Goal: Task Accomplishment & Management: Manage account settings

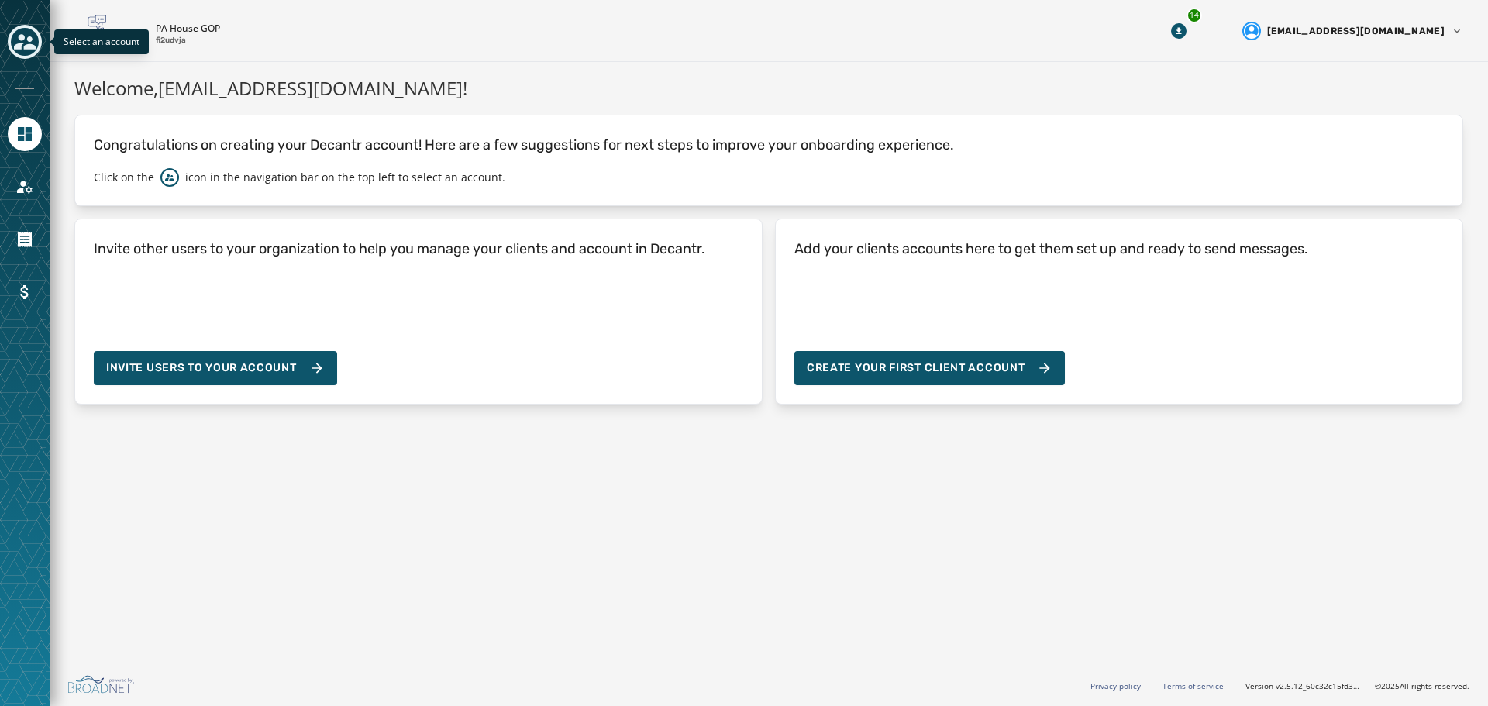
click at [30, 34] on icon "Toggle account select drawer" at bounding box center [25, 42] width 22 height 22
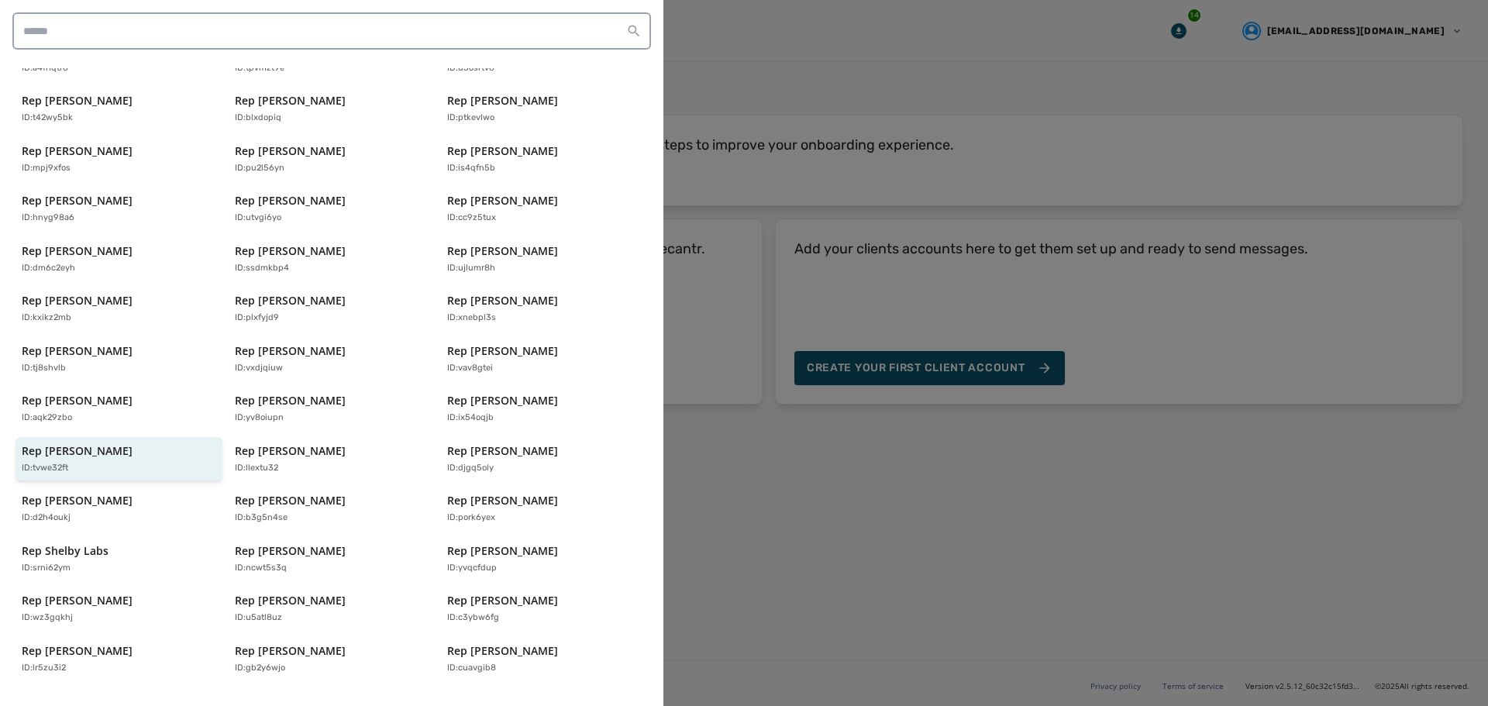
scroll to position [310, 0]
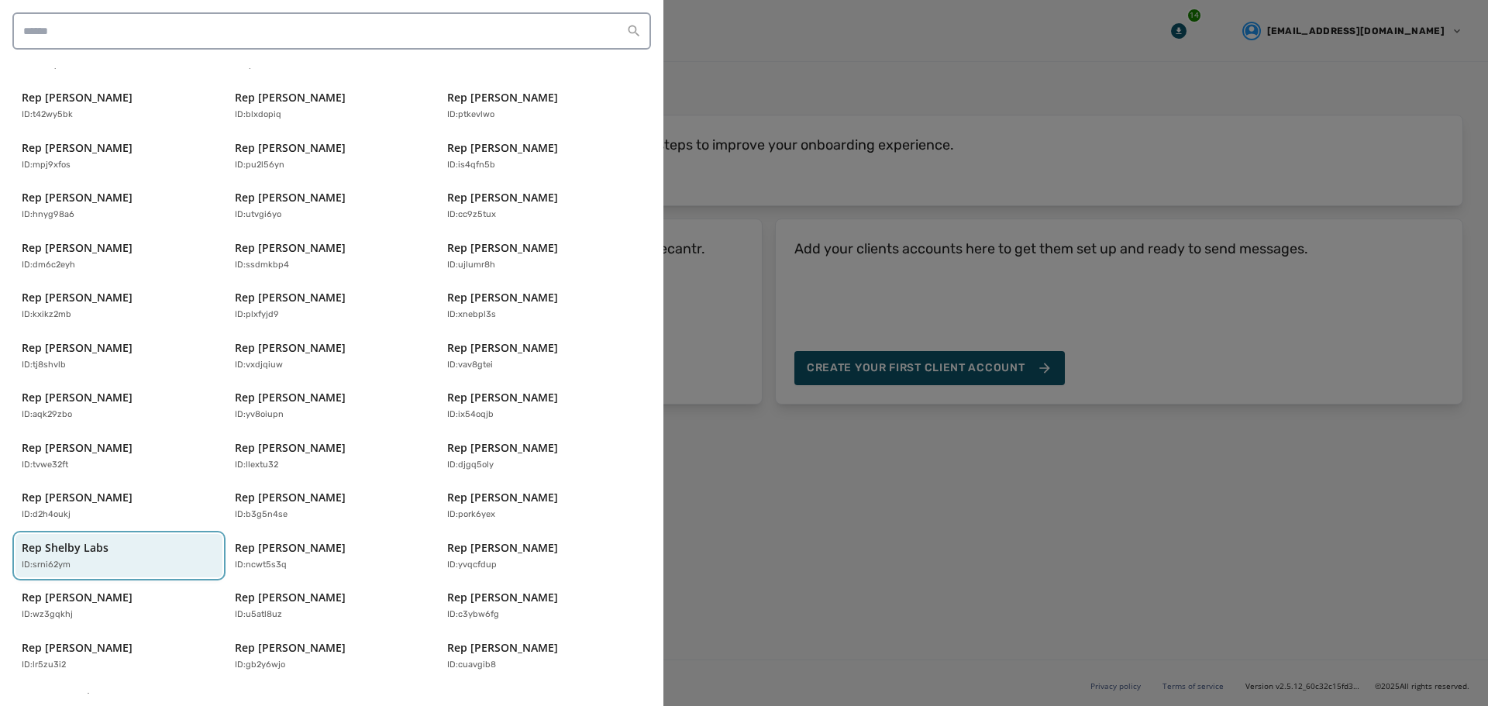
click at [104, 540] on p "Rep Shelby Labs" at bounding box center [65, 547] width 87 height 15
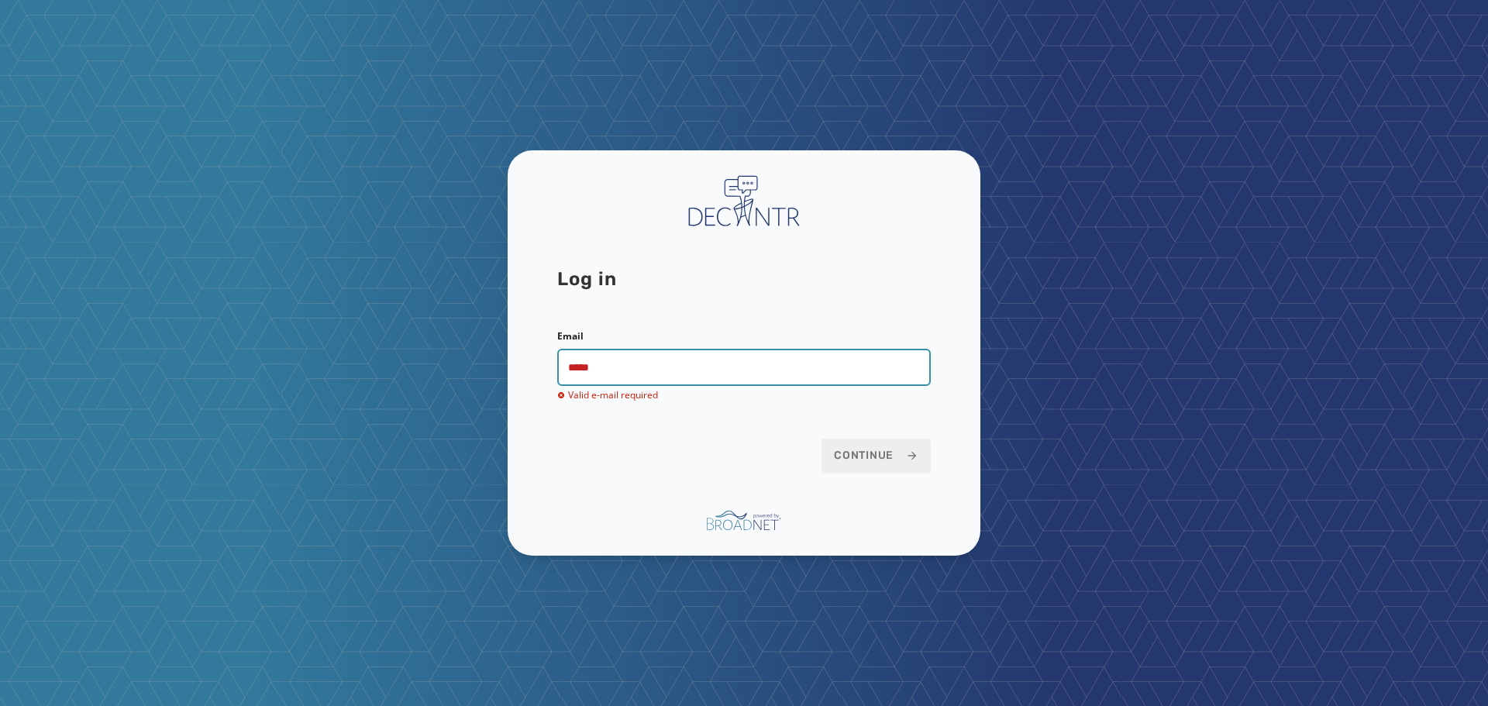
click at [710, 360] on input "*****" at bounding box center [743, 367] width 373 height 37
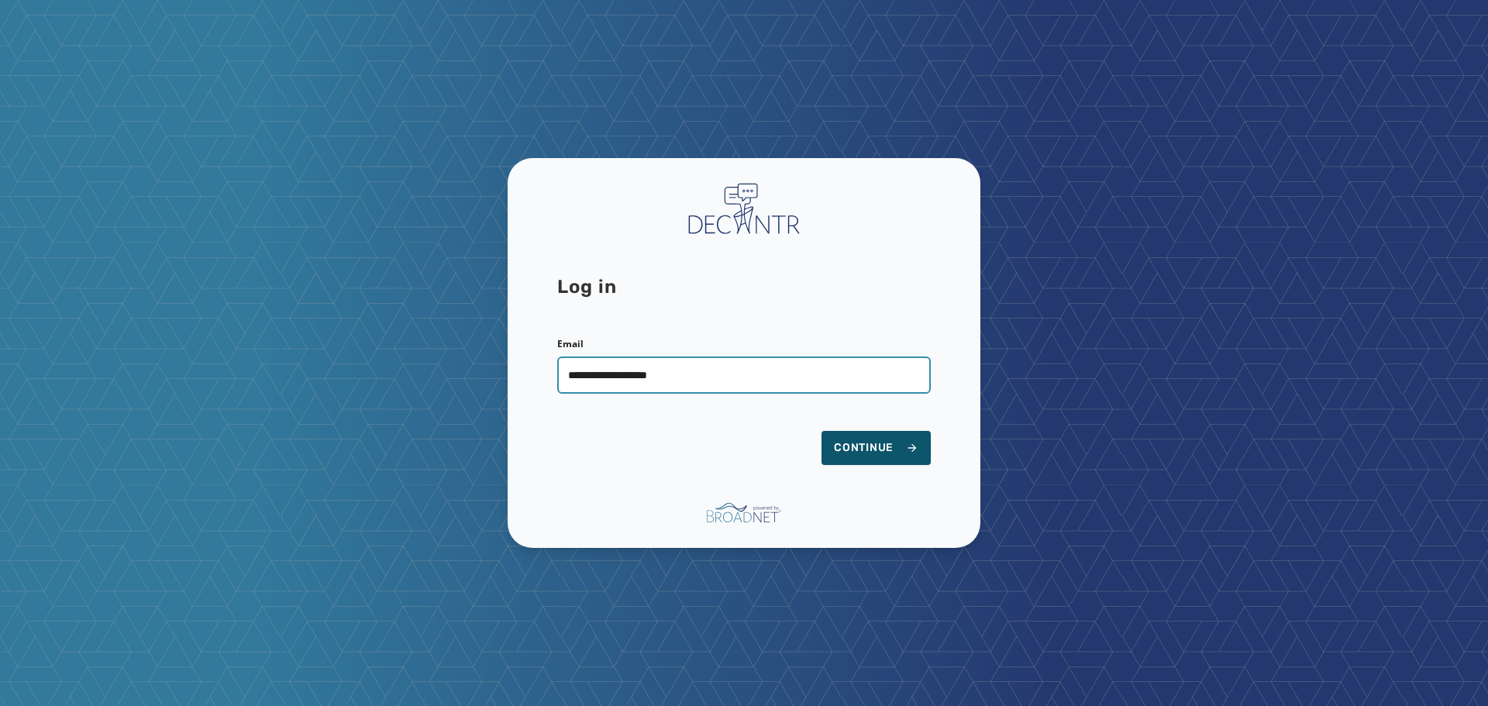
type input "**********"
click at [821, 431] on button "Continue" at bounding box center [875, 448] width 109 height 34
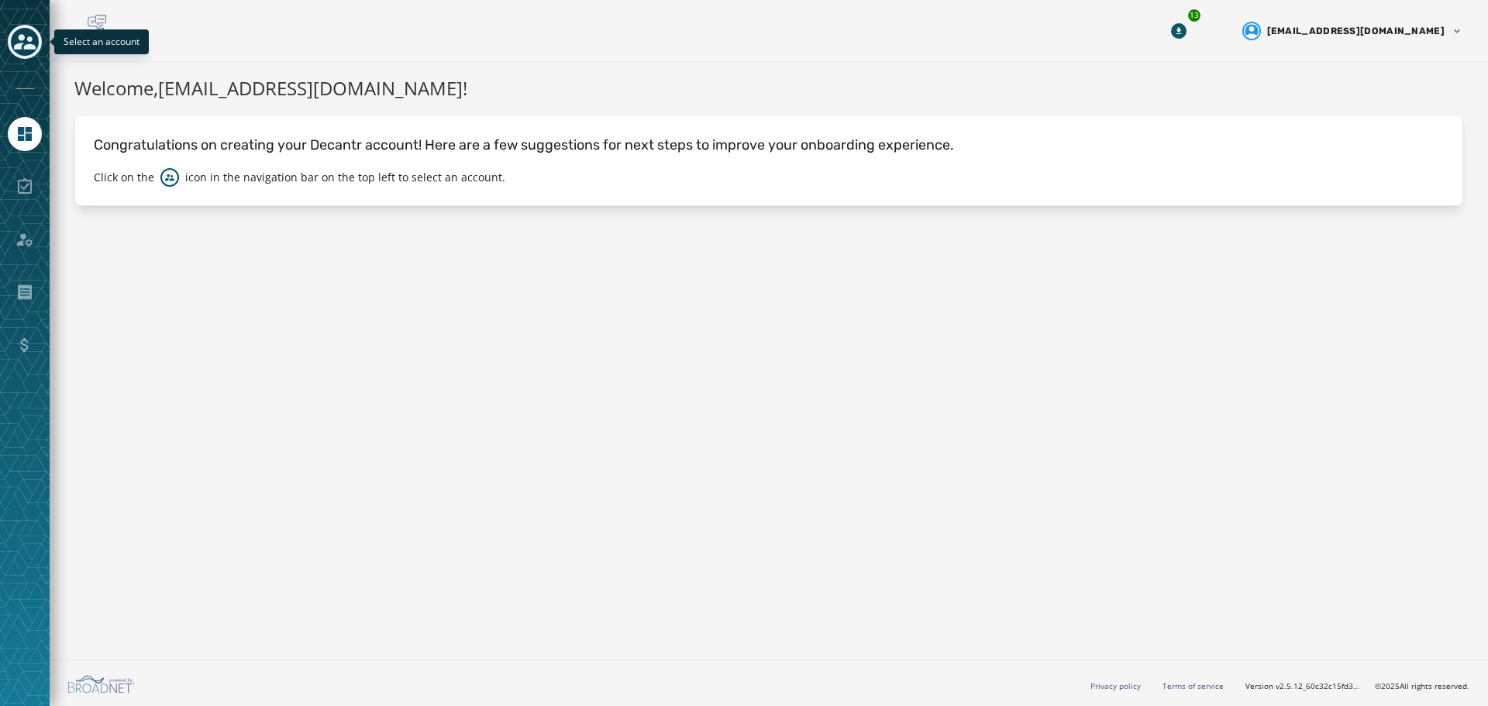
click at [19, 34] on icon "Toggle account select drawer" at bounding box center [25, 42] width 22 height 22
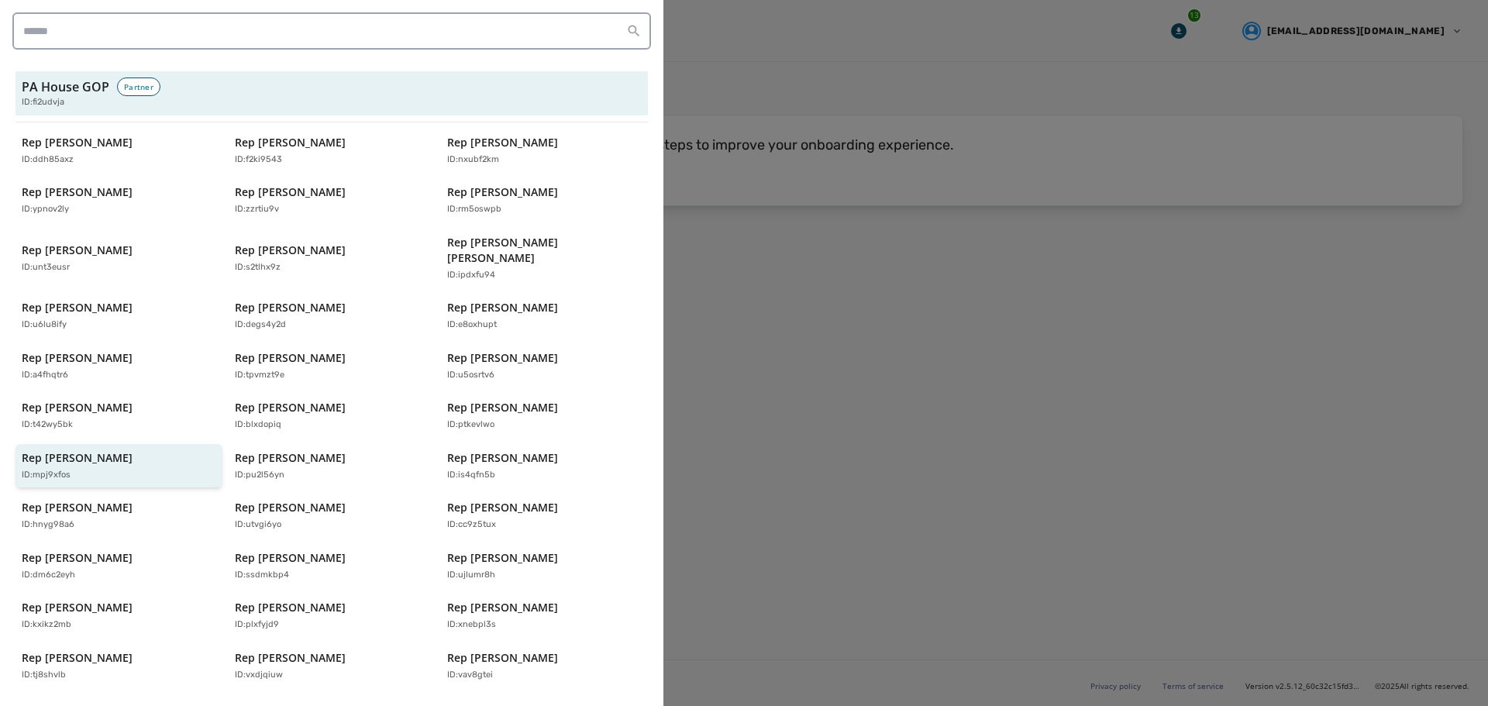
scroll to position [332, 0]
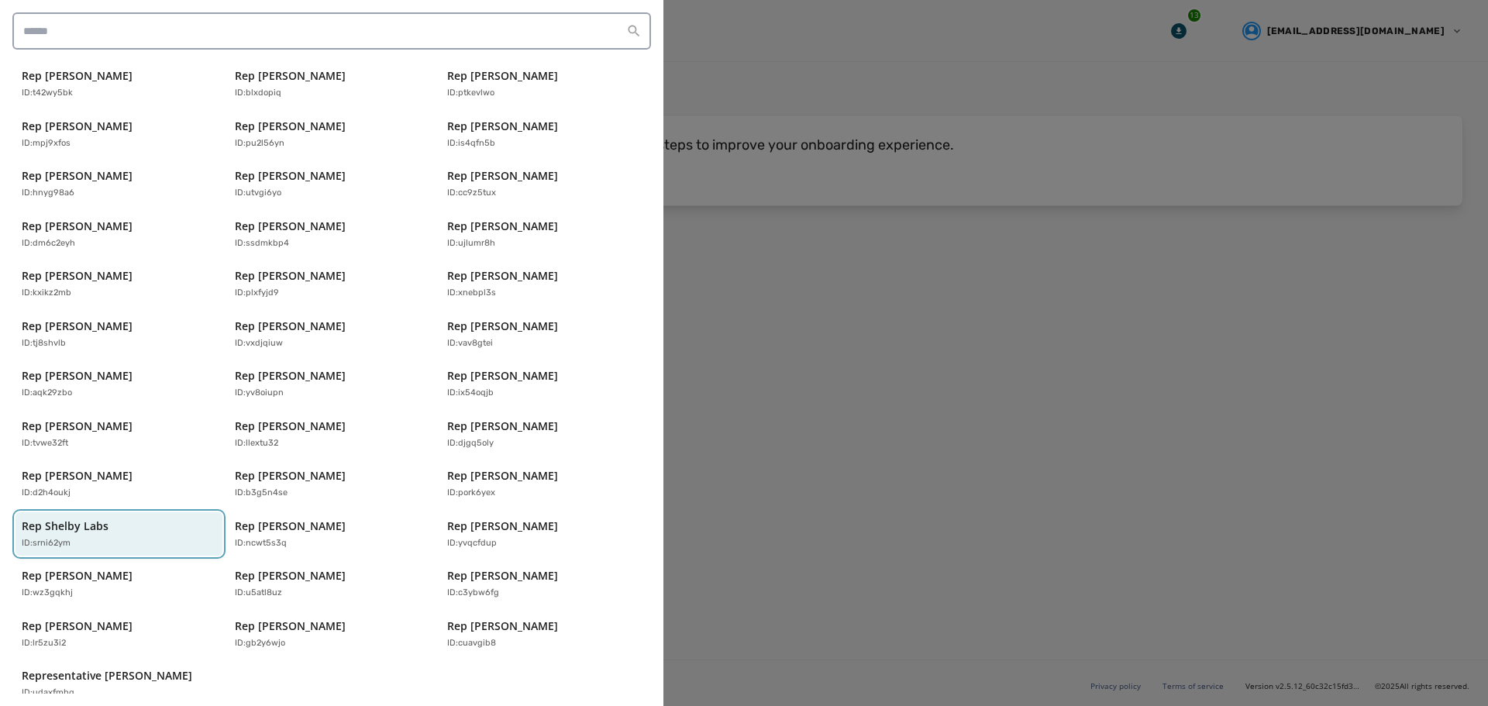
click at [97, 520] on div "Rep Shelby Labs ID: srni62ym" at bounding box center [111, 534] width 179 height 32
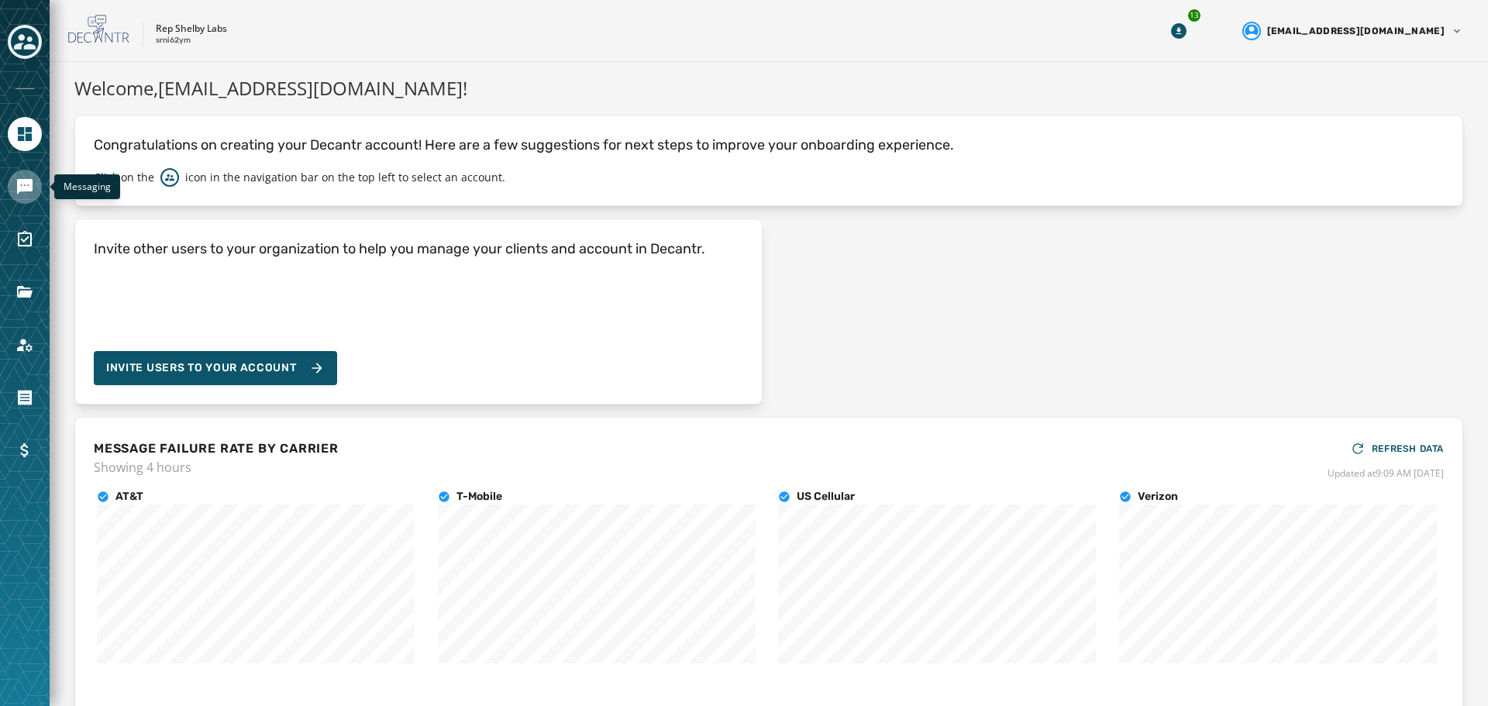
click at [29, 177] on link "Navigate to Messaging" at bounding box center [25, 187] width 34 height 34
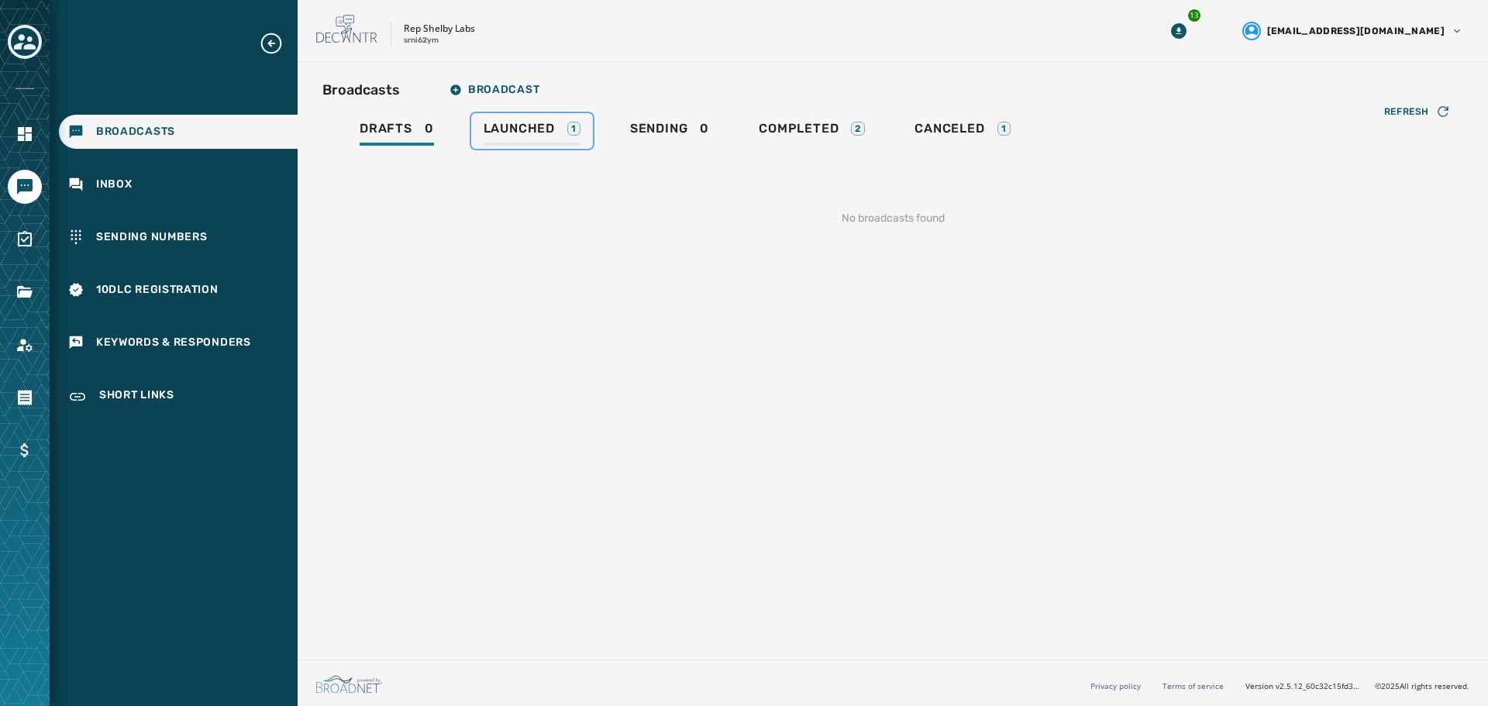
click at [559, 133] on div "Launched 1" at bounding box center [532, 133] width 97 height 25
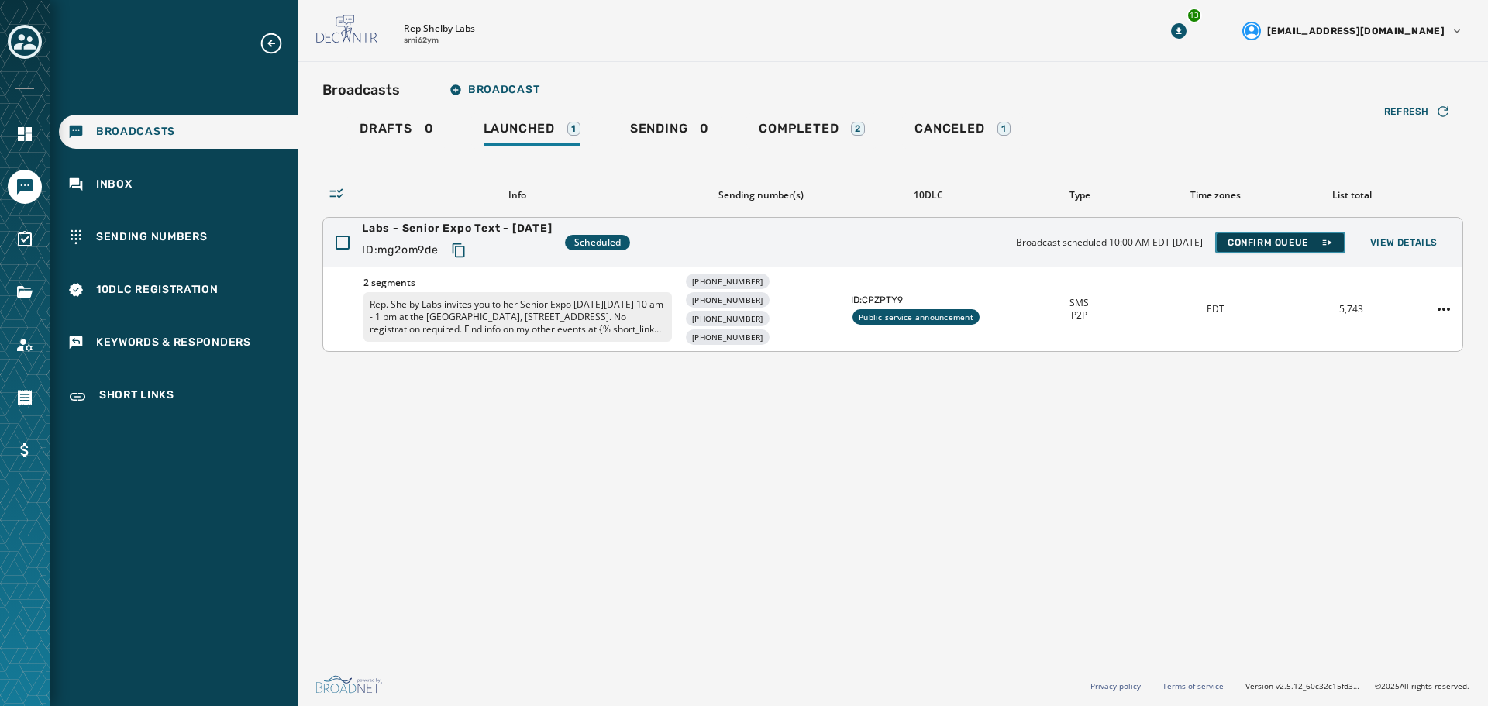
click at [1261, 243] on span "Confirm Queue" at bounding box center [1279, 242] width 105 height 12
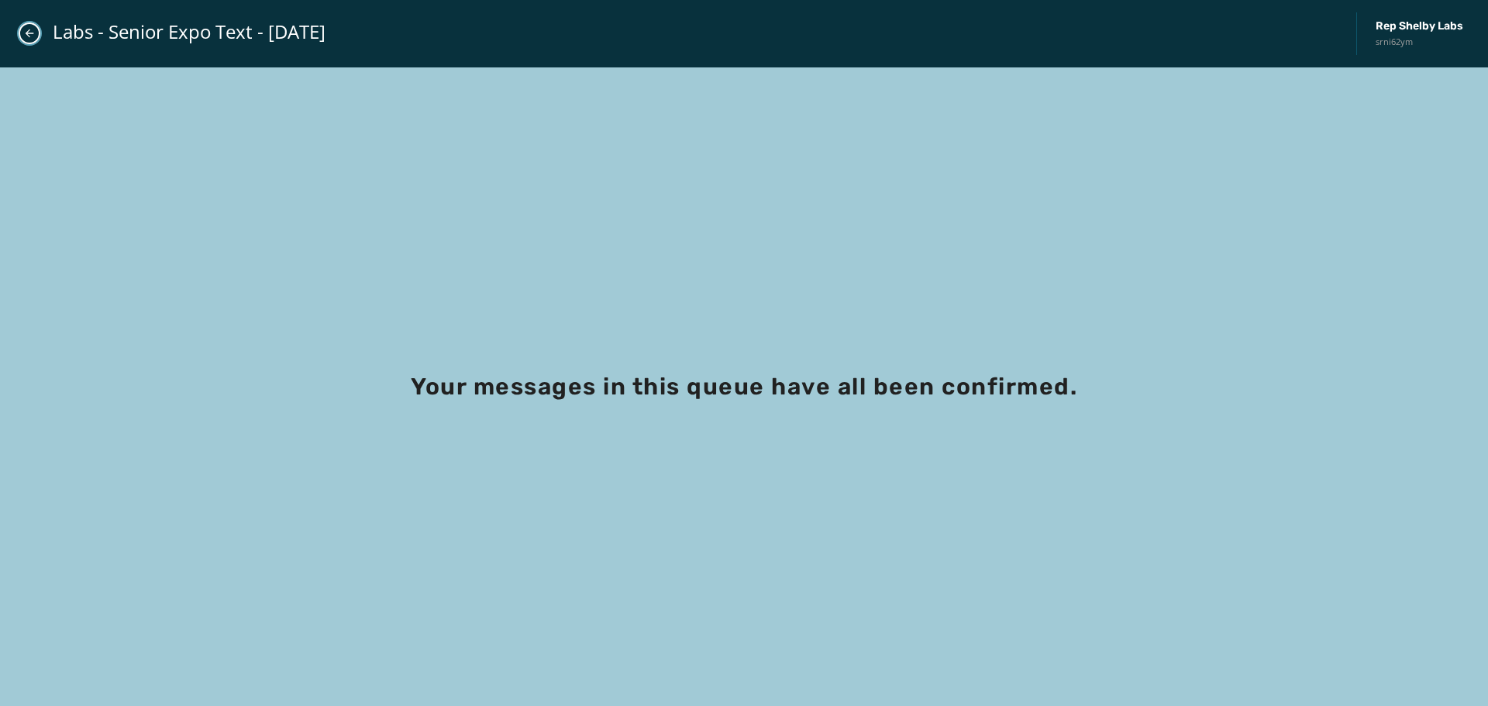
click at [30, 31] on icon "Close admin drawer" at bounding box center [29, 33] width 12 height 12
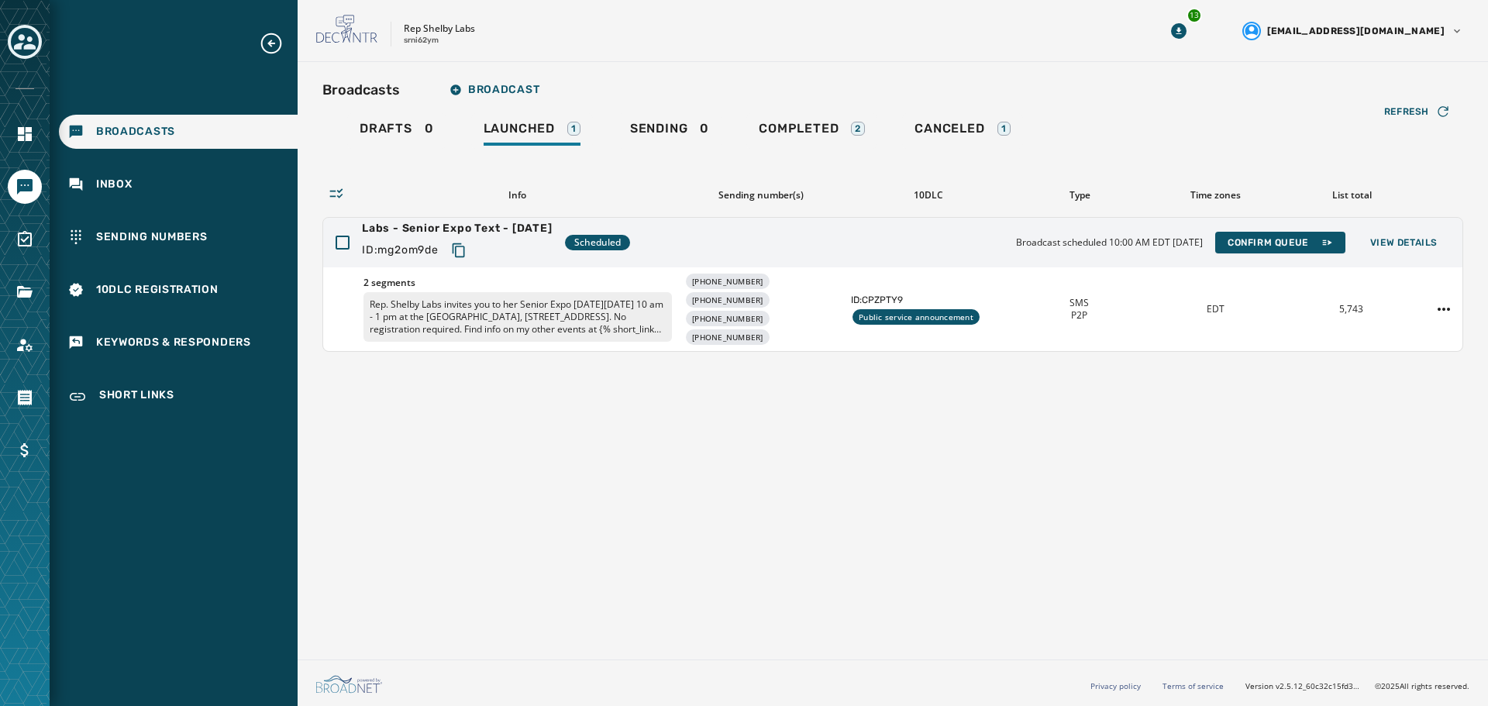
click at [651, 512] on div "Broadcasts Broadcast Drafts 0 Launched 1 Sending 0 Completed 2 Canceled 1 Refre…" at bounding box center [893, 357] width 1190 height 591
click at [522, 616] on div "Broadcasts Broadcast Drafts 0 Launched 1 Sending 0 Completed 2 Canceled 1 Refre…" at bounding box center [893, 357] width 1190 height 591
click at [1426, 252] on button "View Details" at bounding box center [1404, 243] width 92 height 22
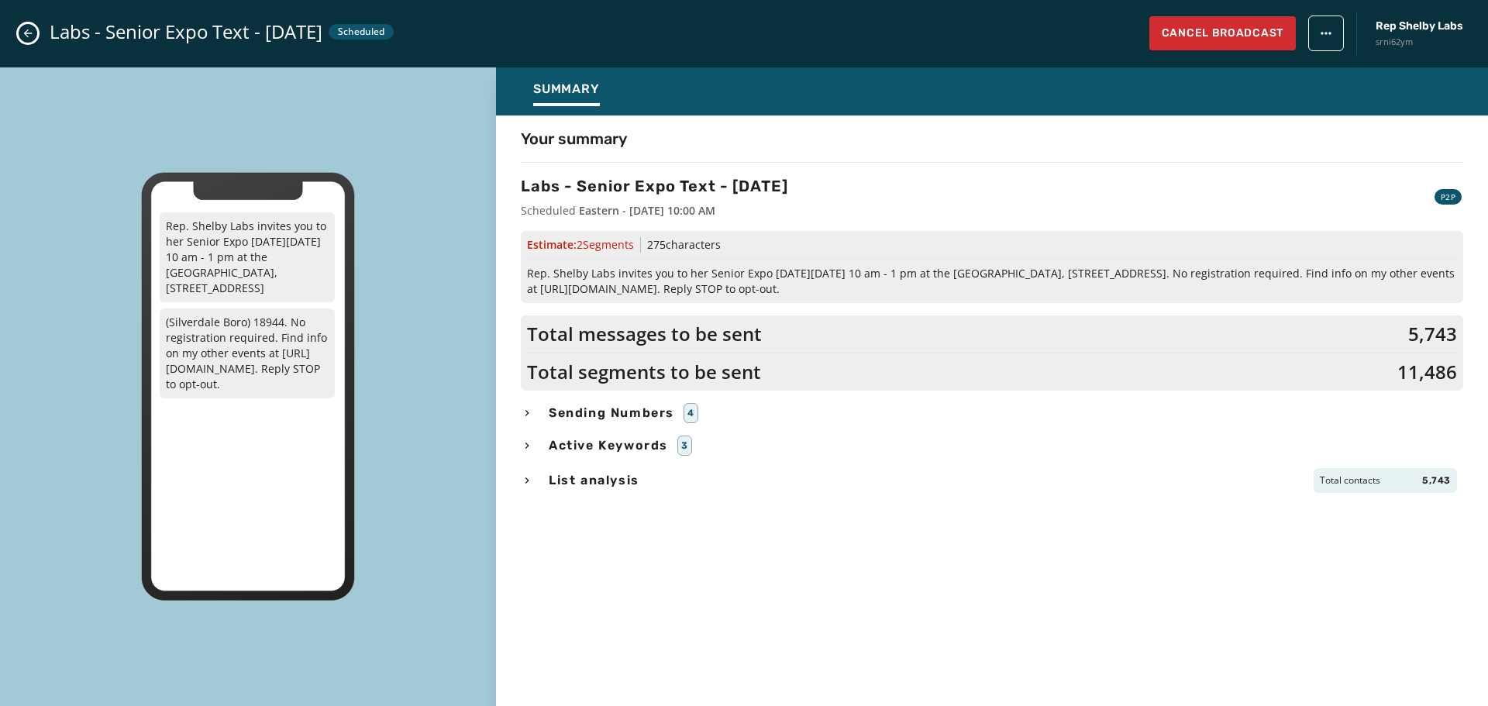
click at [625, 415] on span "Sending Numbers" at bounding box center [612, 413] width 132 height 19
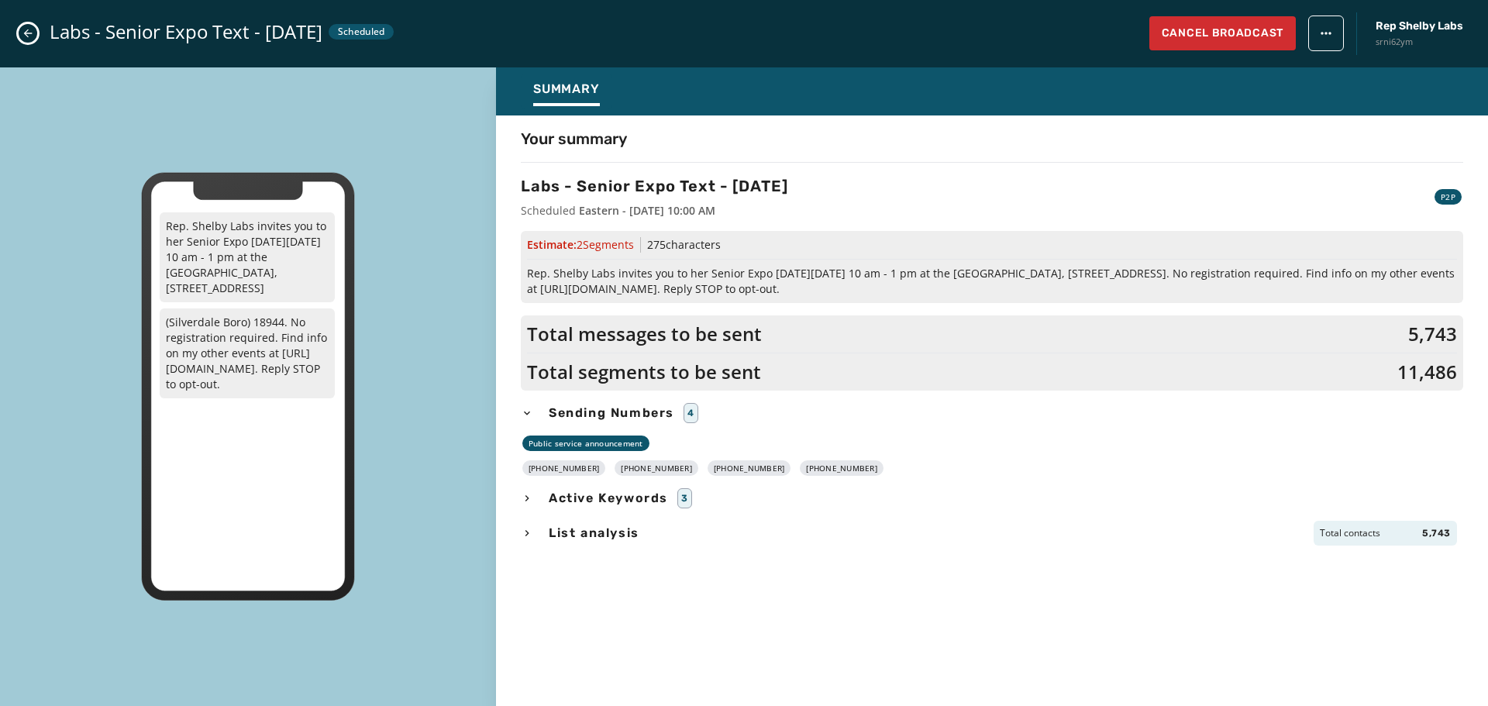
drag, startPoint x: 845, startPoint y: 469, endPoint x: 542, endPoint y: 473, distance: 303.8
click at [542, 473] on div "+1 267 223-5947 +1 267 223-7074 +1 267 223-7083 +1 267 223-7088" at bounding box center [992, 467] width 942 height 15
copy div "267 223-5947 +1 267 223-7074 +1 267 223-7083 +1 267 223-7088"
click at [566, 638] on div "Your summary Labs - Senior Expo Text - 9-30-25 Scheduled Eastern - September 30…" at bounding box center [992, 406] width 992 height 557
drag, startPoint x: 989, startPoint y: 281, endPoint x: 526, endPoint y: 273, distance: 462.7
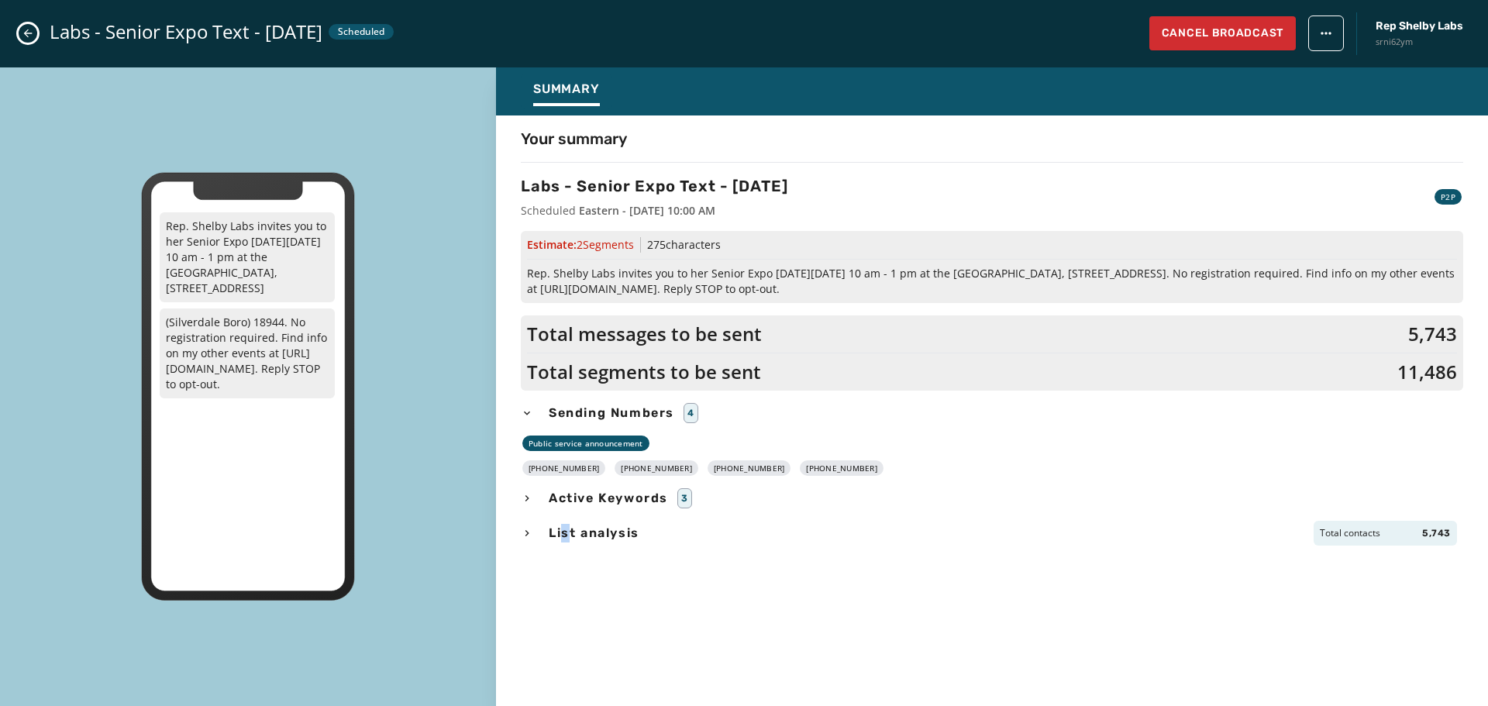
click at [527, 273] on span "Rep. Shelby Labs invites you to her Senior Expo on Friday, October 3, 10 am - 1…" at bounding box center [992, 281] width 930 height 31
copy span "Rep. Shelby Labs invites you to her Senior Expo on Friday, October 3, 10 am - 1…"
click at [998, 181] on div "Labs - Senior Expo Text - 9-30-25 Scheduled Eastern - September 30, 2025 at 10:…" at bounding box center [992, 196] width 942 height 43
click at [34, 40] on button "Close admin drawer" at bounding box center [28, 33] width 19 height 19
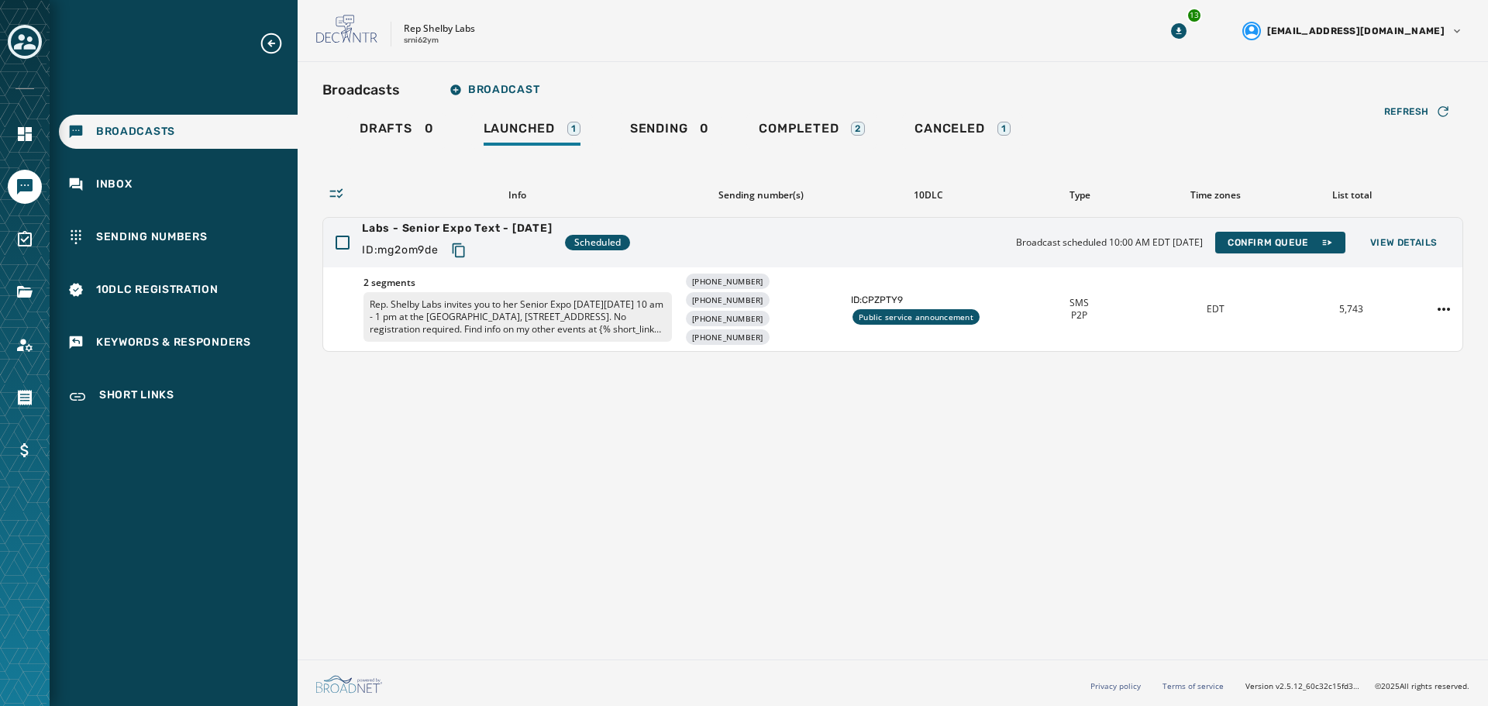
click at [716, 480] on div "Broadcasts Broadcast Drafts 0 Launched 1 Sending 0 Completed 2 Canceled 1 Refre…" at bounding box center [893, 357] width 1190 height 591
click at [614, 521] on div "Broadcasts Broadcast Drafts 0 Launched 1 Sending 0 Completed 2 Canceled 1 Refre…" at bounding box center [893, 357] width 1190 height 591
click at [21, 39] on icon "Toggle account select drawer" at bounding box center [25, 41] width 22 height 15
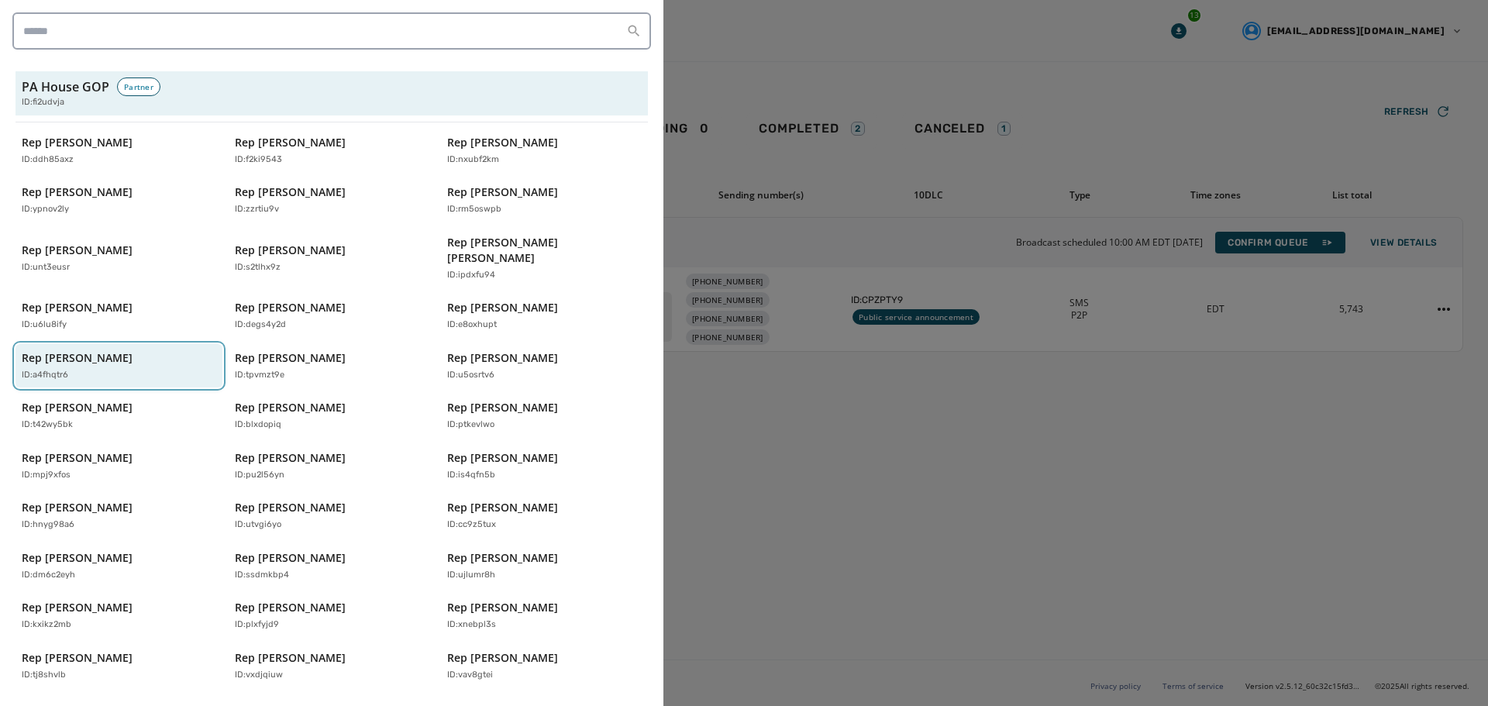
click at [40, 369] on p "ID: a4fhqtr6" at bounding box center [45, 375] width 46 height 13
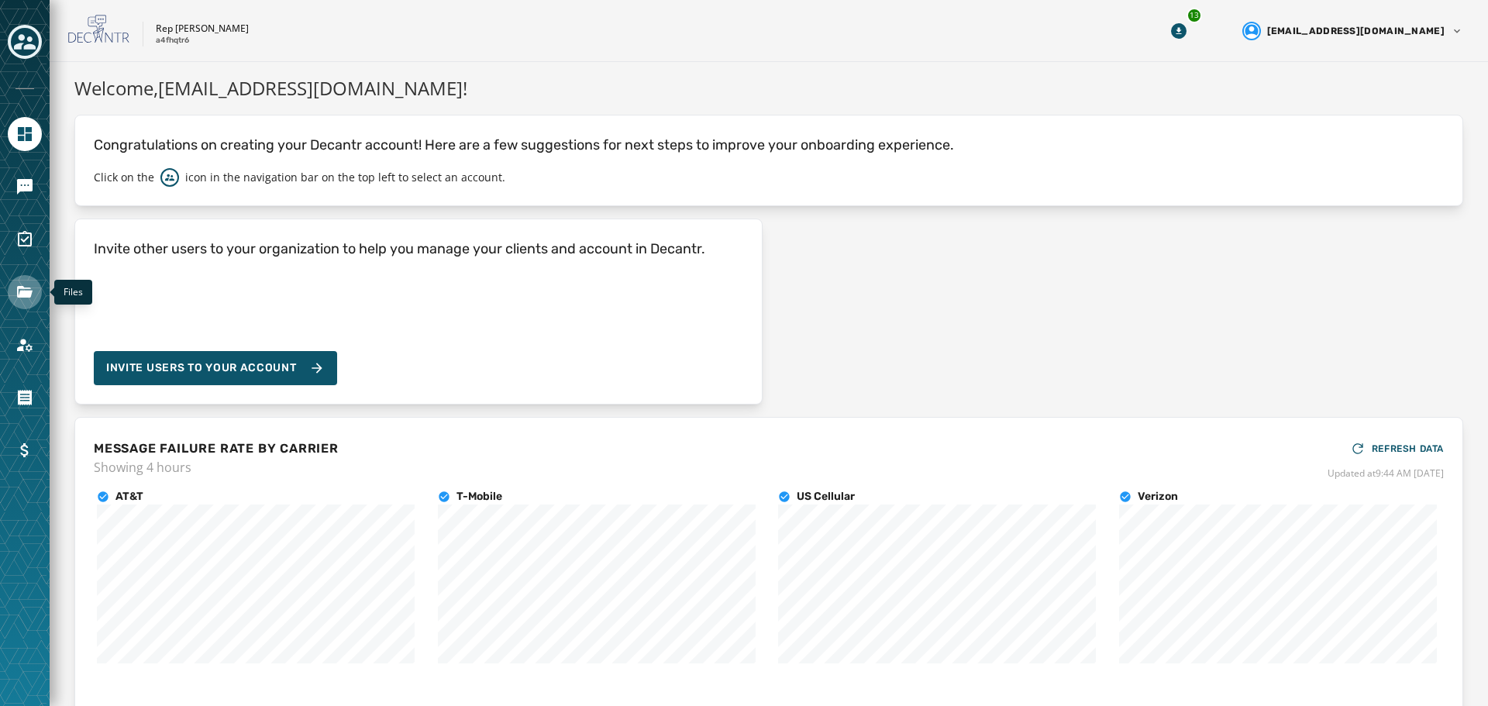
click at [26, 291] on icon "Navigate to Files" at bounding box center [24, 292] width 15 height 12
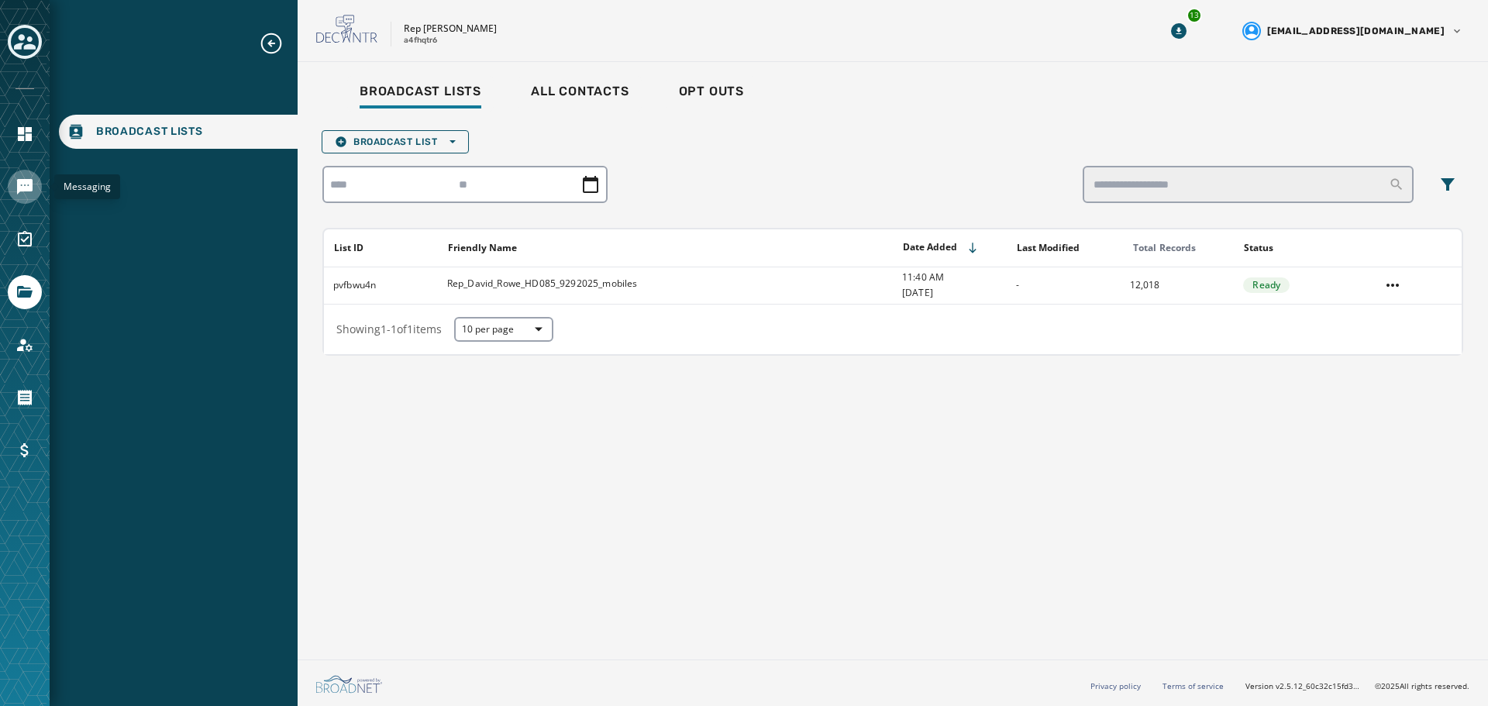
click at [30, 179] on icon "Navigate to Messaging" at bounding box center [24, 186] width 15 height 15
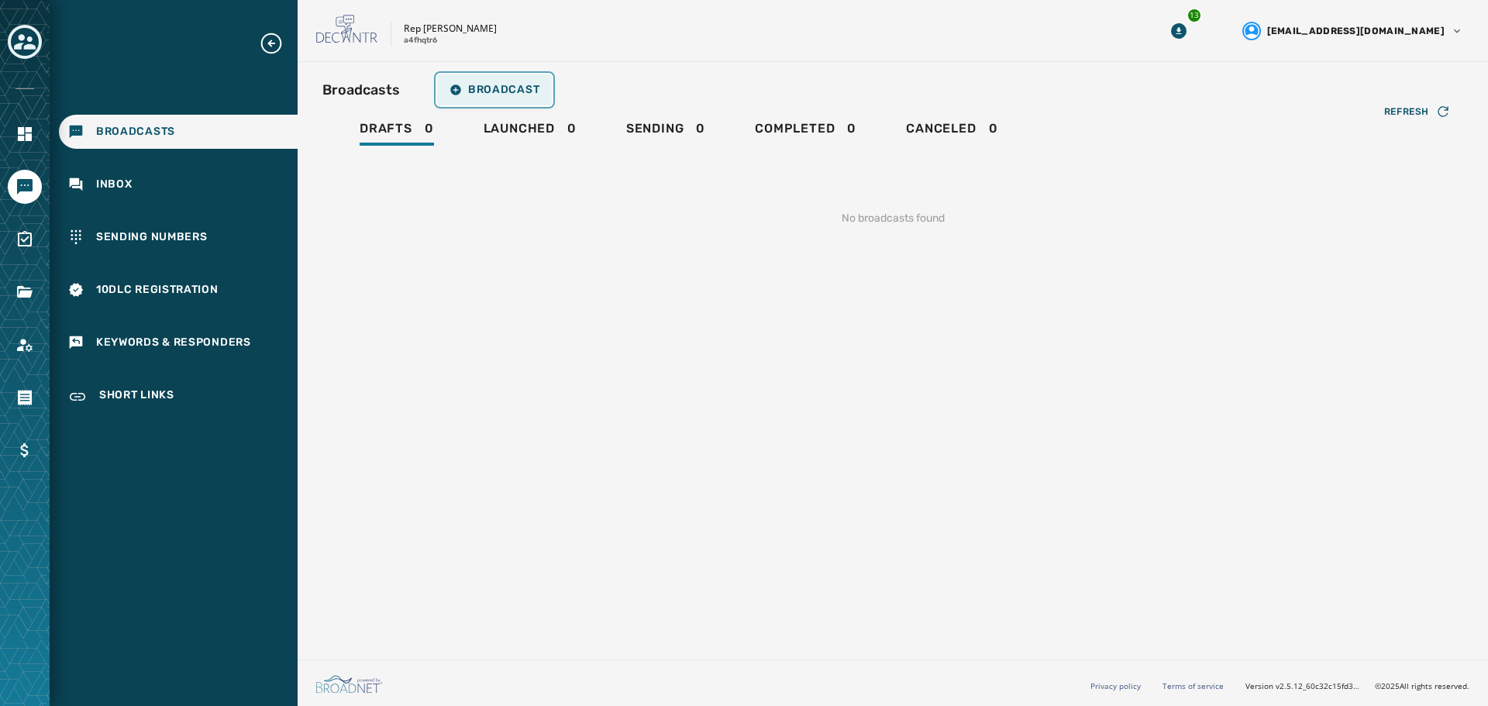
click at [521, 92] on span "Broadcast" at bounding box center [494, 90] width 90 height 12
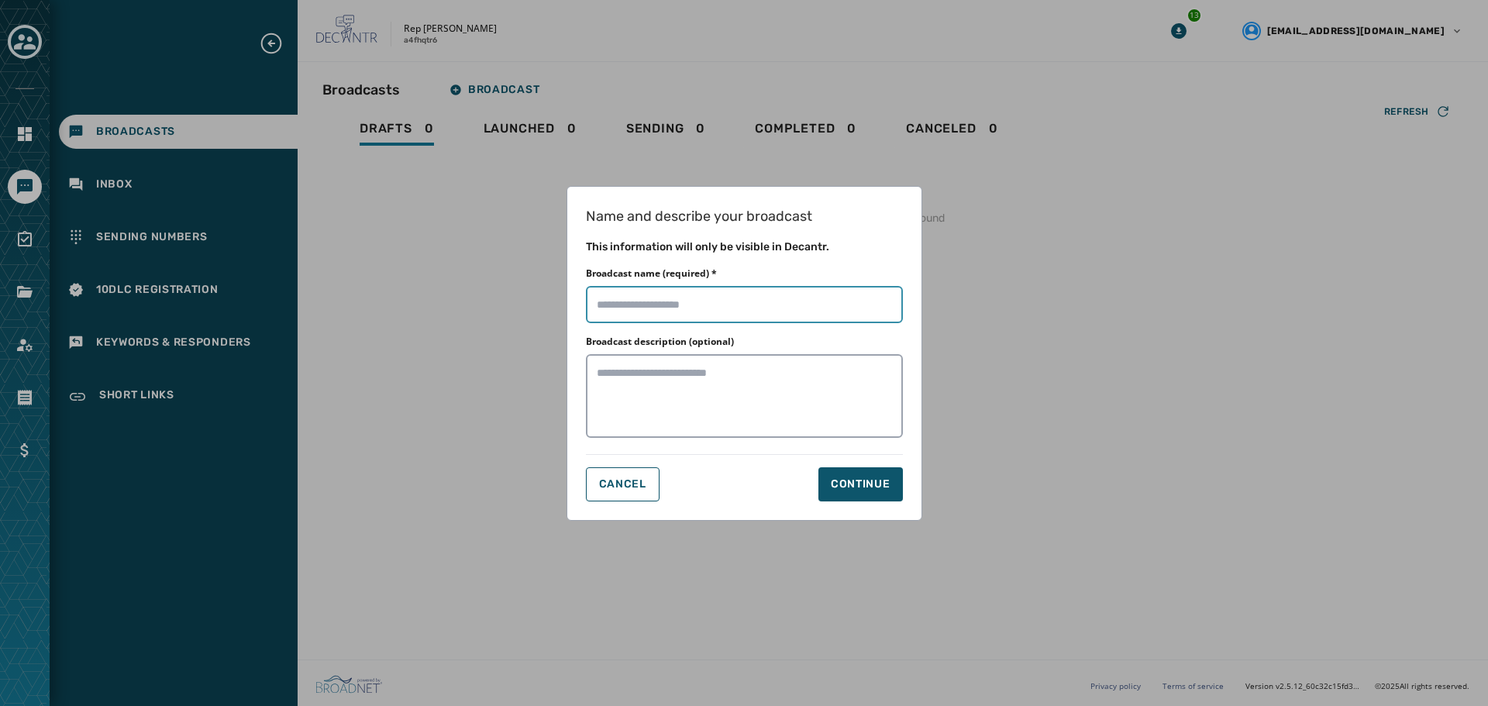
click at [699, 303] on input "Broadcast name (required) *" at bounding box center [744, 304] width 317 height 37
click at [717, 305] on input "Broadcast name (required) *" at bounding box center [744, 304] width 317 height 37
click at [722, 306] on input "Broadcast name (required) *" at bounding box center [744, 304] width 317 height 37
click at [622, 304] on input "Broadcast name (required) *" at bounding box center [744, 304] width 317 height 37
click at [631, 304] on input "Broadcast name (required) *" at bounding box center [744, 304] width 317 height 37
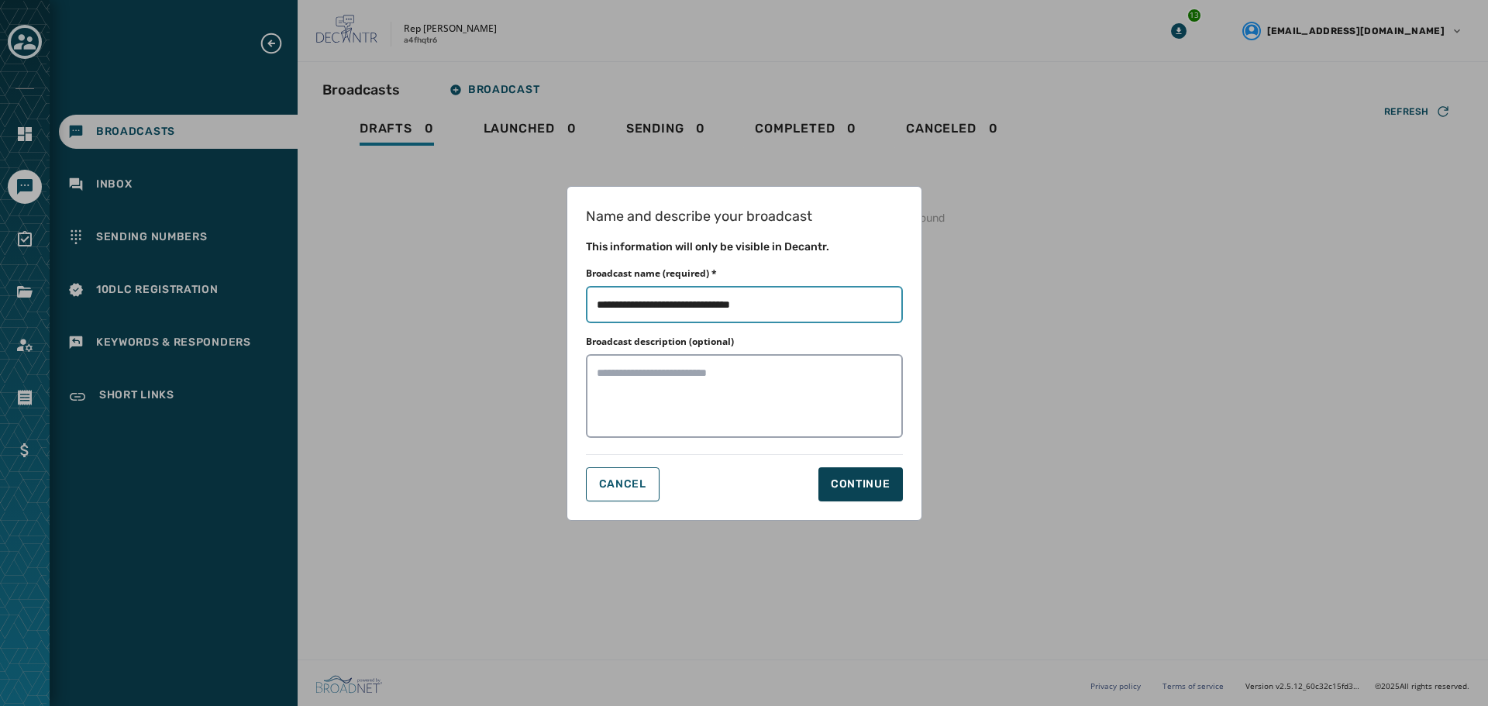
type input "**********"
click at [873, 491] on div "Continue" at bounding box center [861, 484] width 60 height 15
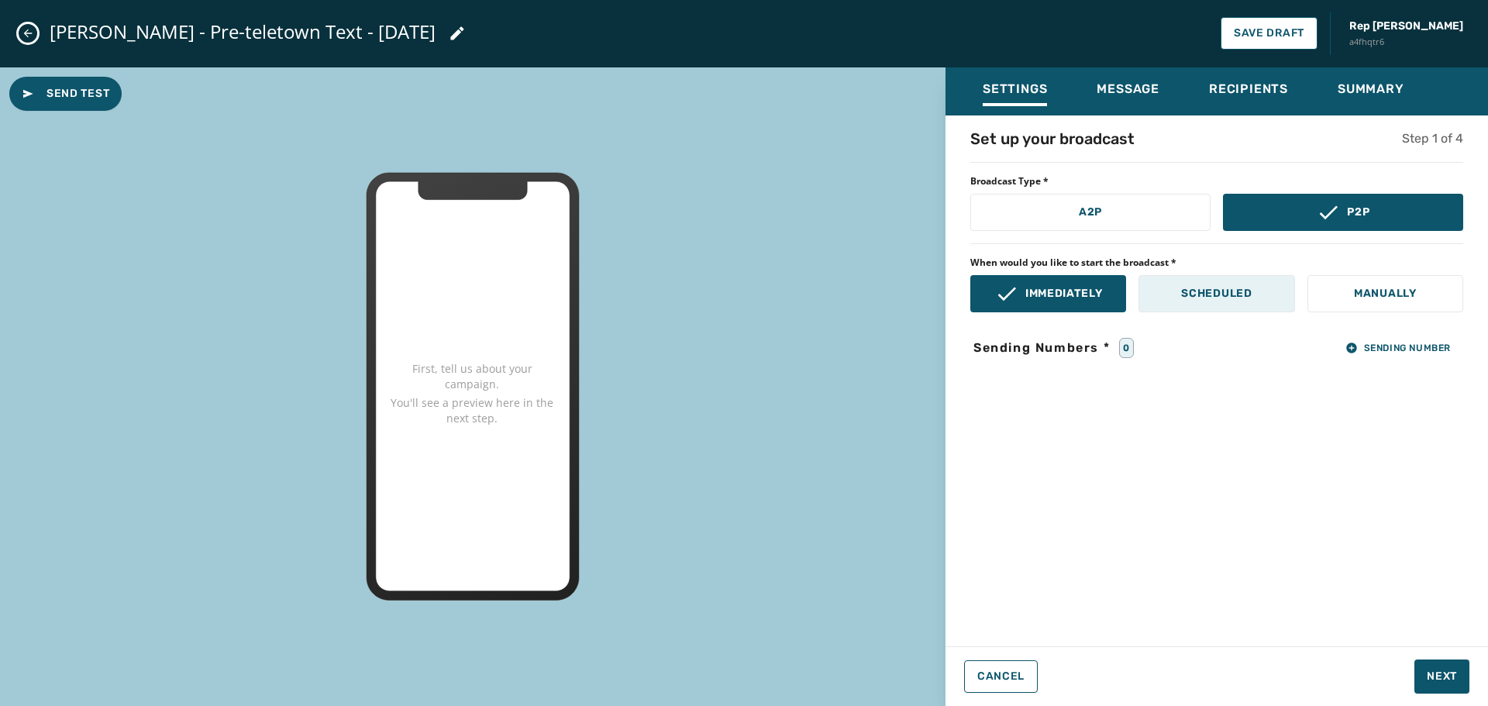
click at [1270, 287] on button "Scheduled" at bounding box center [1216, 293] width 156 height 37
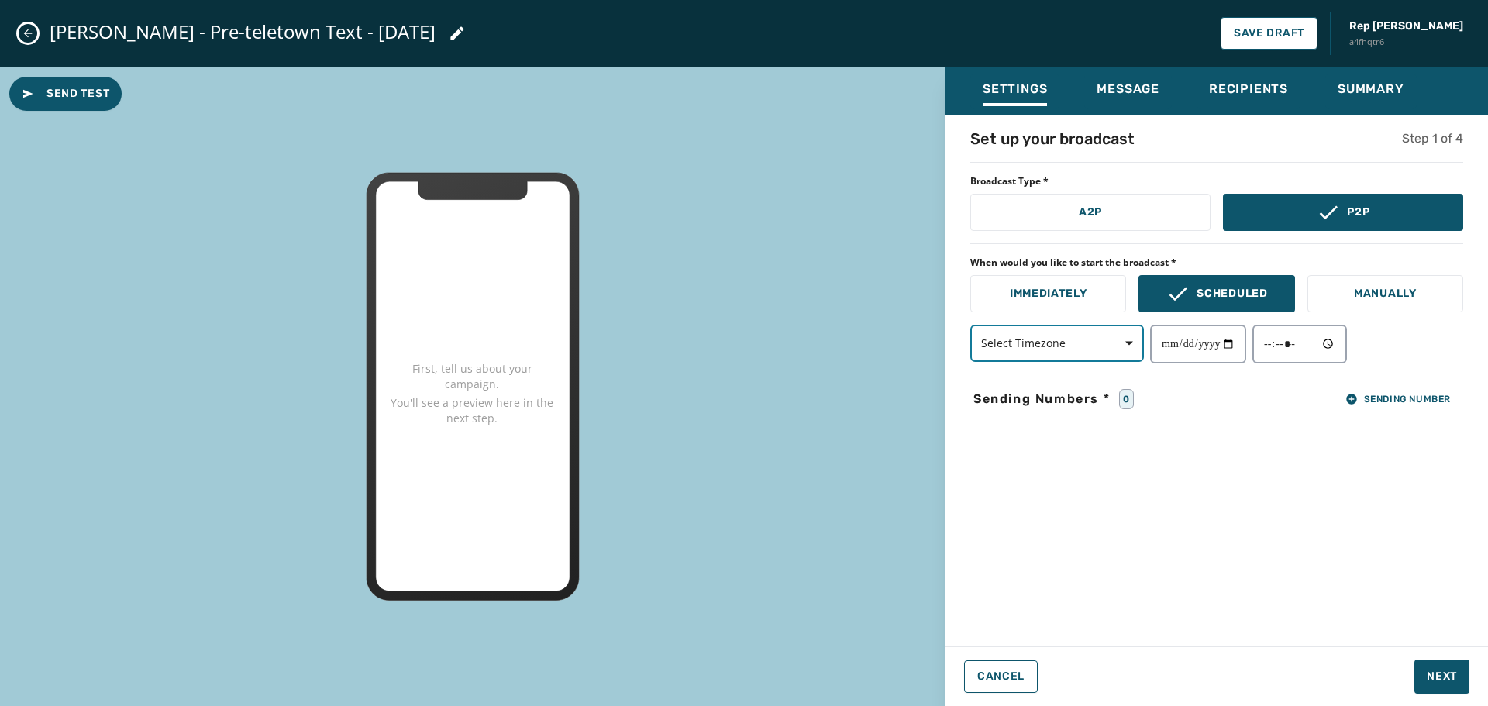
click at [1089, 350] on span "Select Timezone" at bounding box center [1057, 343] width 152 height 15
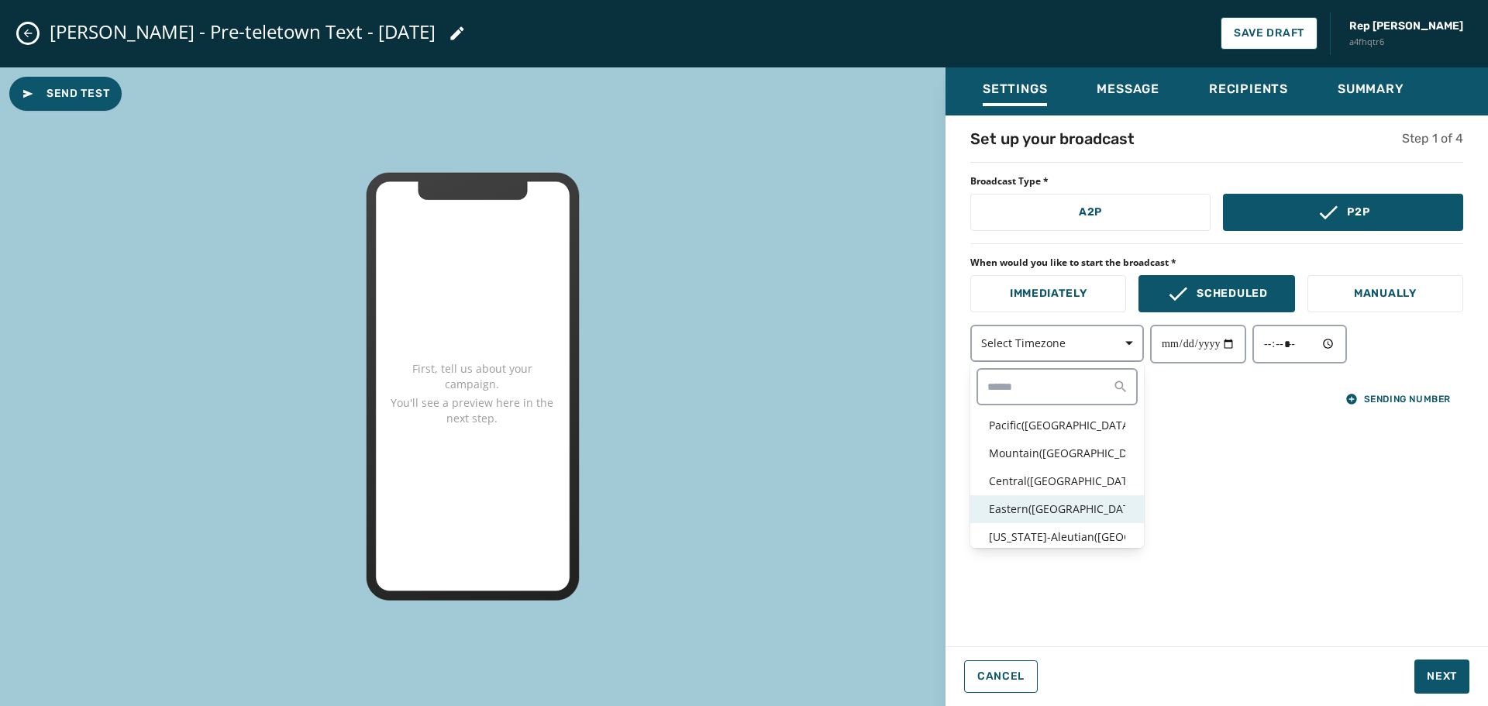
click at [1061, 502] on p "Eastern ( USA / Canada )" at bounding box center [1057, 508] width 136 height 15
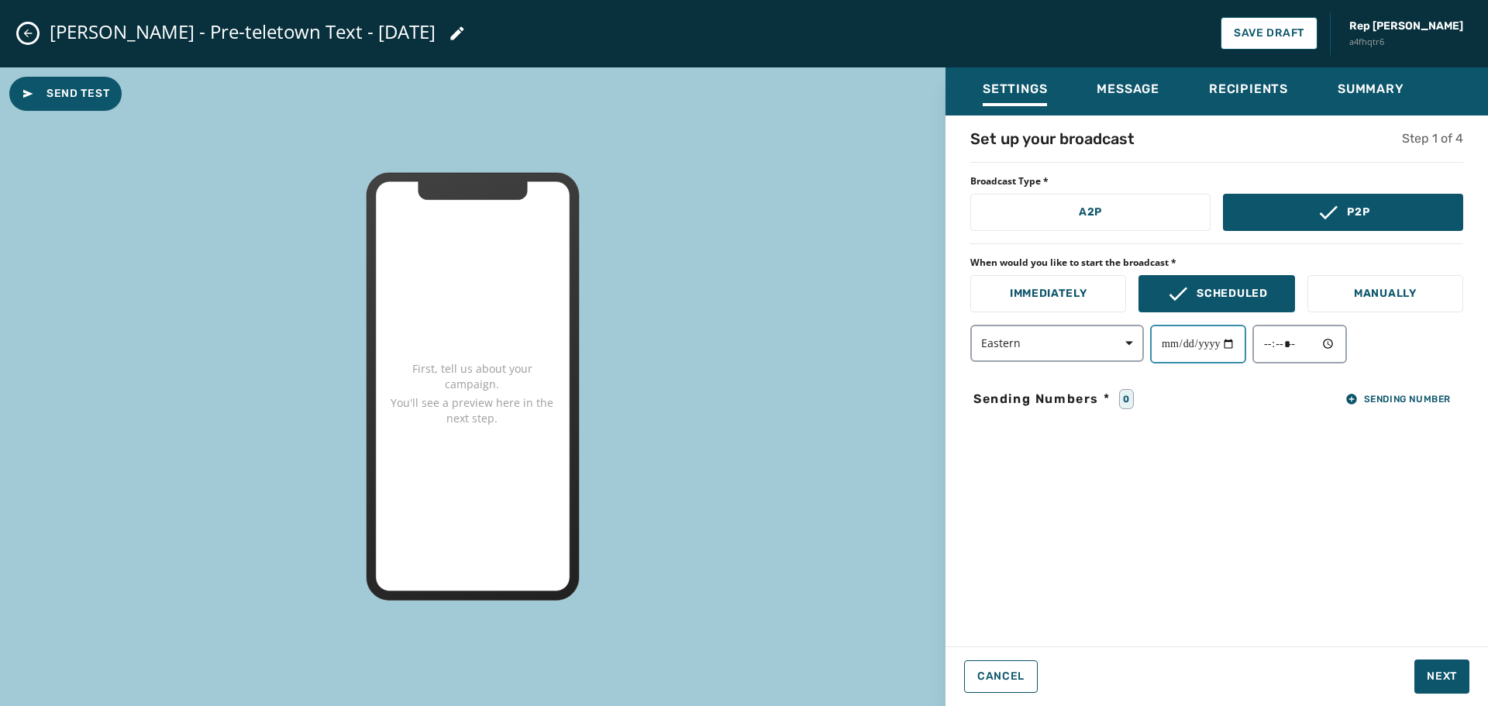
click at [1230, 343] on input "date" at bounding box center [1198, 344] width 96 height 39
click at [1236, 344] on input "date" at bounding box center [1198, 344] width 96 height 39
type input "**********"
click at [1347, 344] on input "time" at bounding box center [1299, 344] width 95 height 39
type input "*****"
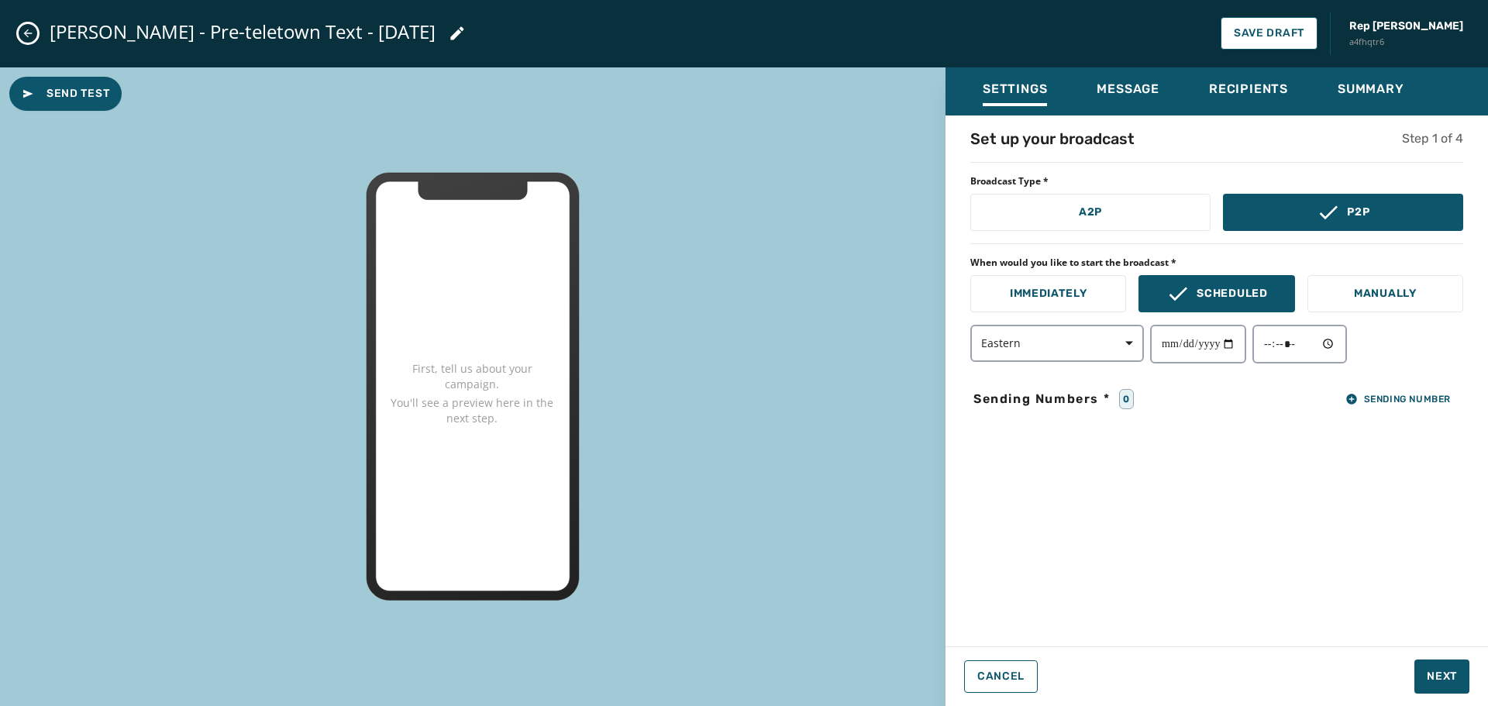
click at [1439, 442] on div "**********" at bounding box center [1216, 376] width 542 height 497
click at [1393, 399] on span "Sending Number" at bounding box center [1397, 399] width 105 height 12
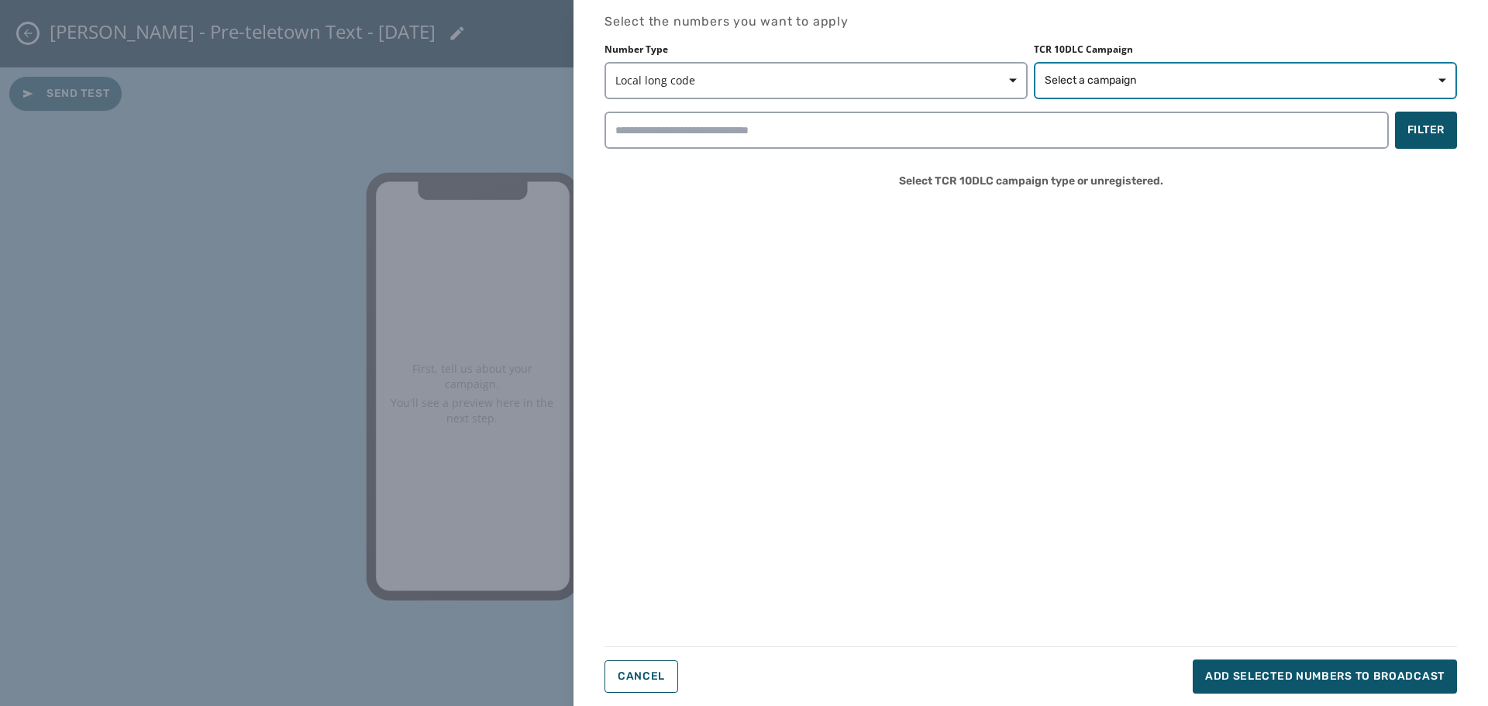
click at [1211, 88] on button "Select a campaign" at bounding box center [1245, 80] width 423 height 37
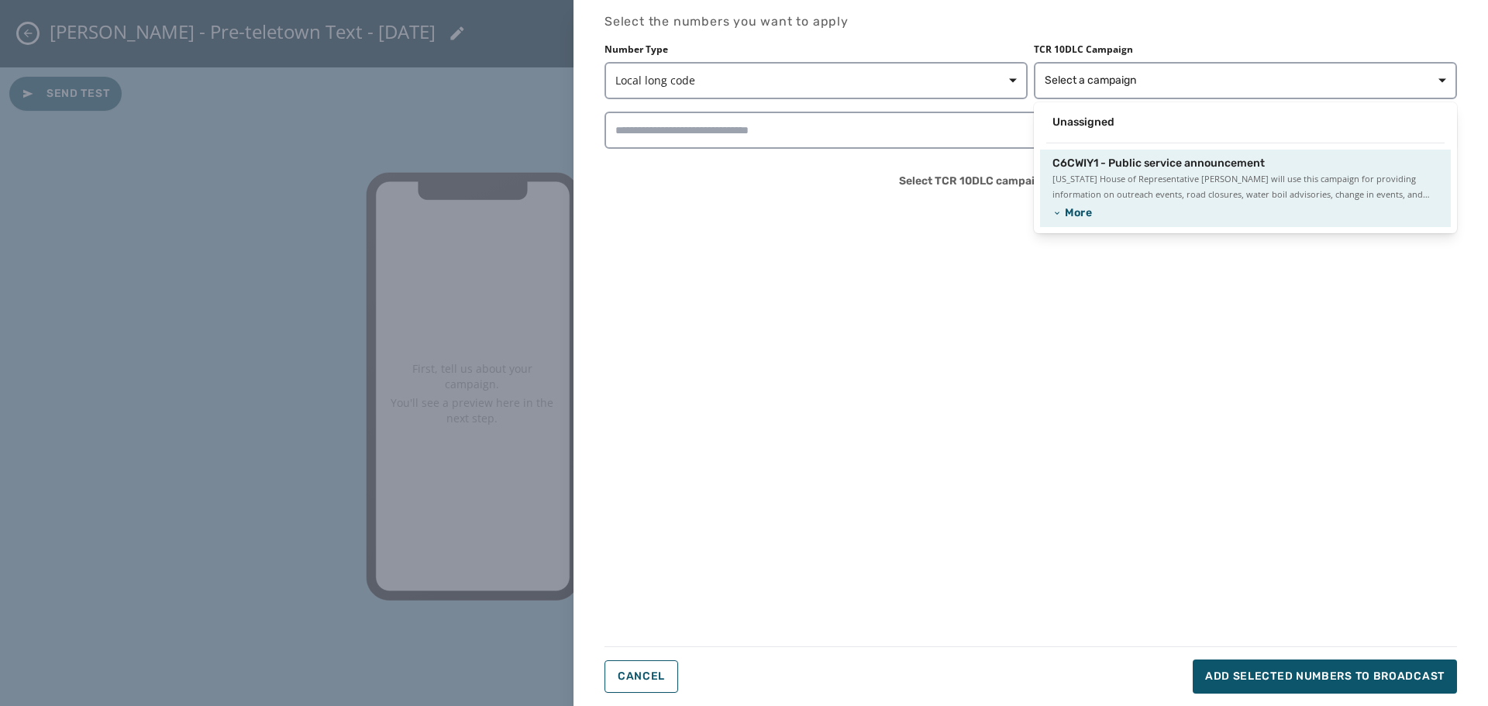
click at [1171, 184] on span "Pennsylvania House of Representative David Rowe will use this campaign for prov…" at bounding box center [1245, 186] width 386 height 31
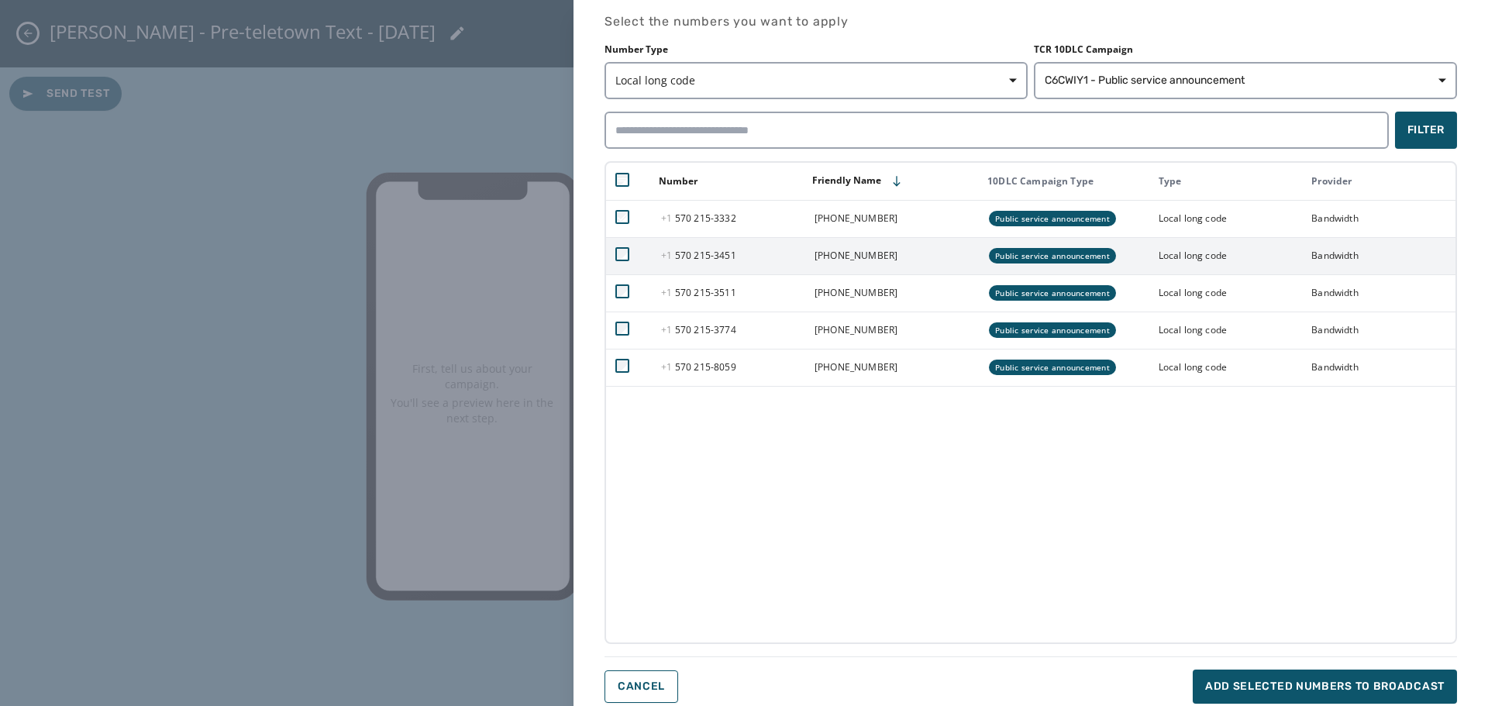
click at [625, 262] on td at bounding box center [629, 255] width 46 height 37
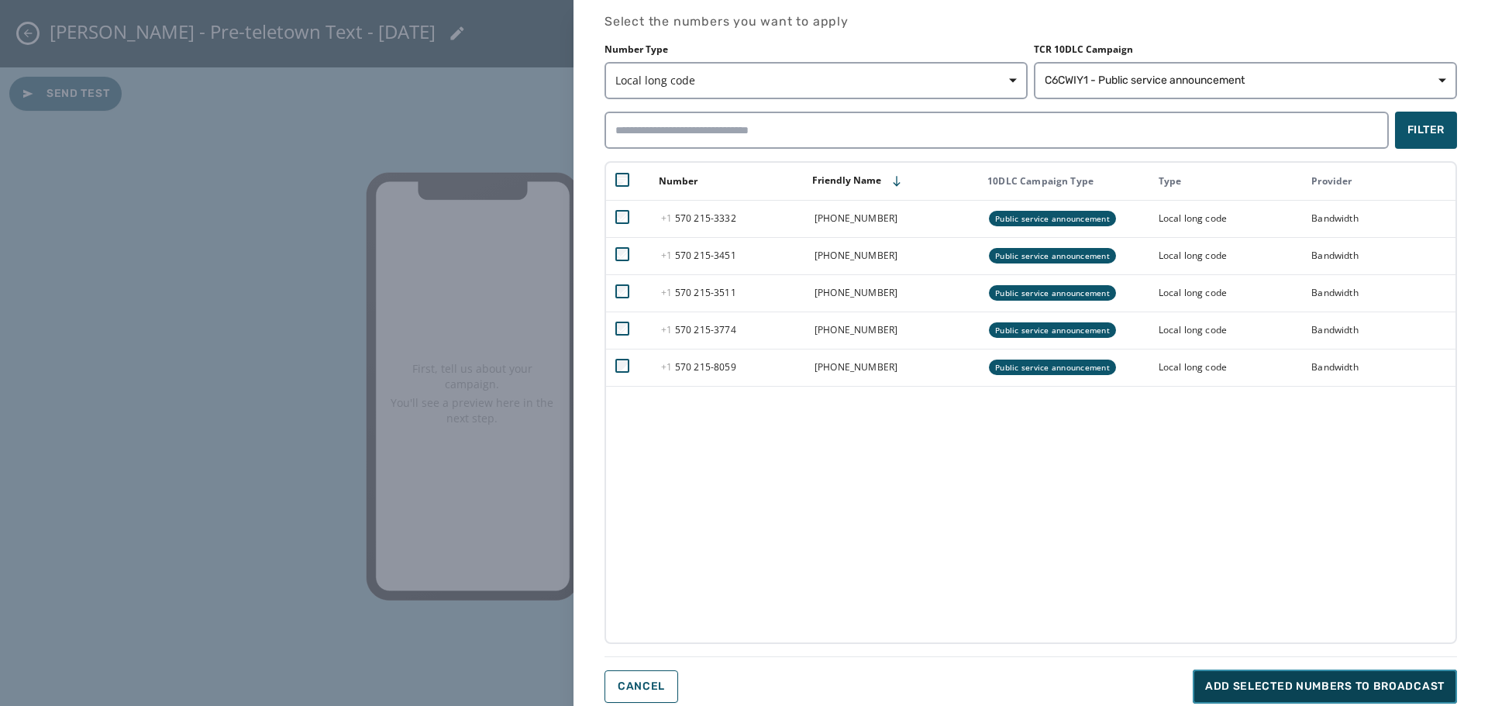
click at [1315, 680] on span "Add selected numbers to broadcast" at bounding box center [1324, 686] width 239 height 15
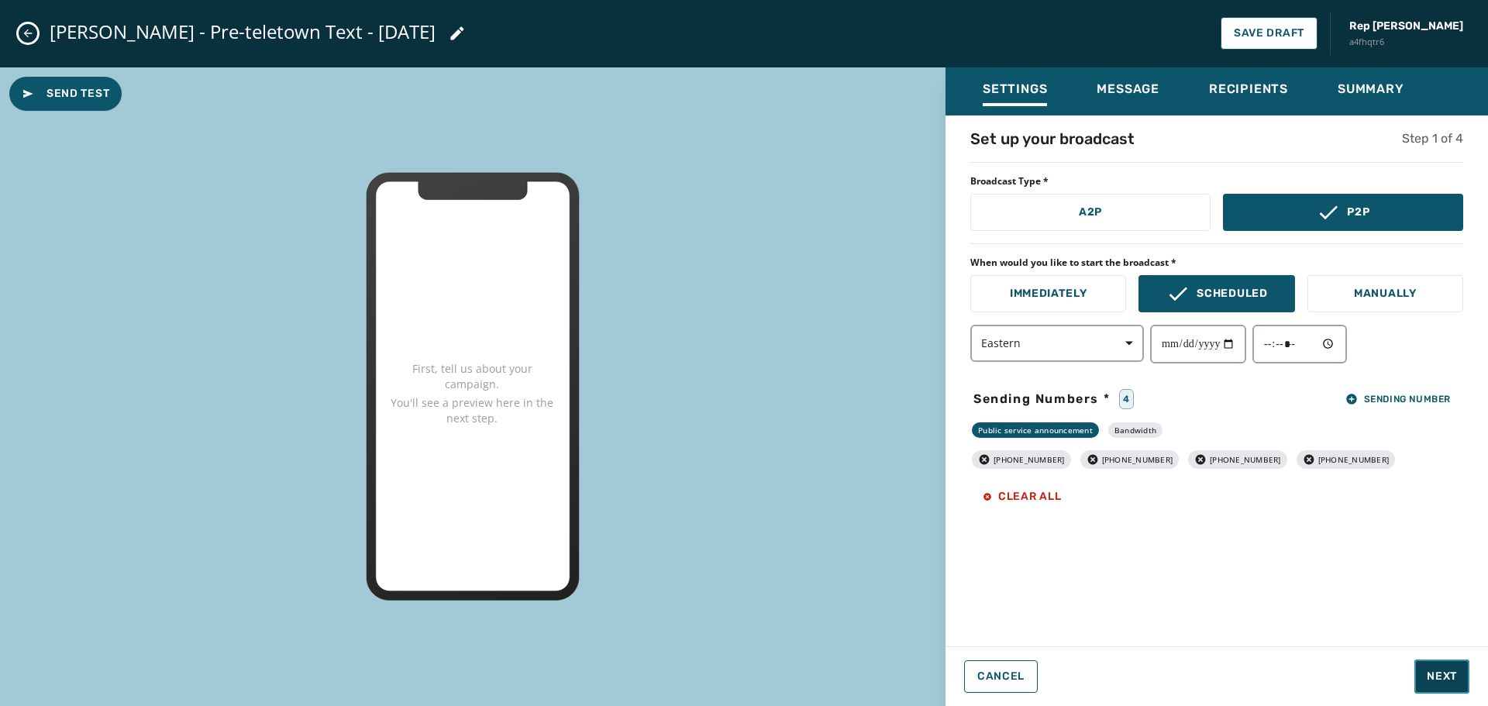
click at [1453, 679] on span "Next" at bounding box center [1442, 676] width 30 height 15
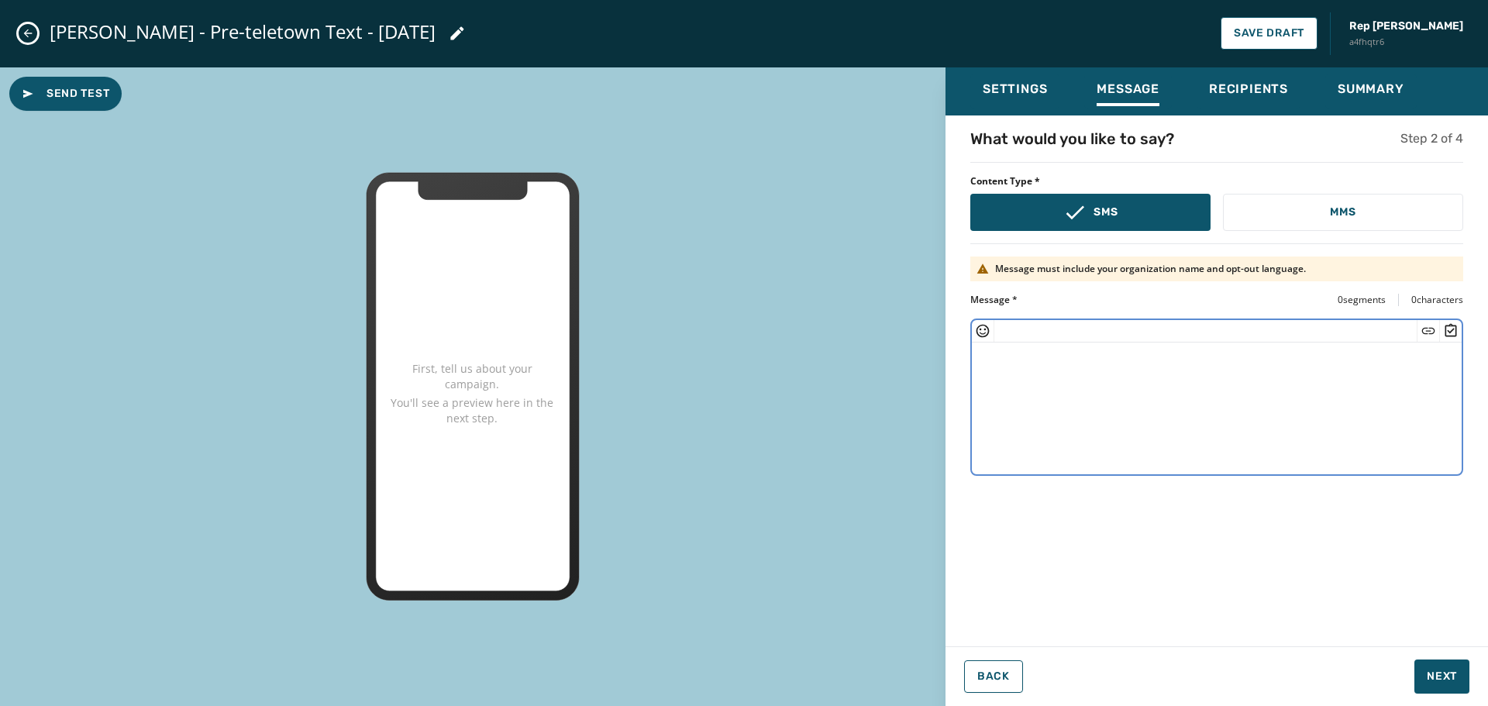
click at [1060, 359] on textarea at bounding box center [1217, 405] width 490 height 127
paste textarea "**********"
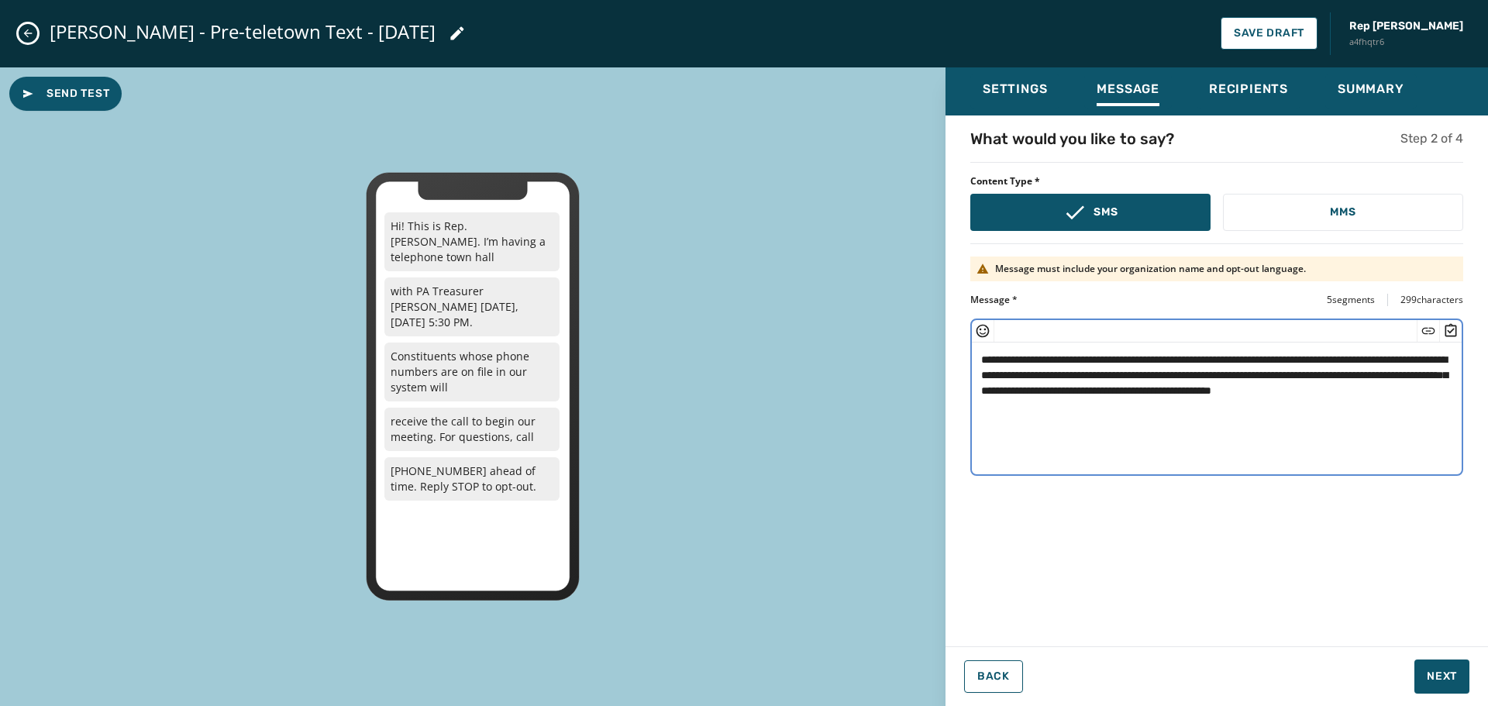
click at [978, 352] on textarea "**********" at bounding box center [1217, 405] width 490 height 127
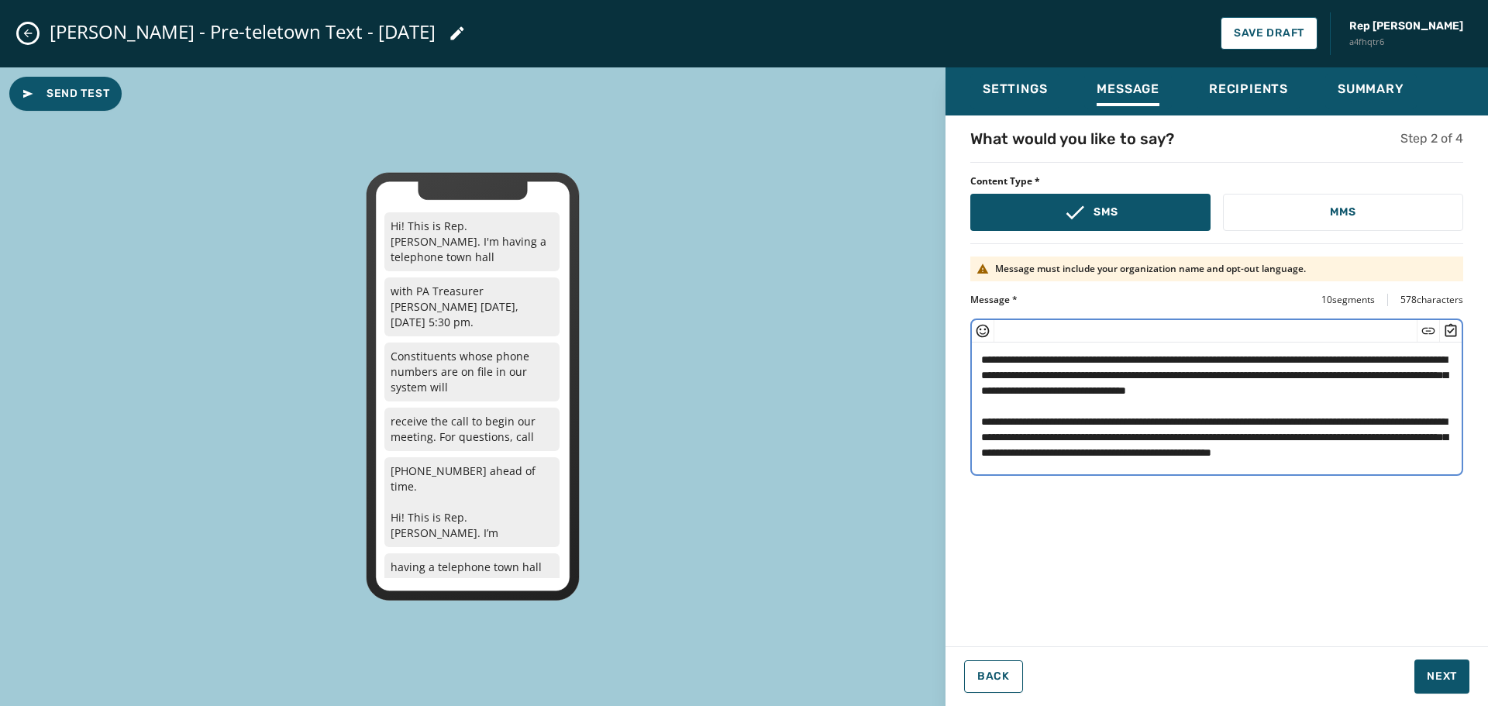
scroll to position [31, 0]
drag, startPoint x: 1136, startPoint y: 455, endPoint x: 1140, endPoint y: 445, distance: 10.8
click at [1140, 445] on textarea "**********" at bounding box center [1217, 405] width 490 height 127
drag, startPoint x: 1168, startPoint y: 456, endPoint x: 963, endPoint y: 387, distance: 215.9
click at [963, 387] on div "**********" at bounding box center [1216, 376] width 542 height 497
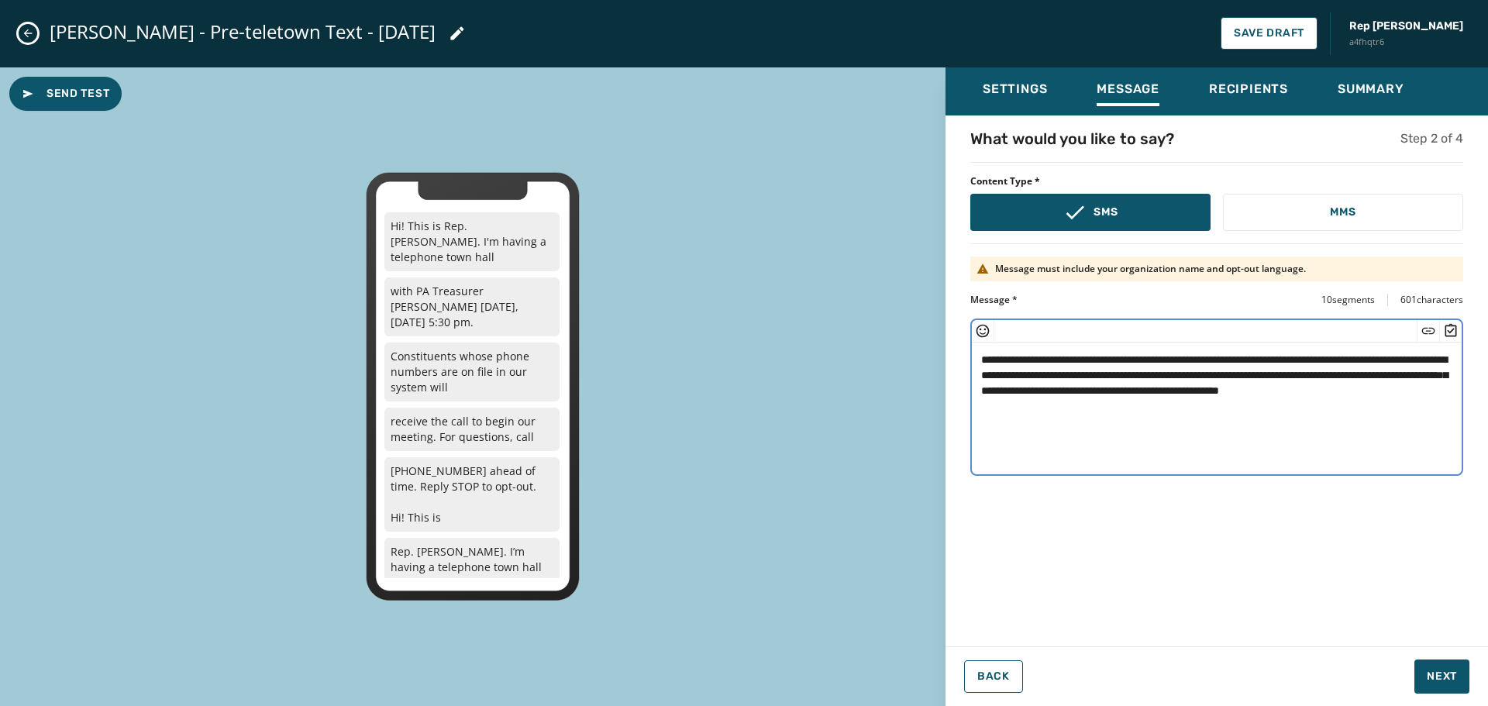
scroll to position [0, 0]
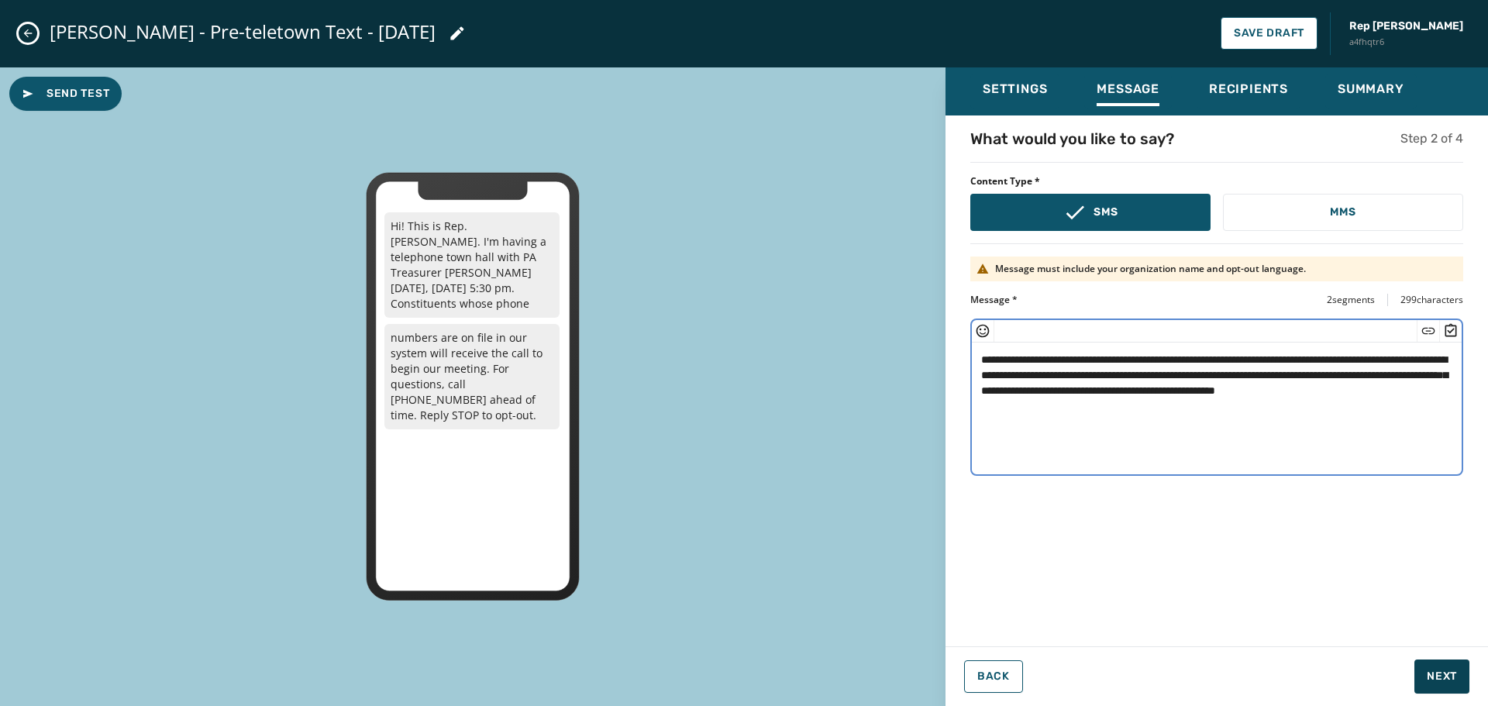
type textarea "**********"
click at [1440, 673] on span "Next" at bounding box center [1442, 676] width 30 height 15
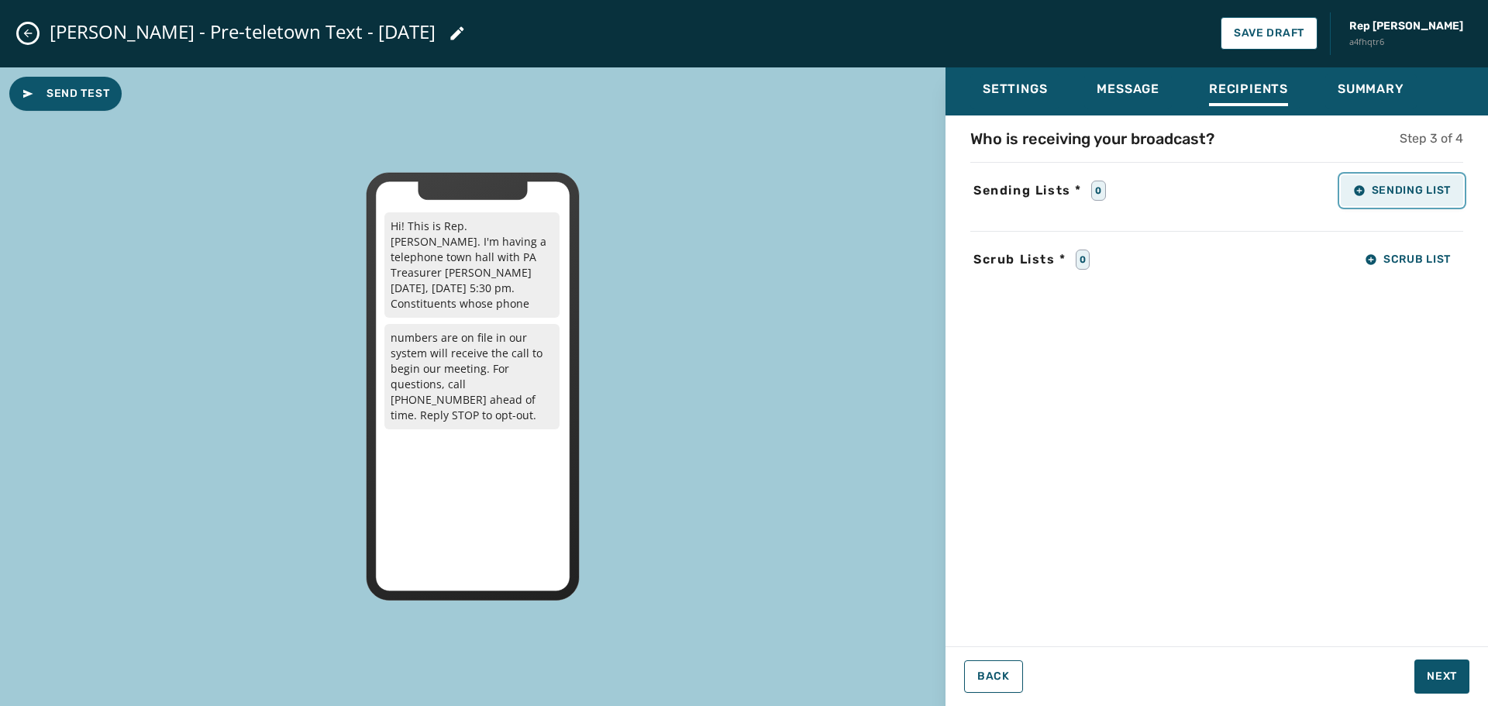
click at [1384, 197] on button "Sending List" at bounding box center [1402, 190] width 122 height 31
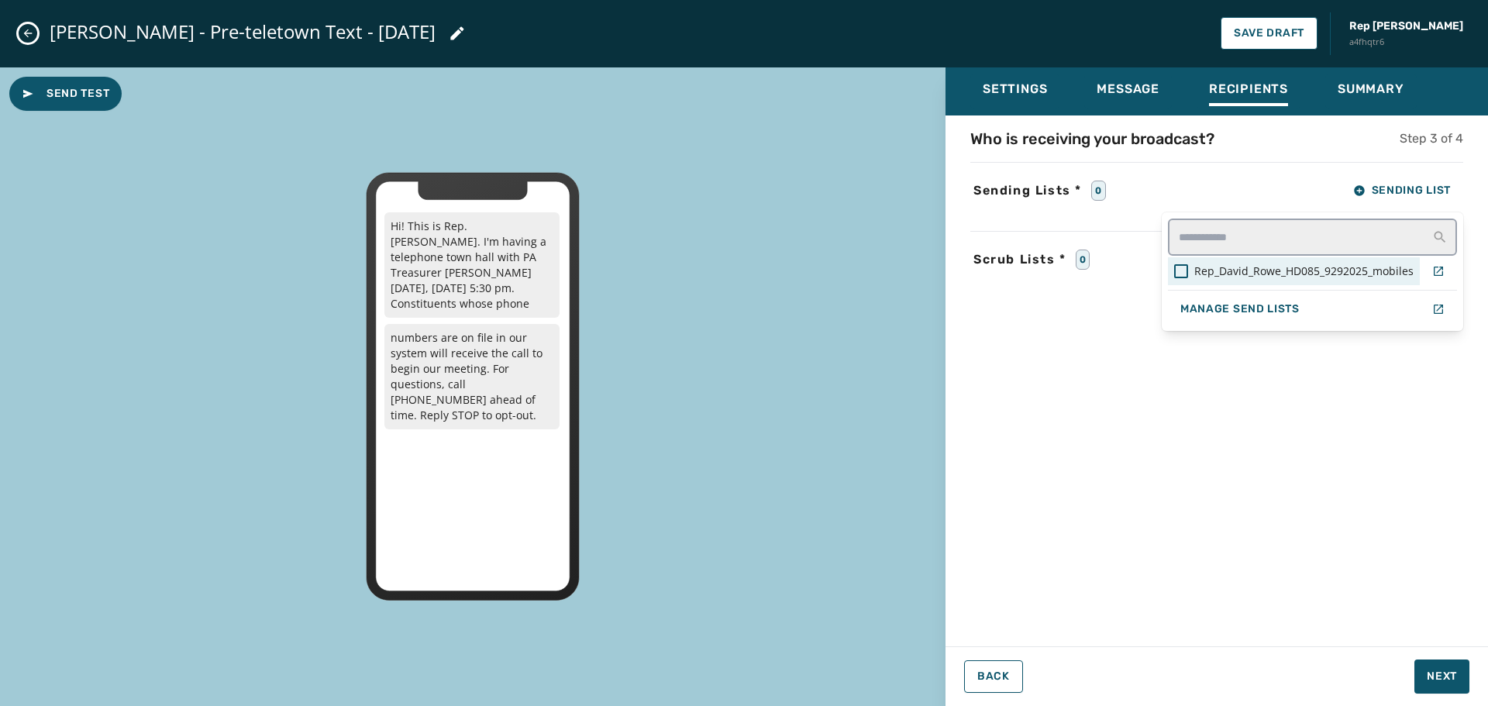
click at [1251, 275] on span "Rep_David_Rowe_HD085_9292025_mobiles" at bounding box center [1303, 270] width 219 height 15
click at [1433, 680] on div "Settings Message Recipients Summary Who is receiving your broadcast? Step 3 of …" at bounding box center [1216, 380] width 542 height 627
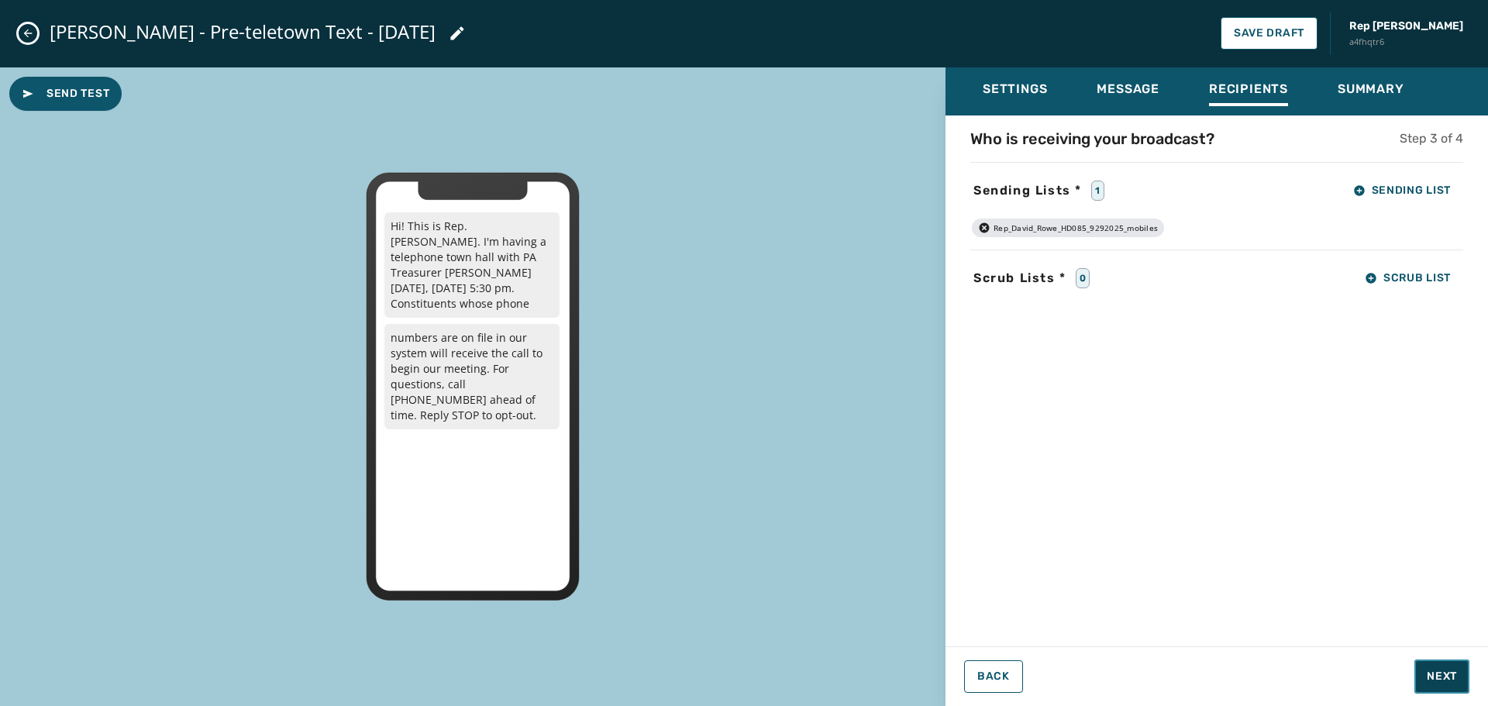
click at [1443, 673] on span "Next" at bounding box center [1442, 676] width 30 height 15
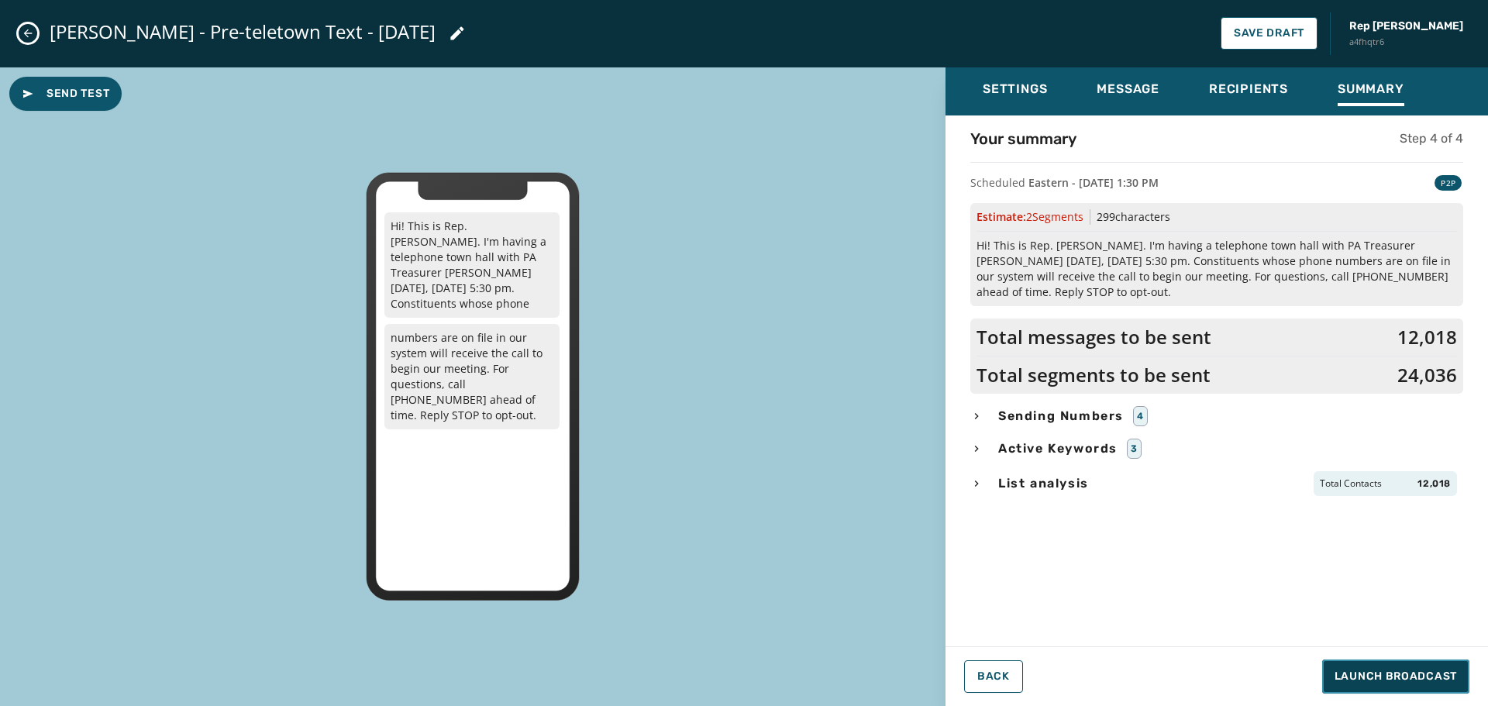
click at [1405, 676] on span "Launch Broadcast" at bounding box center [1395, 676] width 122 height 15
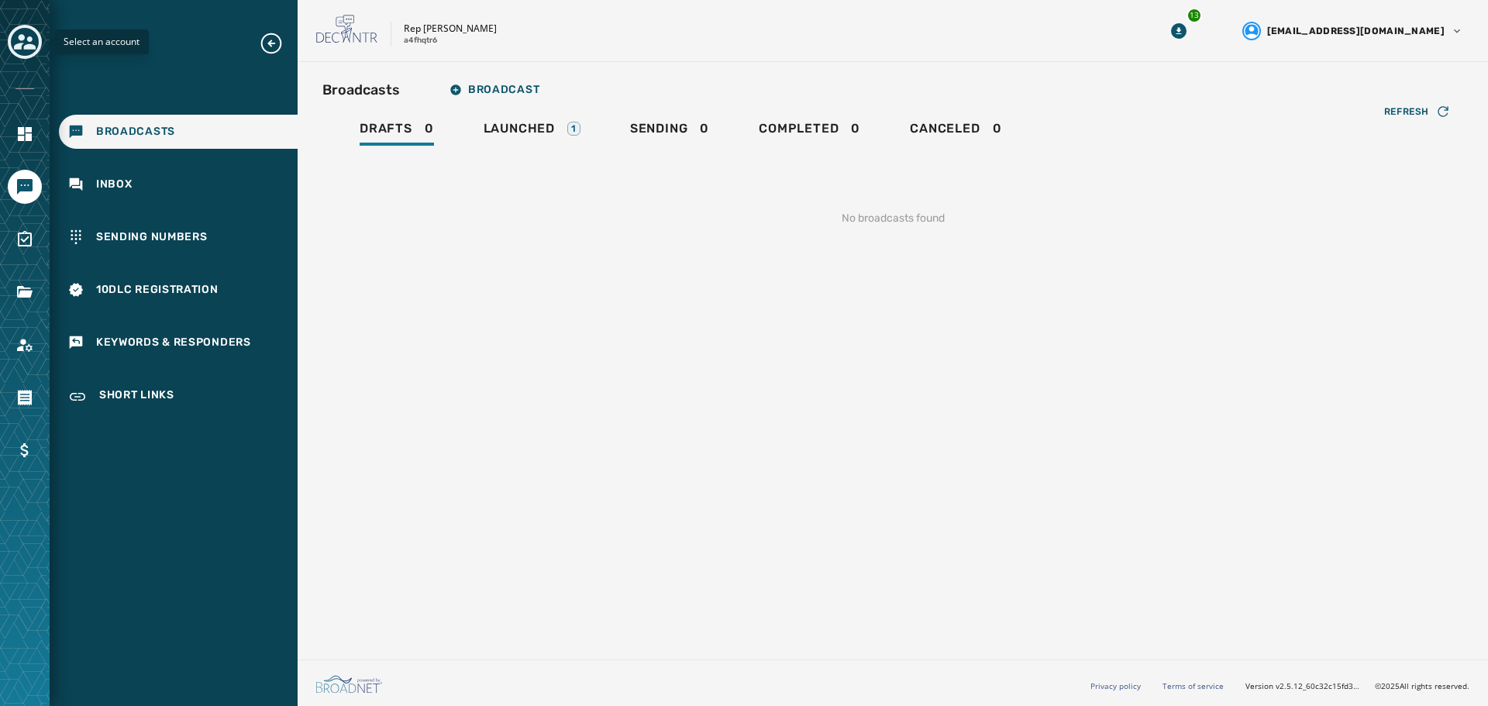
click at [20, 38] on icon "Toggle account select drawer" at bounding box center [25, 41] width 22 height 15
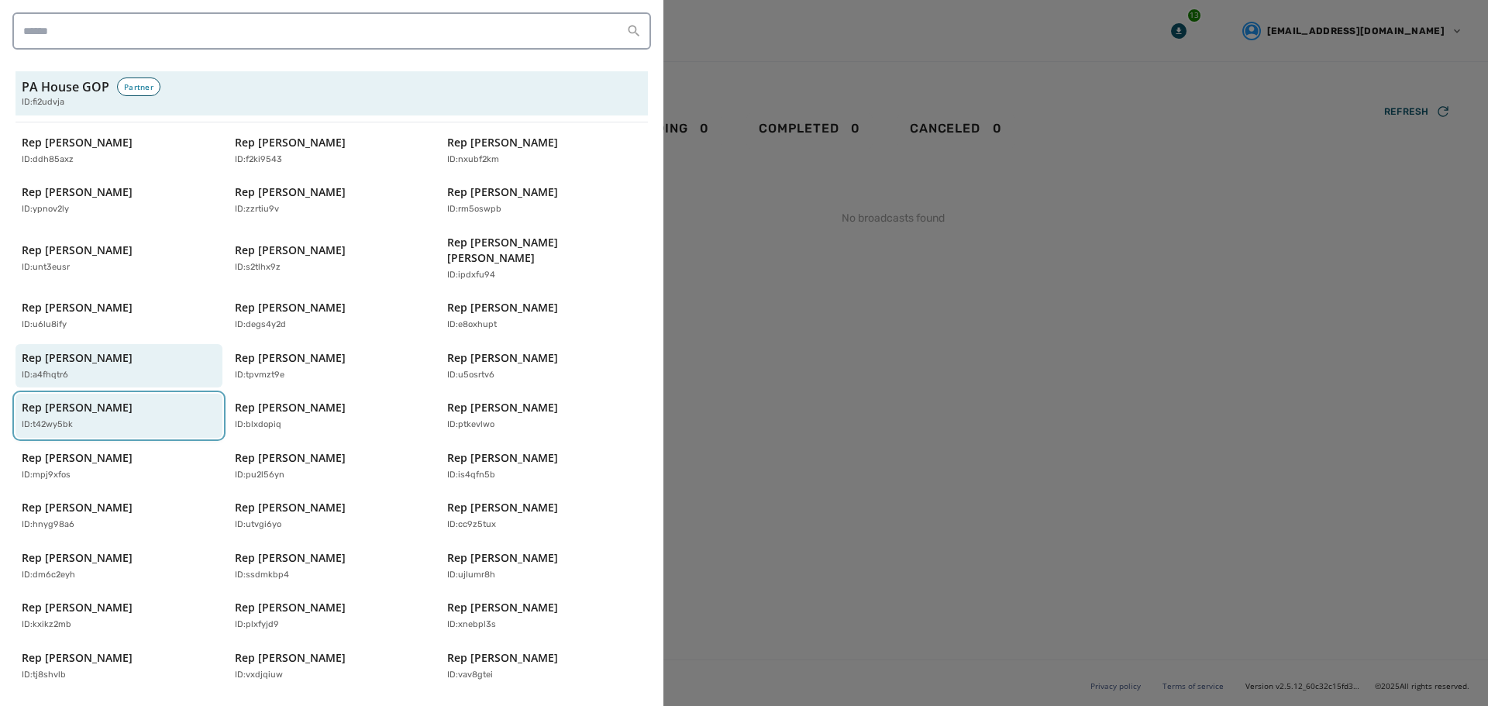
click at [57, 418] on p "ID: t42wy5bk" at bounding box center [47, 424] width 51 height 13
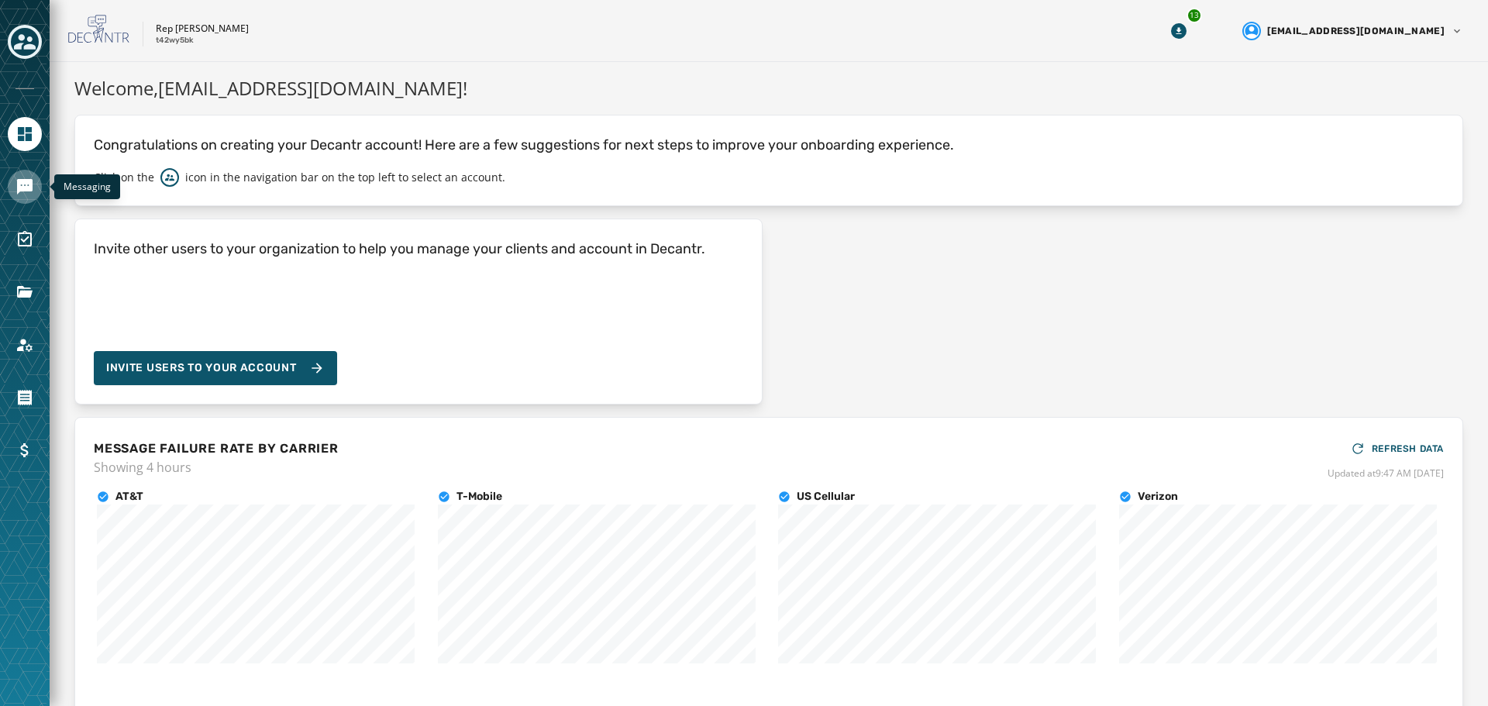
click at [31, 182] on icon "Navigate to Messaging" at bounding box center [24, 186] width 15 height 15
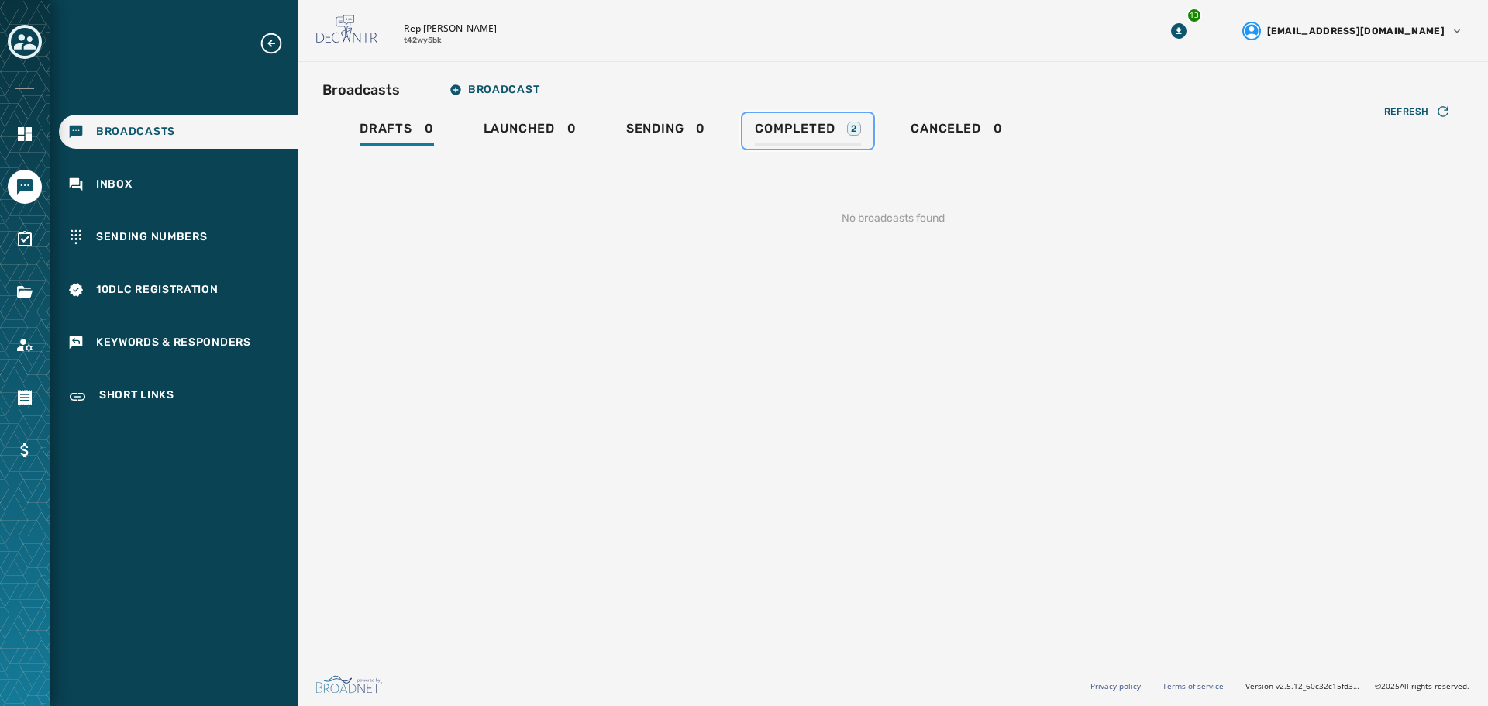
click at [788, 126] on span "Completed" at bounding box center [795, 128] width 80 height 15
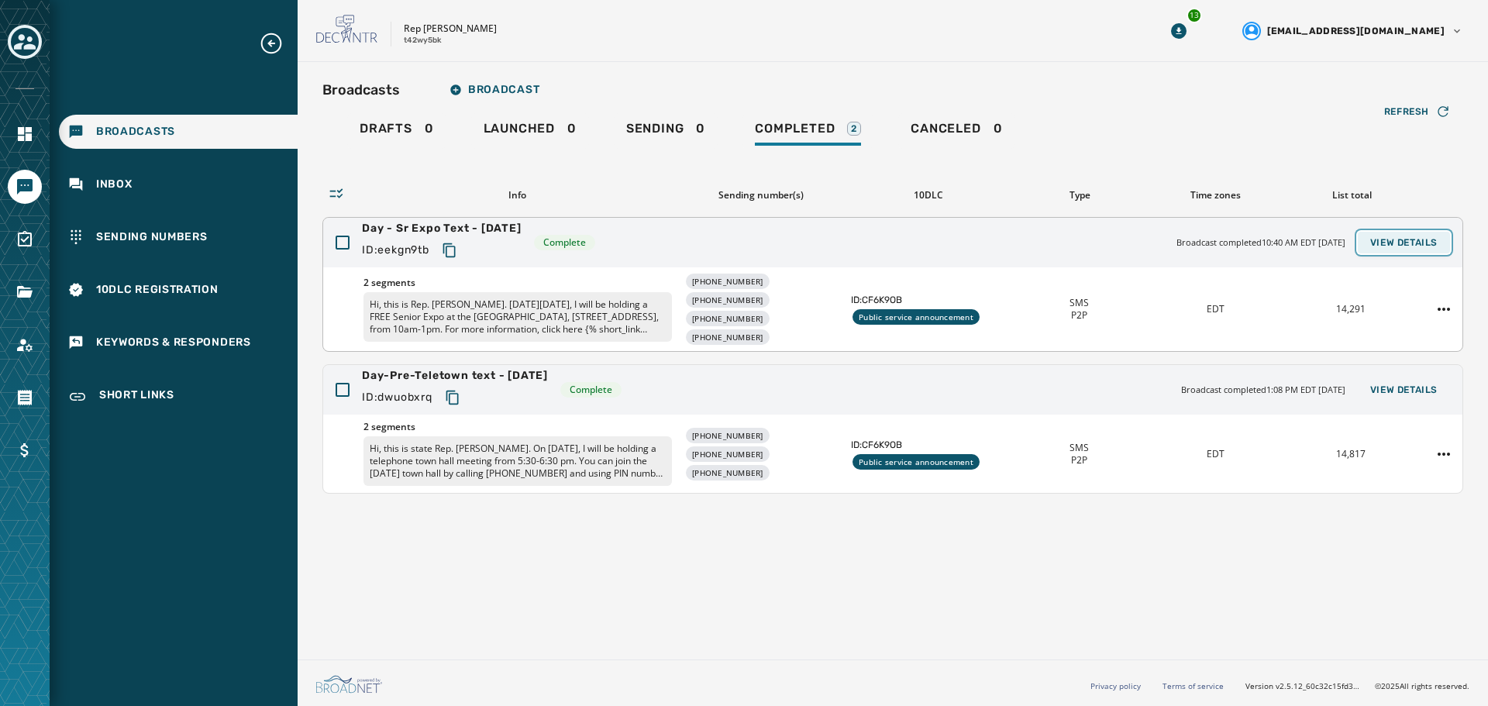
click at [1422, 243] on span "View Details" at bounding box center [1403, 242] width 67 height 12
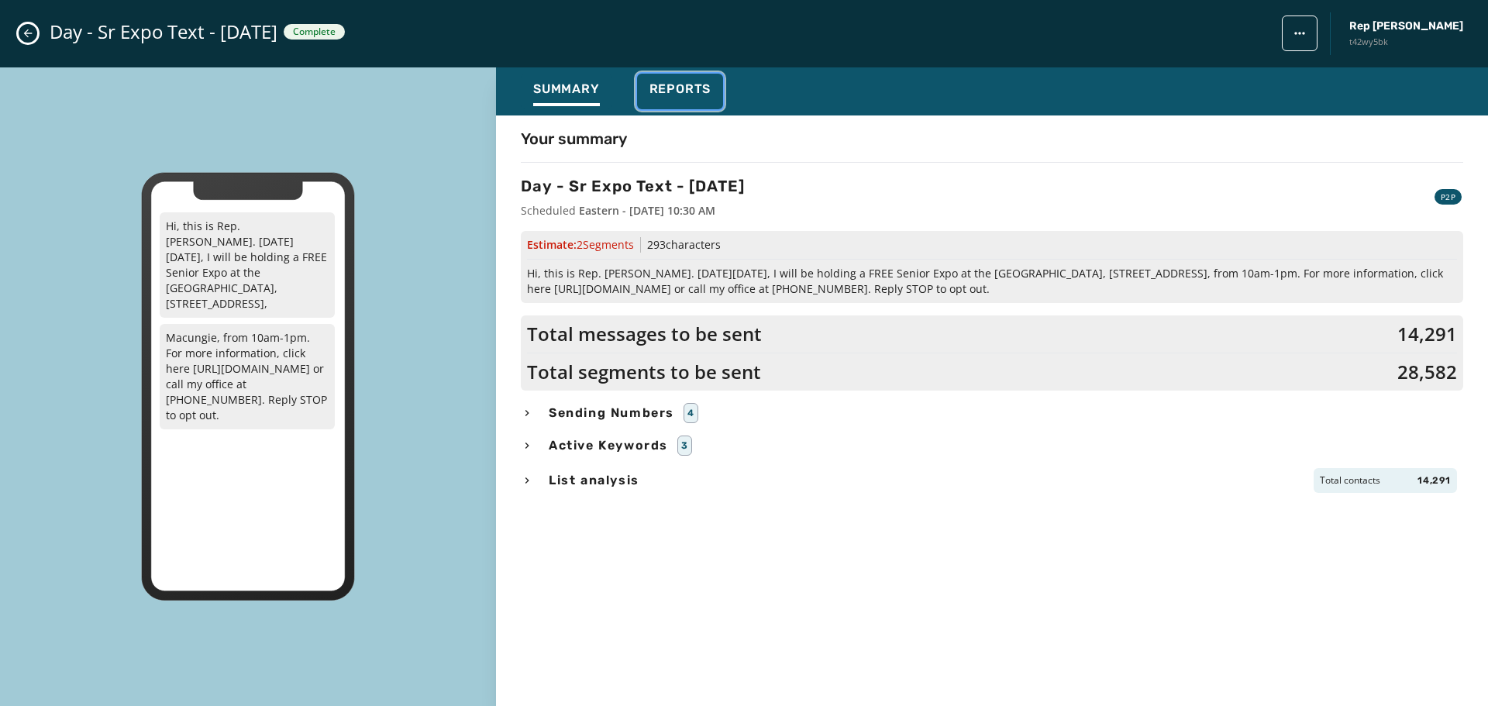
click at [668, 88] on span "Reports" at bounding box center [680, 88] width 62 height 15
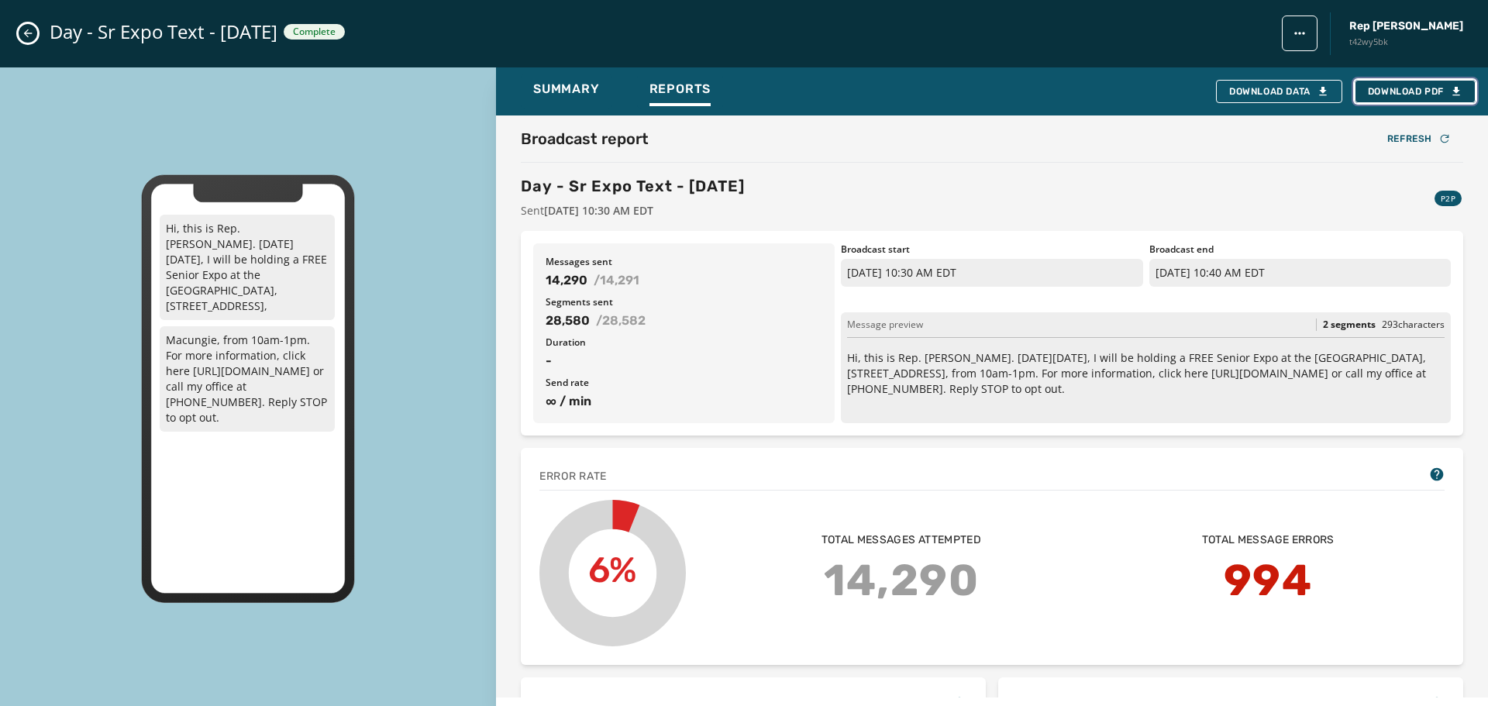
click at [1407, 90] on span "Download PDF" at bounding box center [1415, 91] width 95 height 12
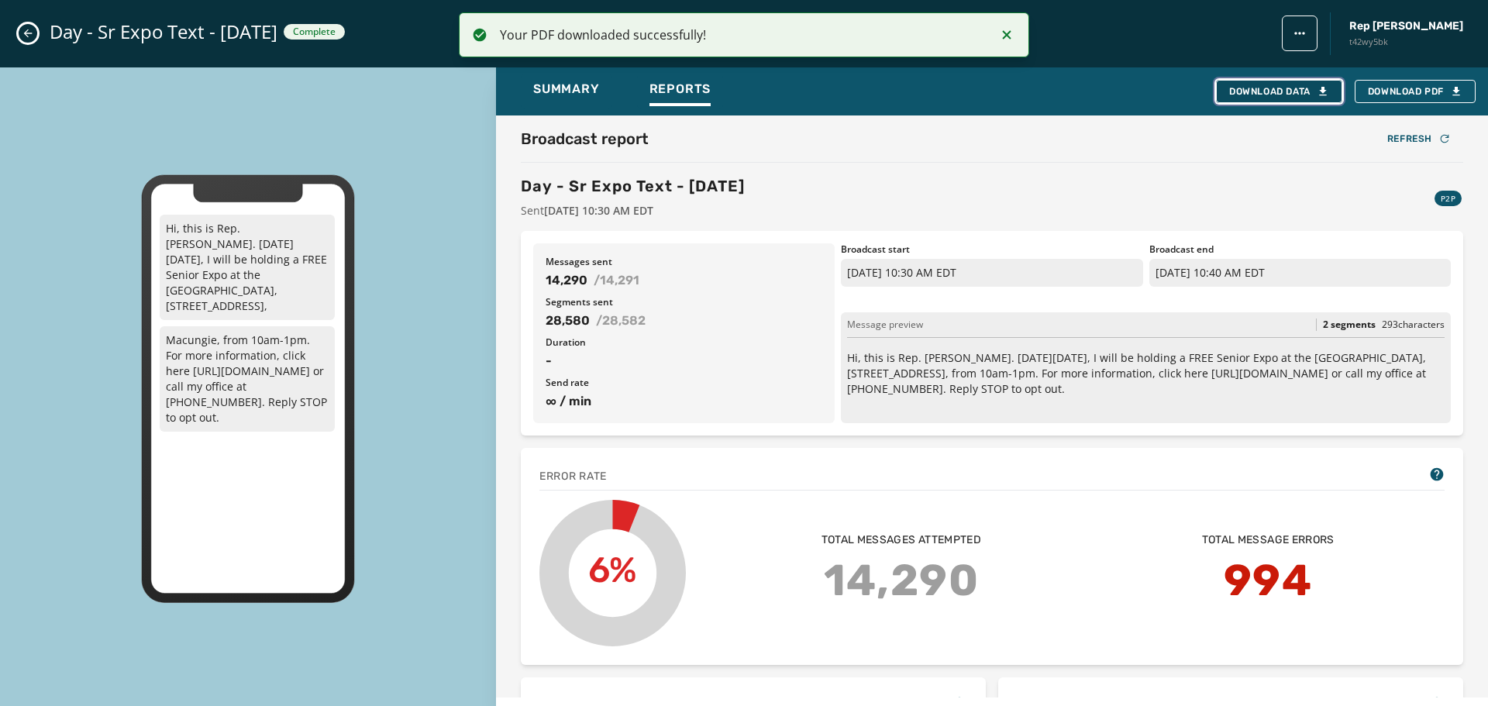
click at [1283, 90] on div "Download Data" at bounding box center [1279, 91] width 100 height 12
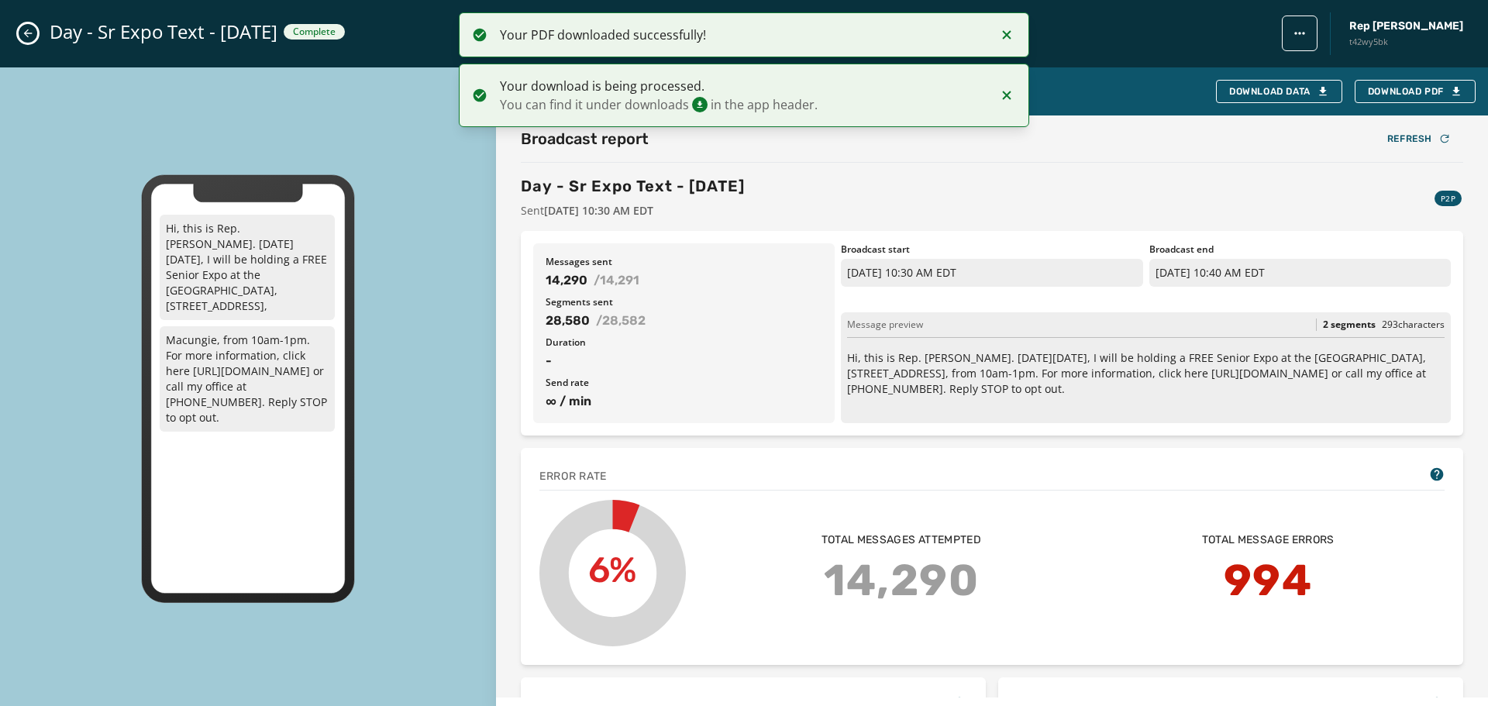
click at [34, 34] on button "Close admin drawer" at bounding box center [28, 33] width 19 height 19
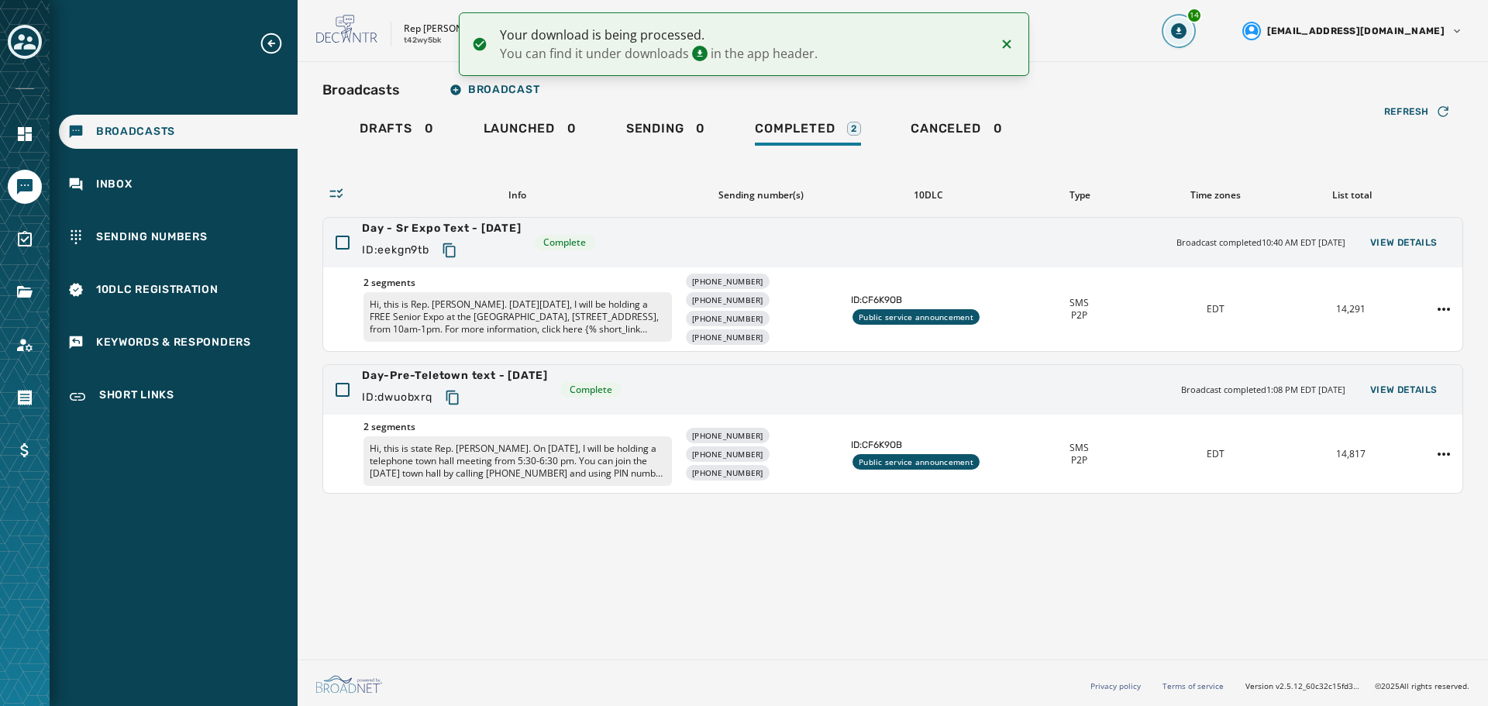
click at [1186, 31] on icon "Download Menu" at bounding box center [1178, 30] width 15 height 15
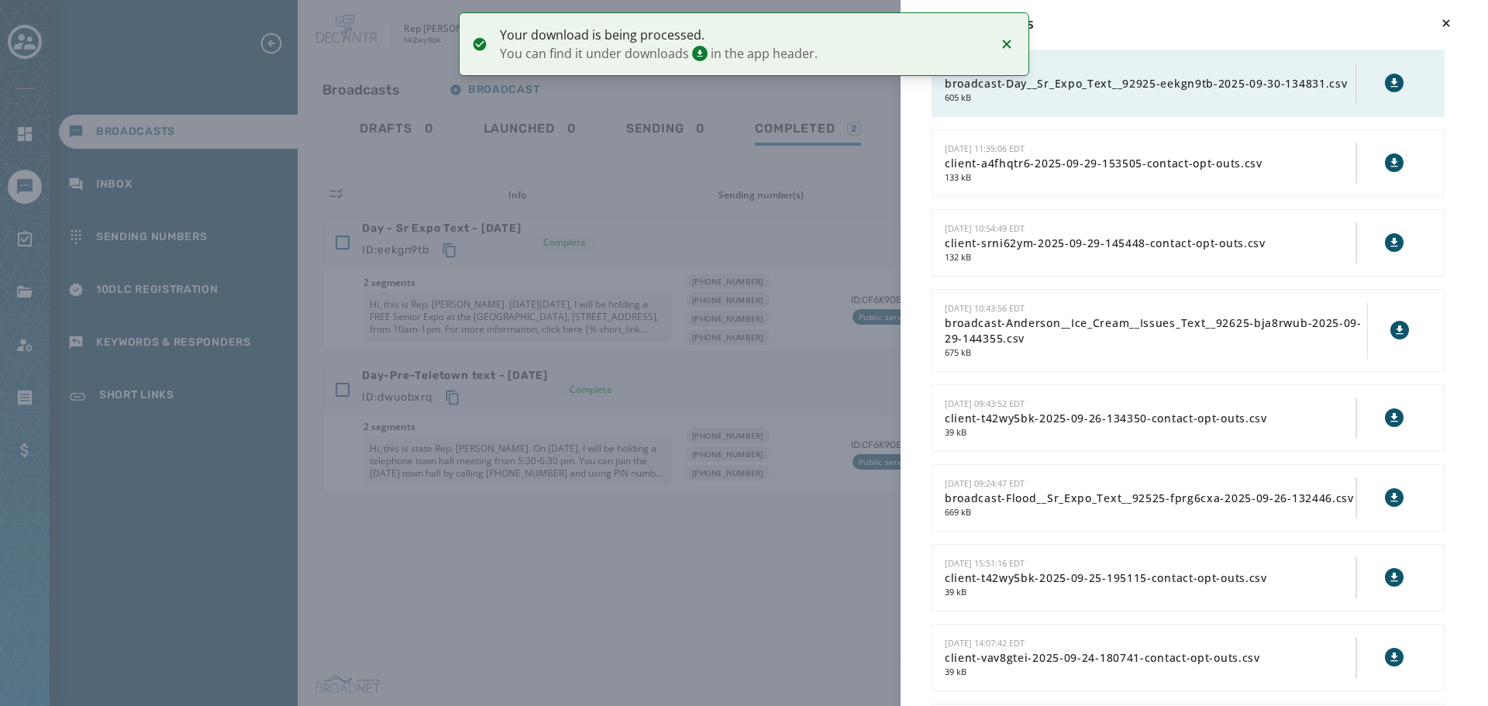
click at [1388, 84] on icon at bounding box center [1394, 83] width 12 height 12
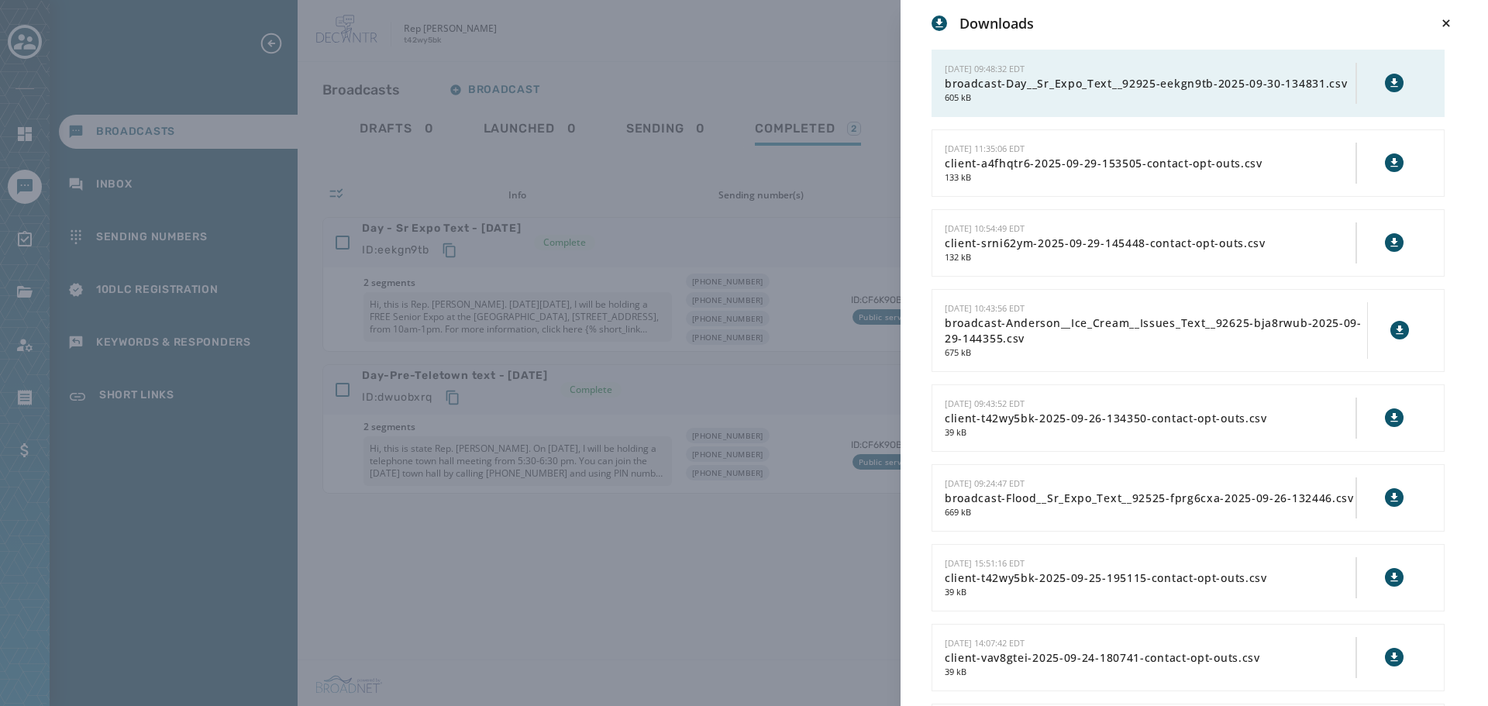
click at [681, 56] on div "Downloads 9/30/2025 - 09:48:32 EDT broadcast-Day__Sr_Expo_Text__92925-eekgn9tb-…" at bounding box center [744, 353] width 1488 height 706
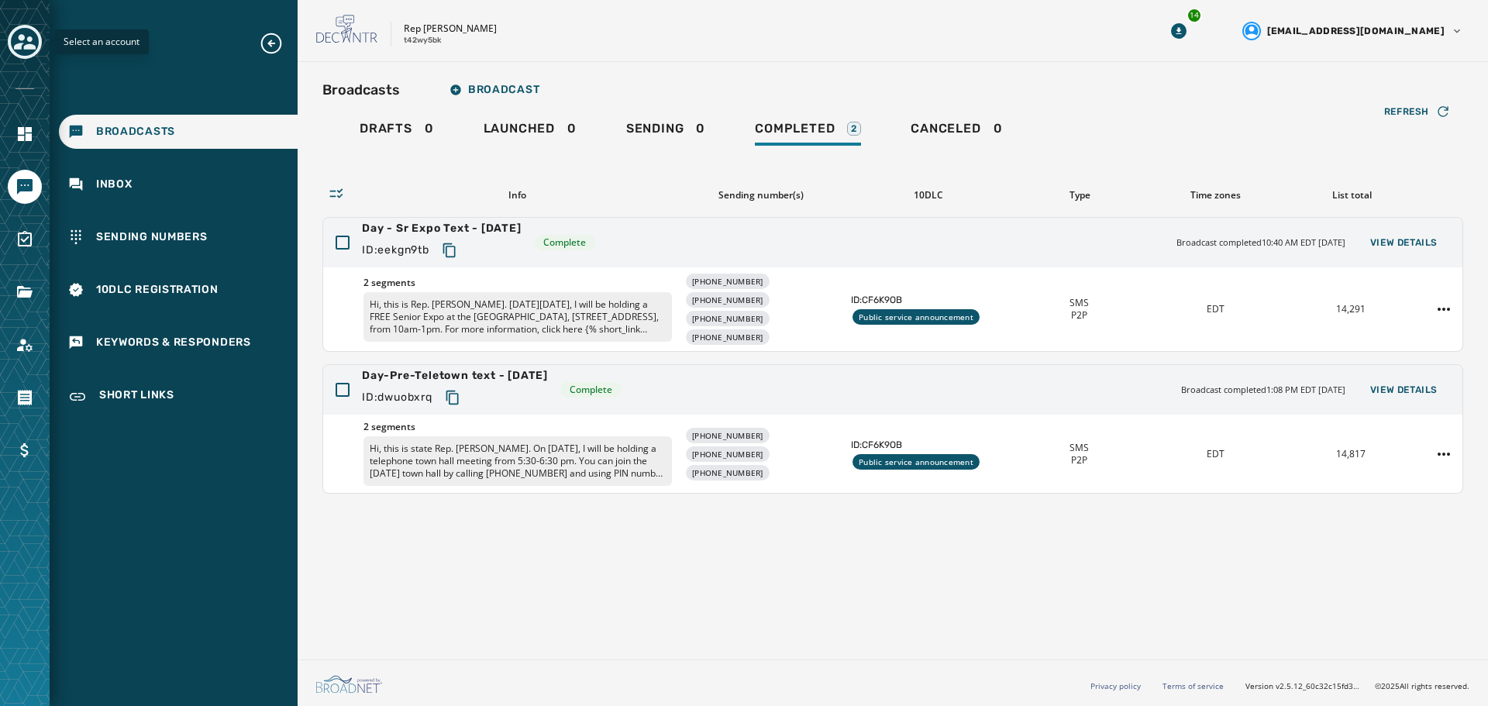
click at [31, 46] on icon "Toggle account select drawer" at bounding box center [25, 41] width 22 height 15
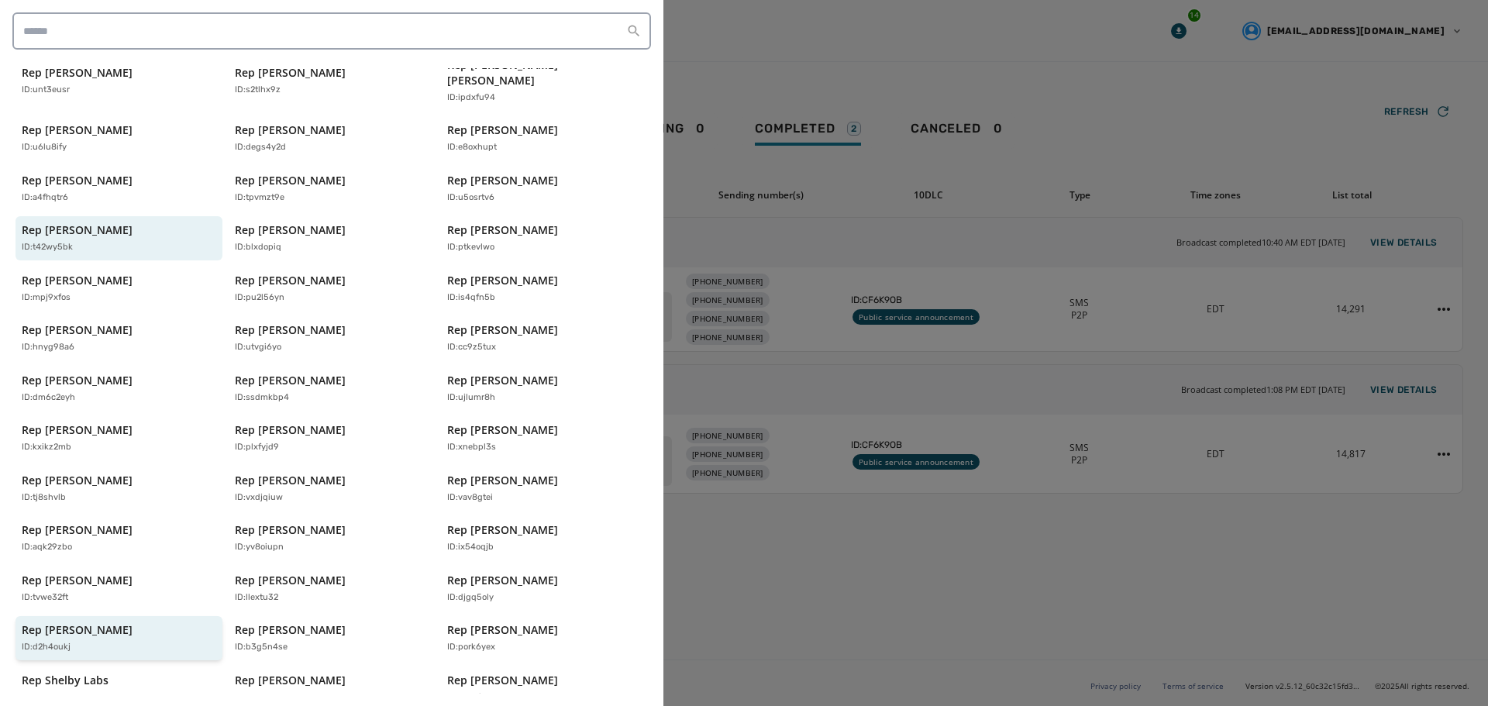
scroll to position [332, 0]
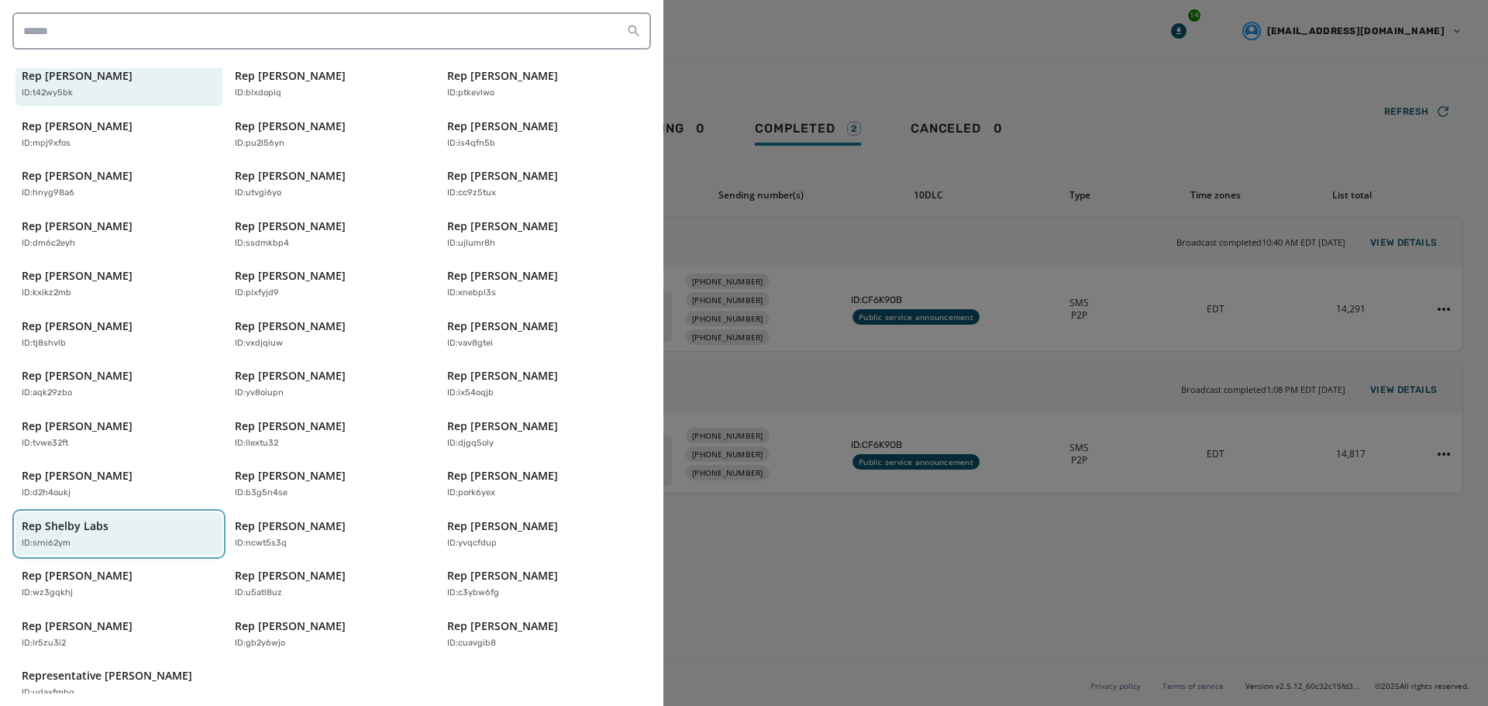
click at [164, 537] on div "ID: srni62ym" at bounding box center [111, 543] width 179 height 13
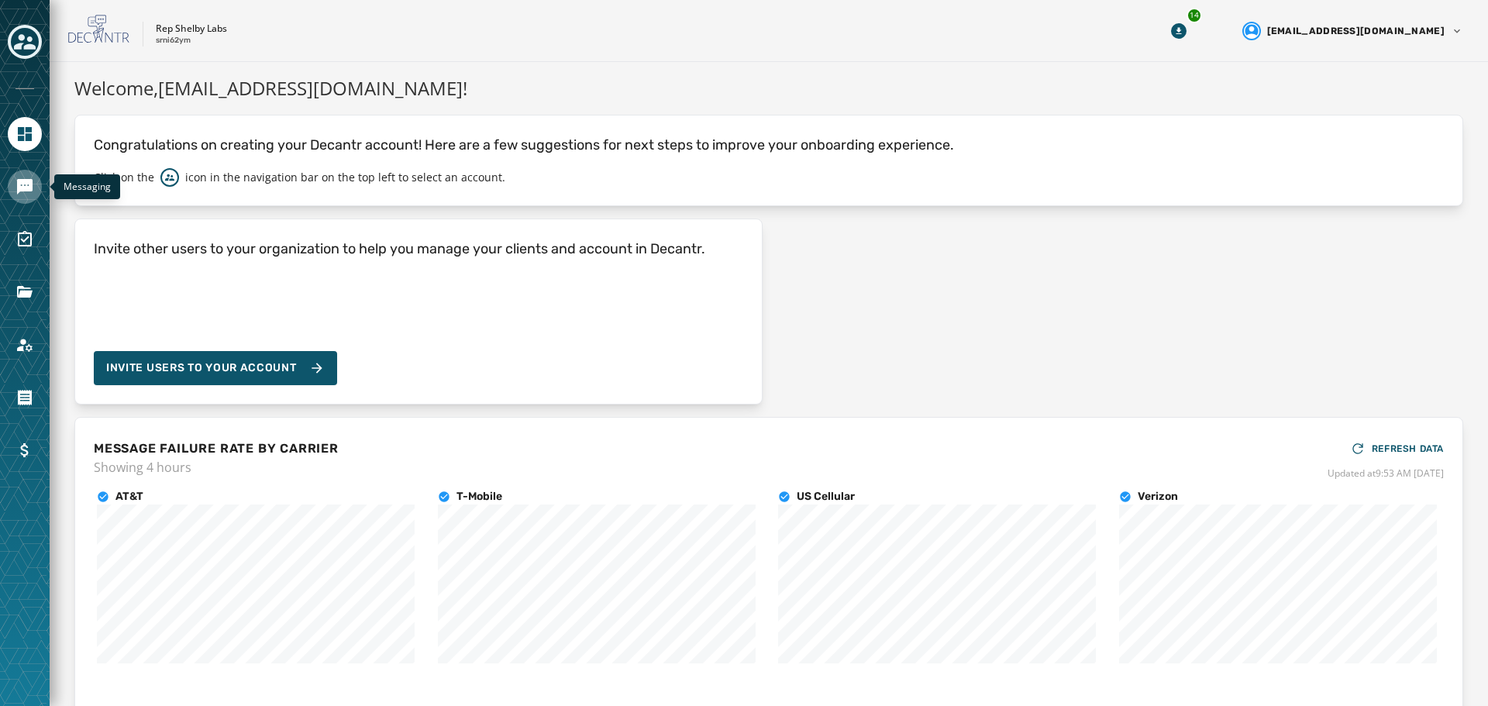
click at [33, 195] on icon "Navigate to Messaging" at bounding box center [24, 186] width 19 height 19
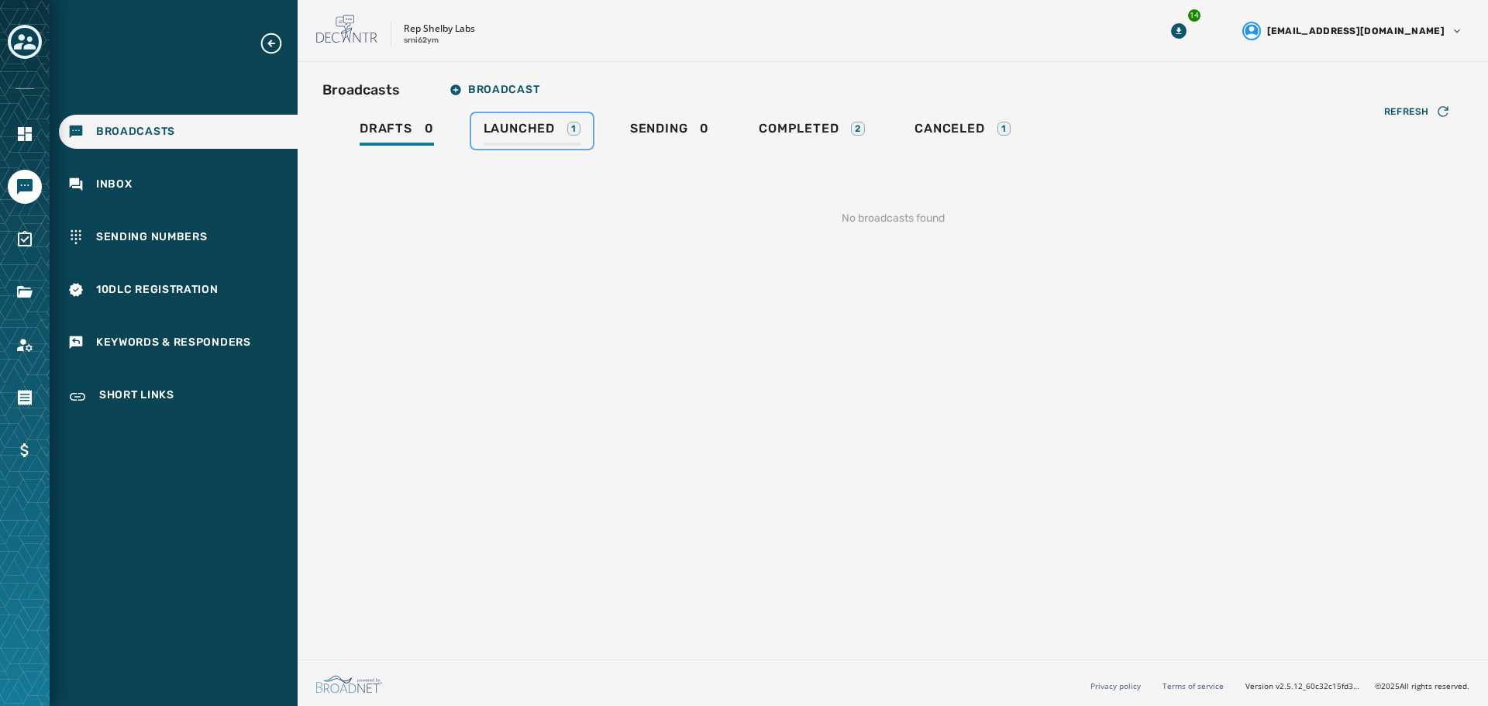
click at [534, 125] on span "Launched" at bounding box center [519, 128] width 71 height 15
click at [659, 119] on link "Sending 1" at bounding box center [668, 131] width 108 height 36
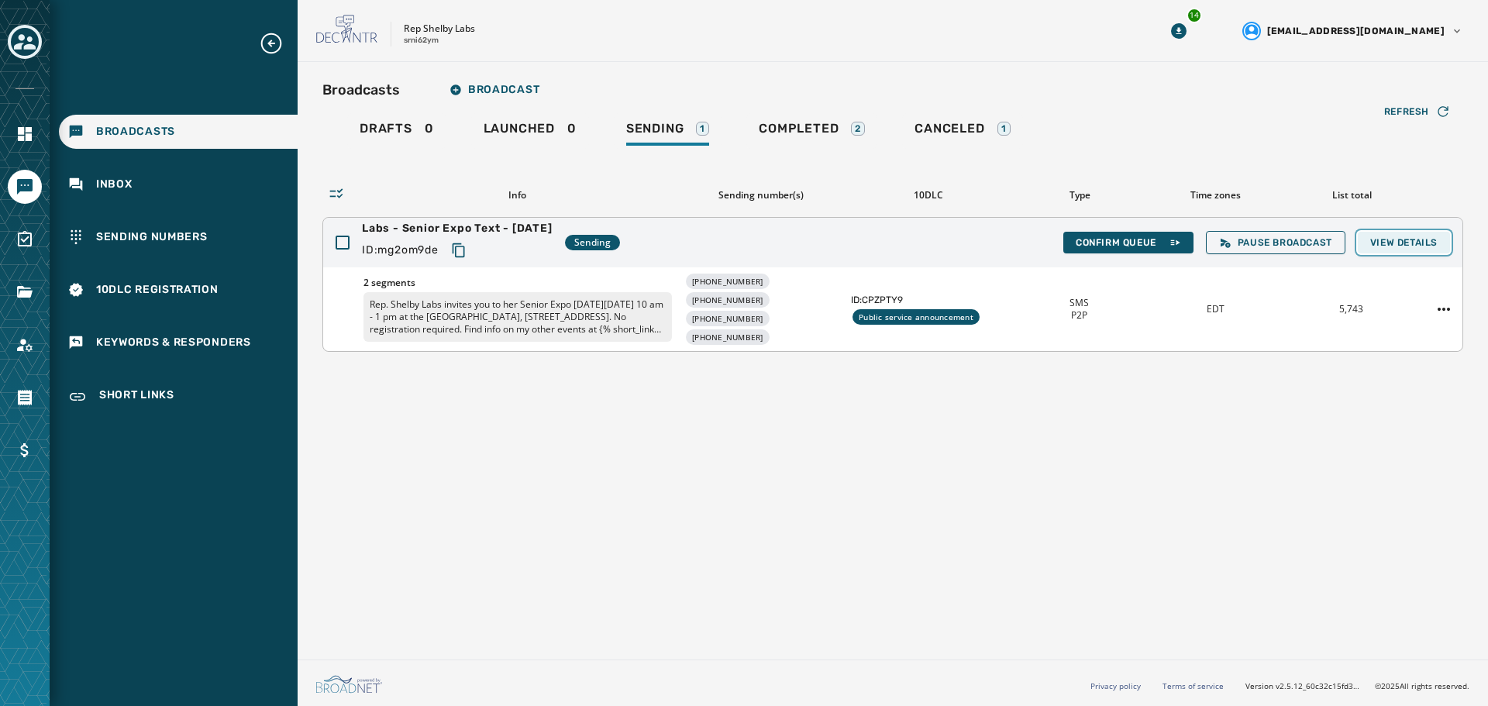
click at [1406, 239] on span "View Details" at bounding box center [1403, 242] width 67 height 12
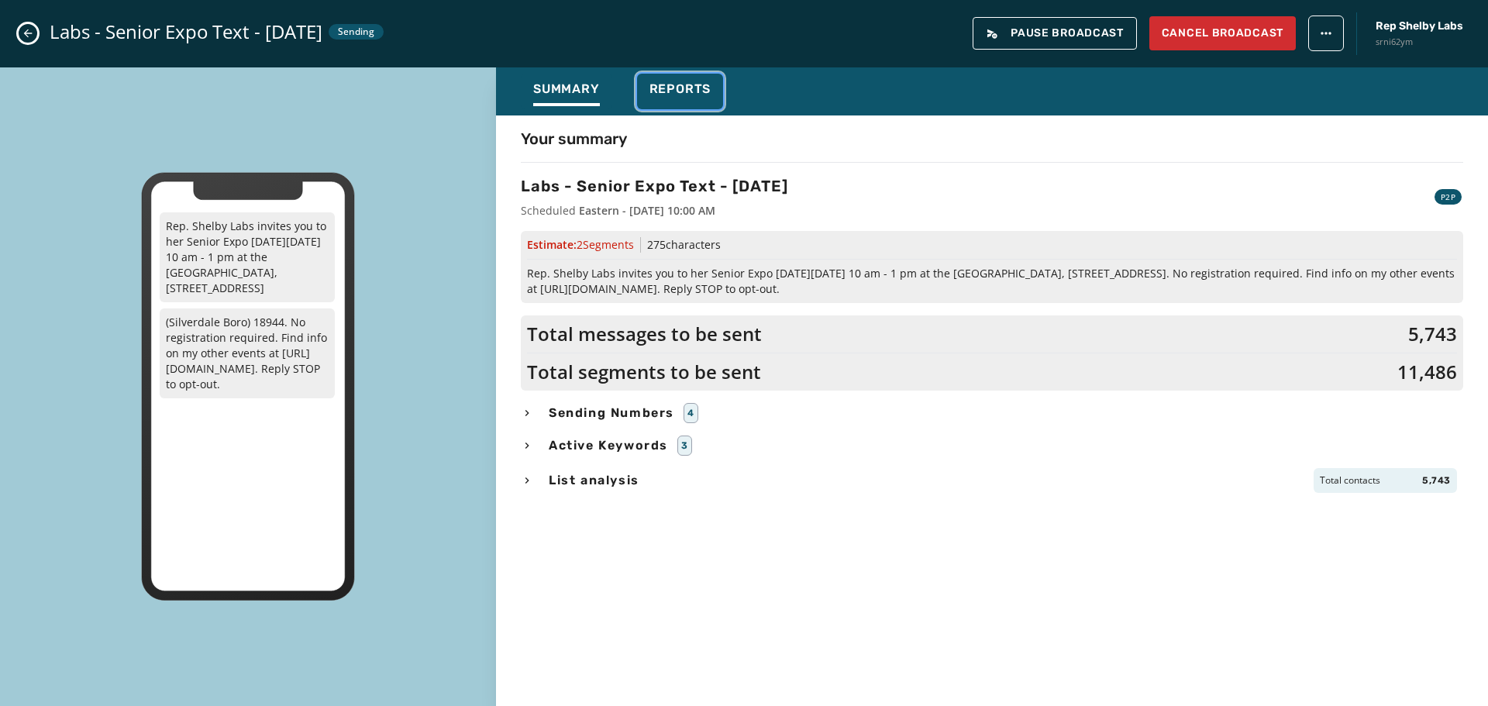
click at [661, 87] on span "Reports" at bounding box center [680, 88] width 62 height 15
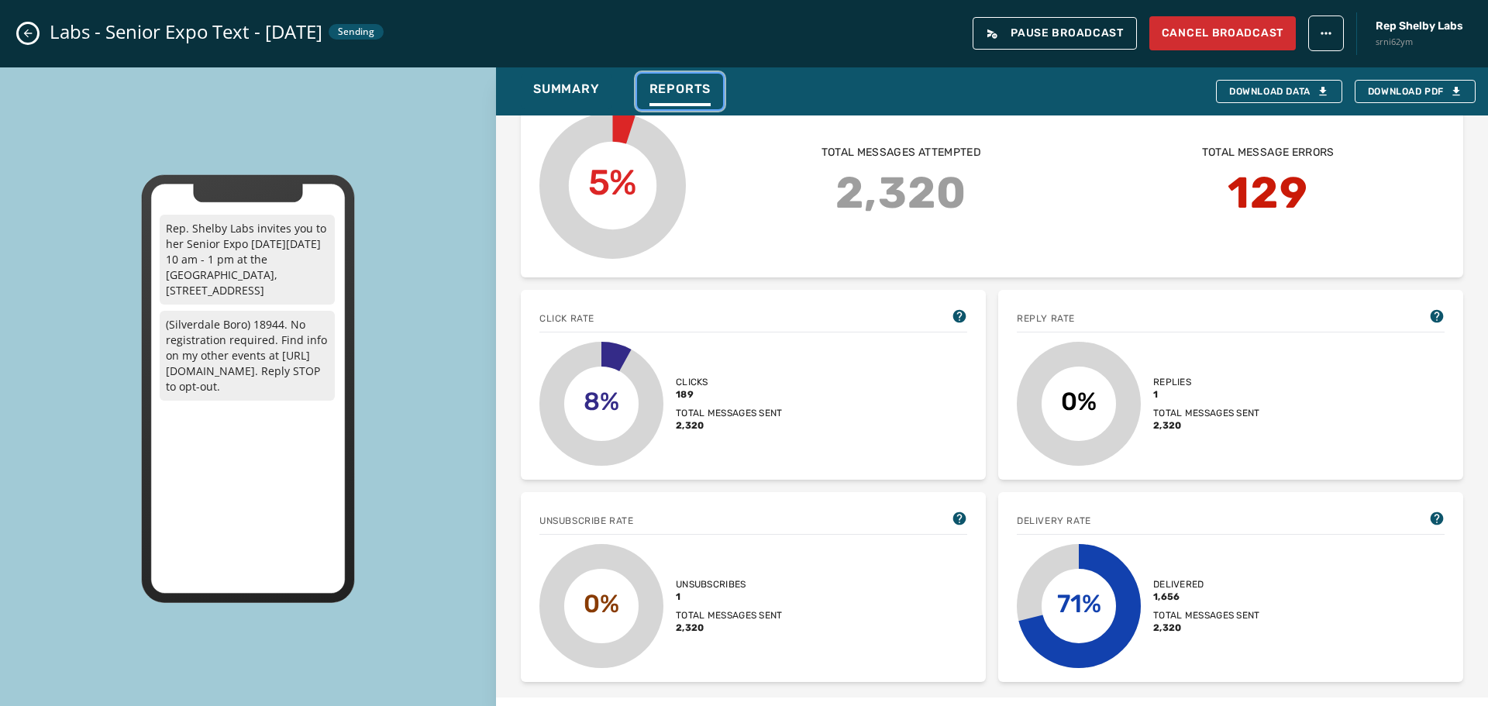
scroll to position [310, 0]
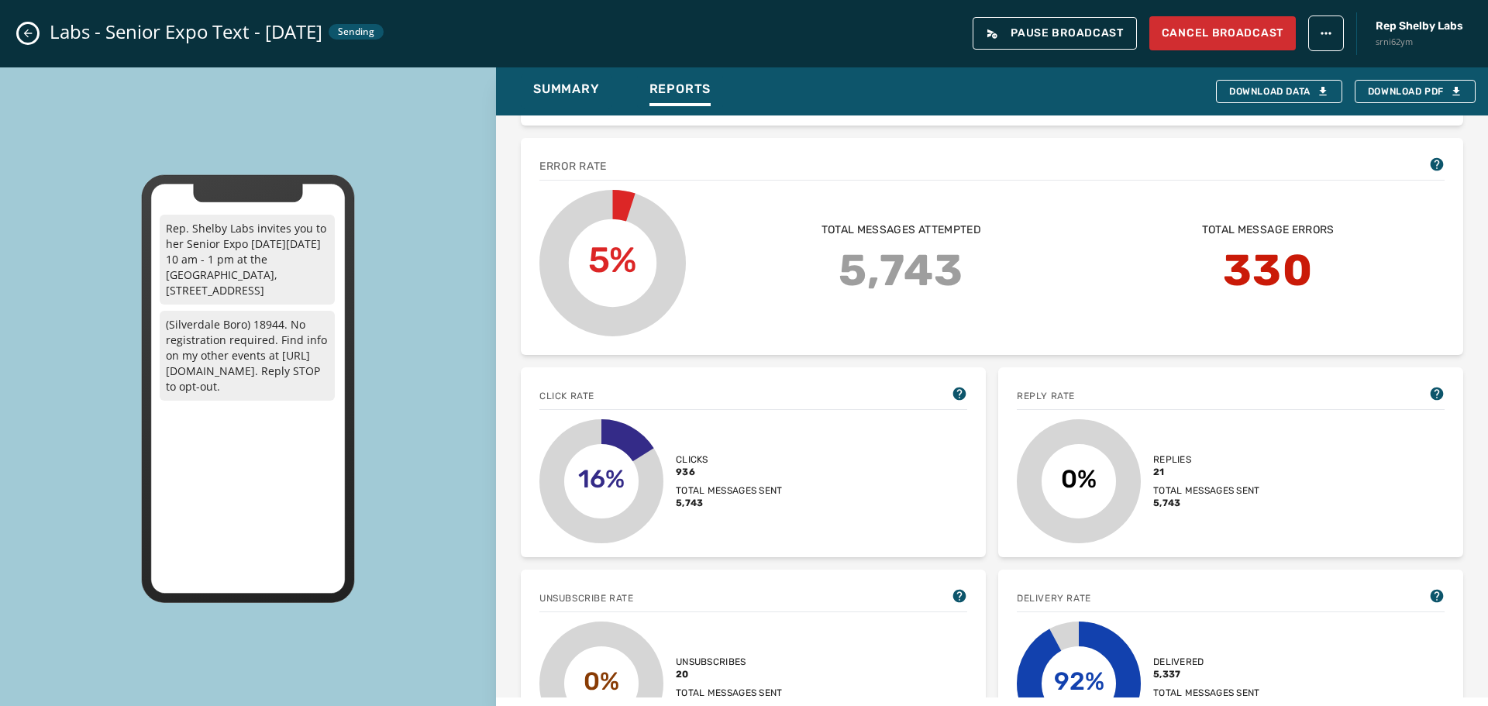
click at [1468, 259] on div "Broadcast report Refresh Labs - Senior Expo Text - 9-30-25 Sent September 30, 2…" at bounding box center [992, 406] width 992 height 582
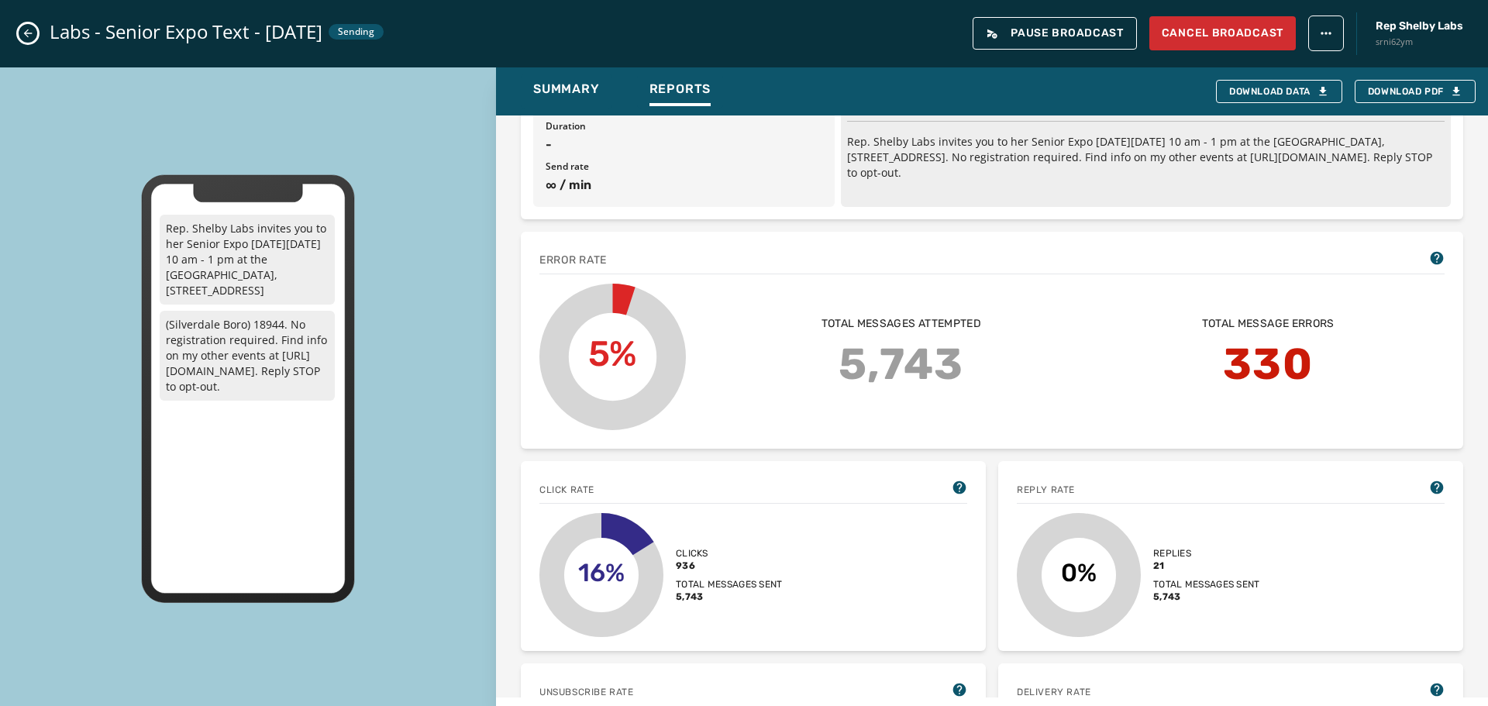
scroll to position [0, 0]
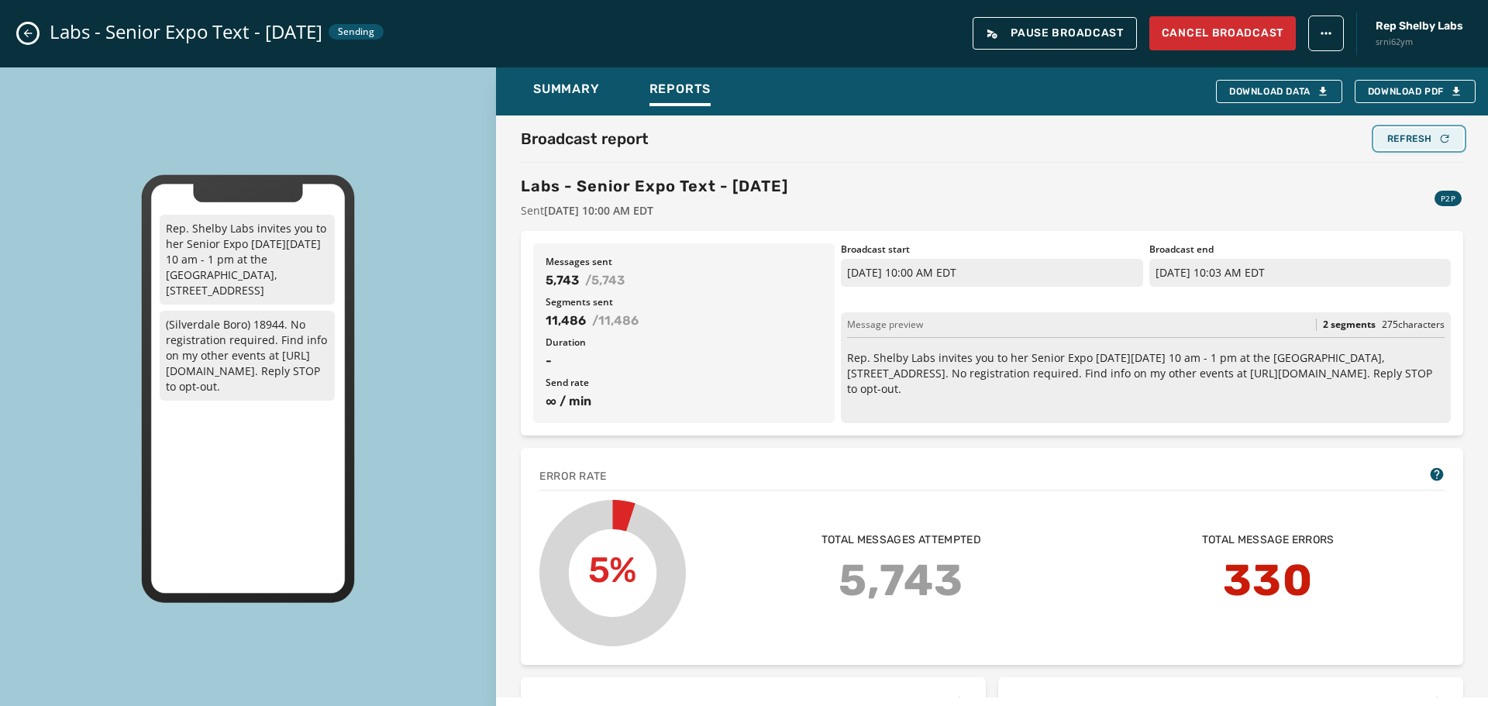
click at [1403, 128] on button "Refresh" at bounding box center [1419, 139] width 88 height 22
click at [1396, 136] on div "Refresh" at bounding box center [1419, 139] width 64 height 12
click at [27, 27] on icon "Close admin drawer" at bounding box center [28, 33] width 12 height 12
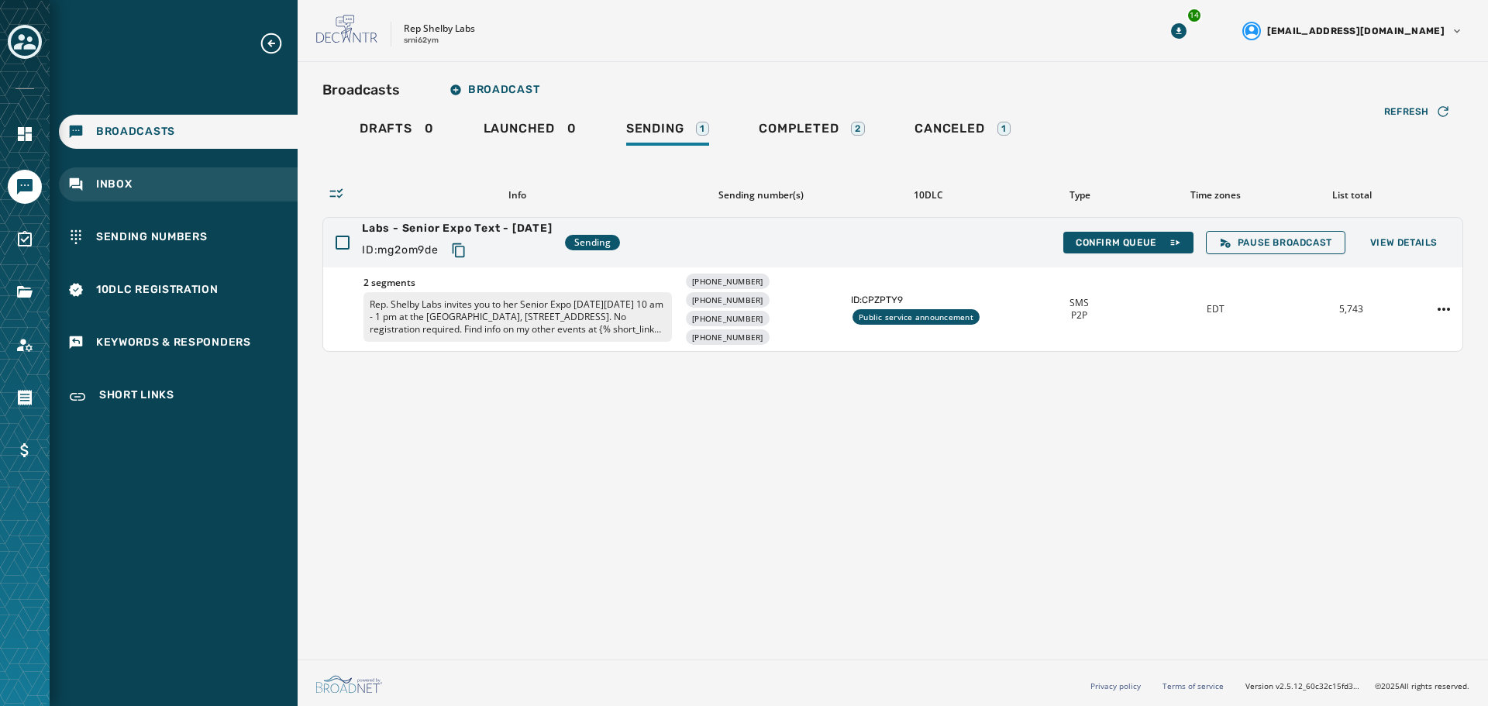
click at [111, 175] on div "Inbox" at bounding box center [178, 184] width 239 height 34
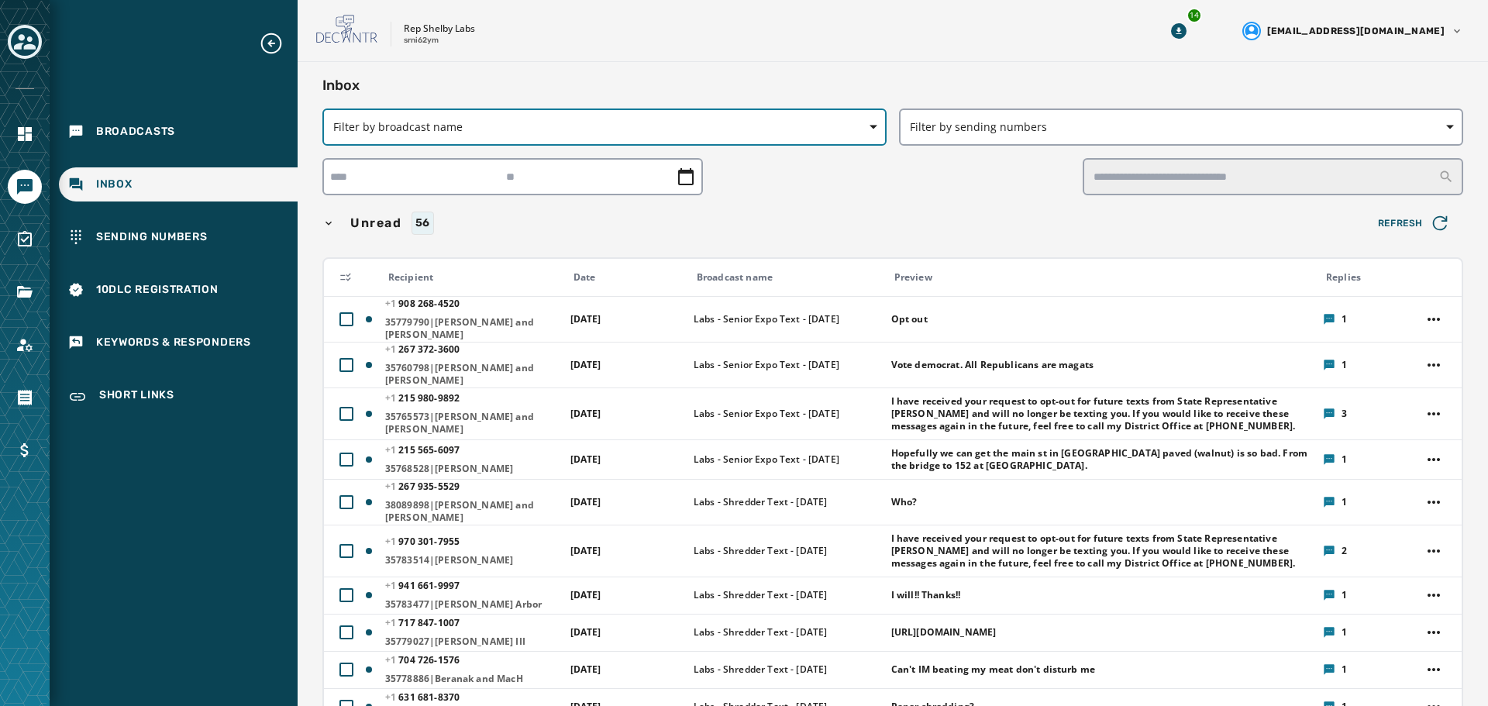
click at [608, 125] on span "Filter by broadcast name" at bounding box center [604, 126] width 542 height 15
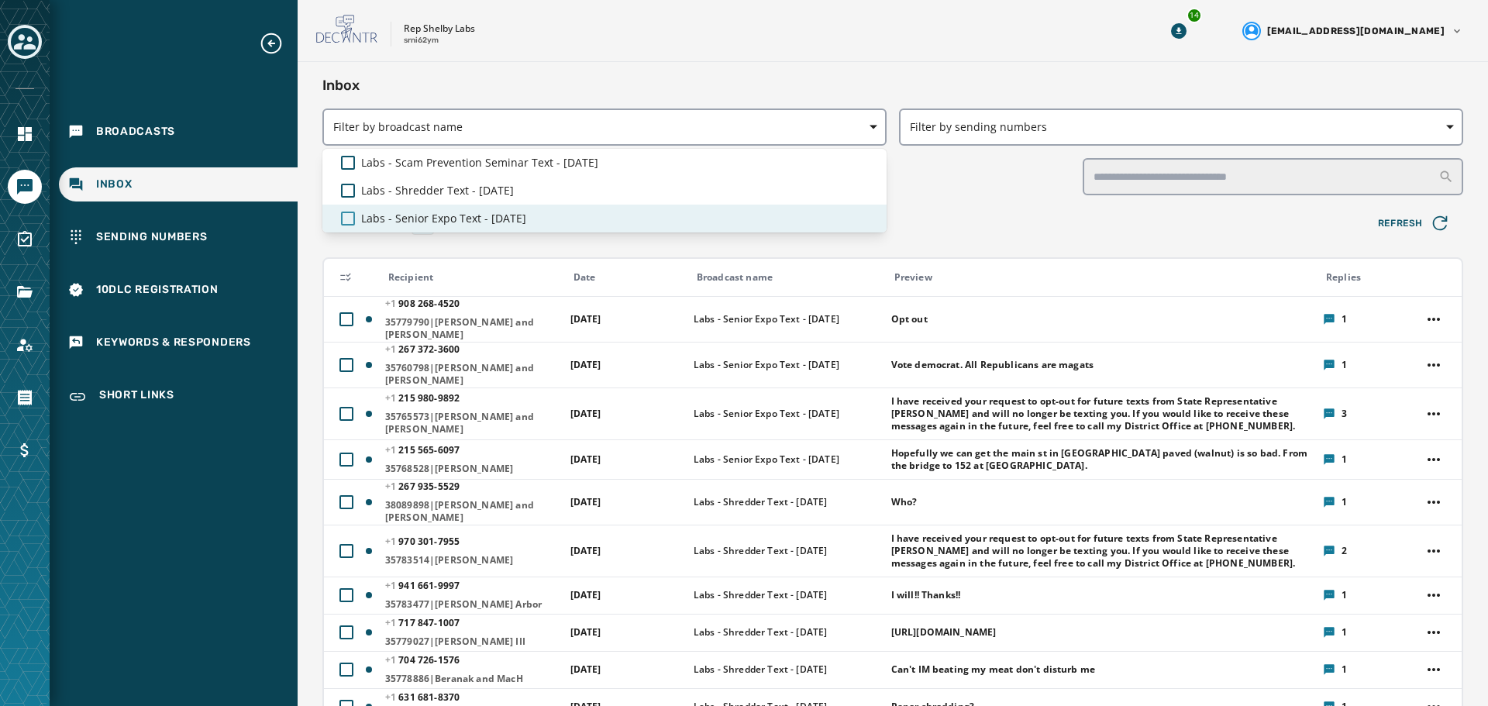
click at [345, 219] on div at bounding box center [348, 219] width 14 height 14
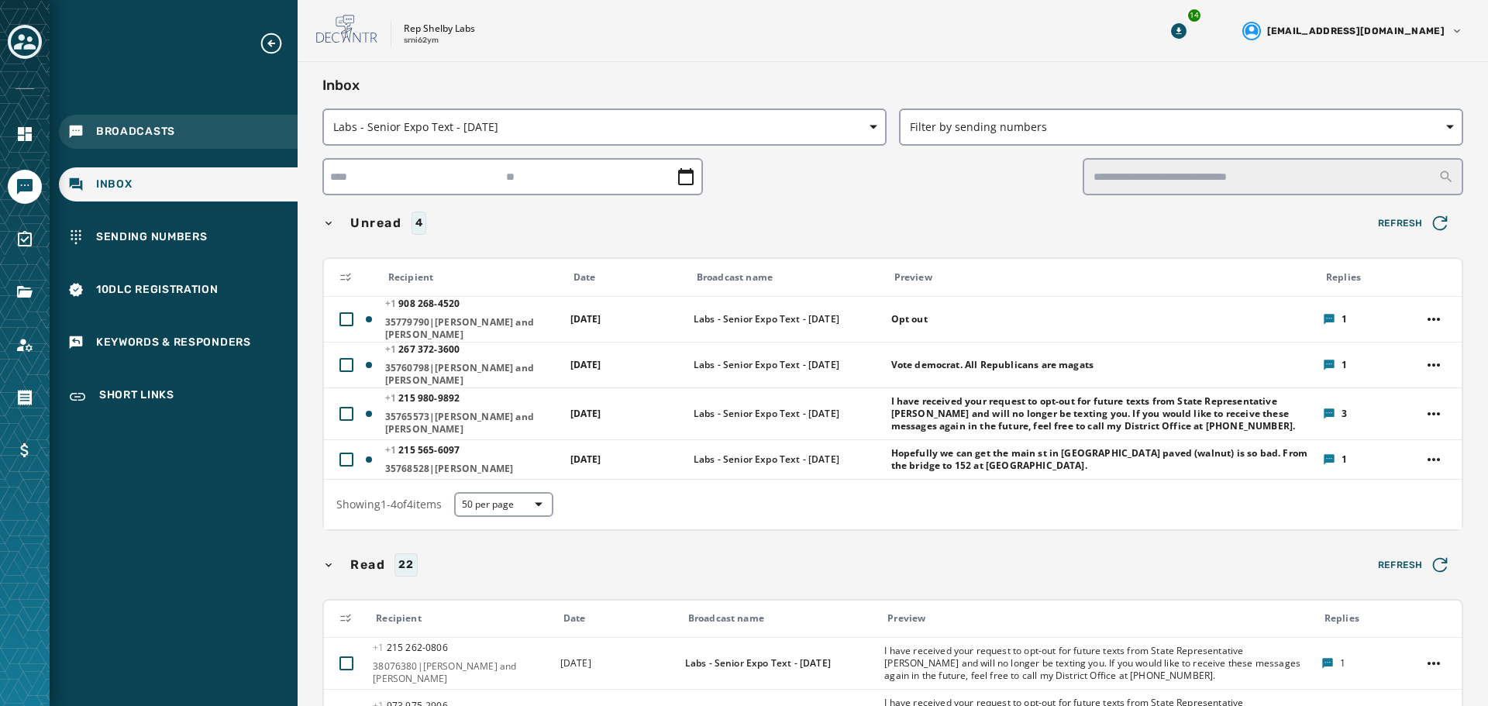
click at [112, 133] on span "Broadcasts" at bounding box center [135, 131] width 79 height 15
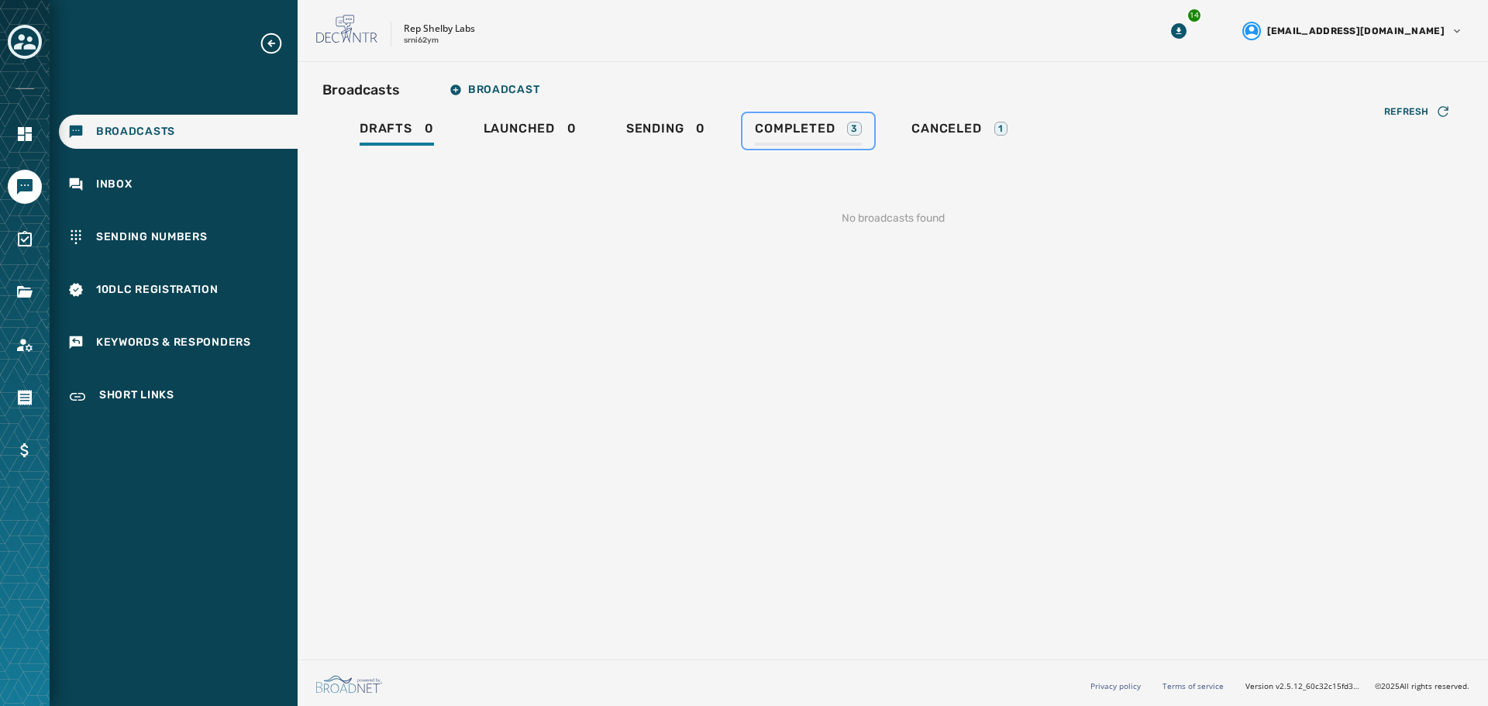
click at [795, 134] on span "Completed" at bounding box center [795, 128] width 80 height 15
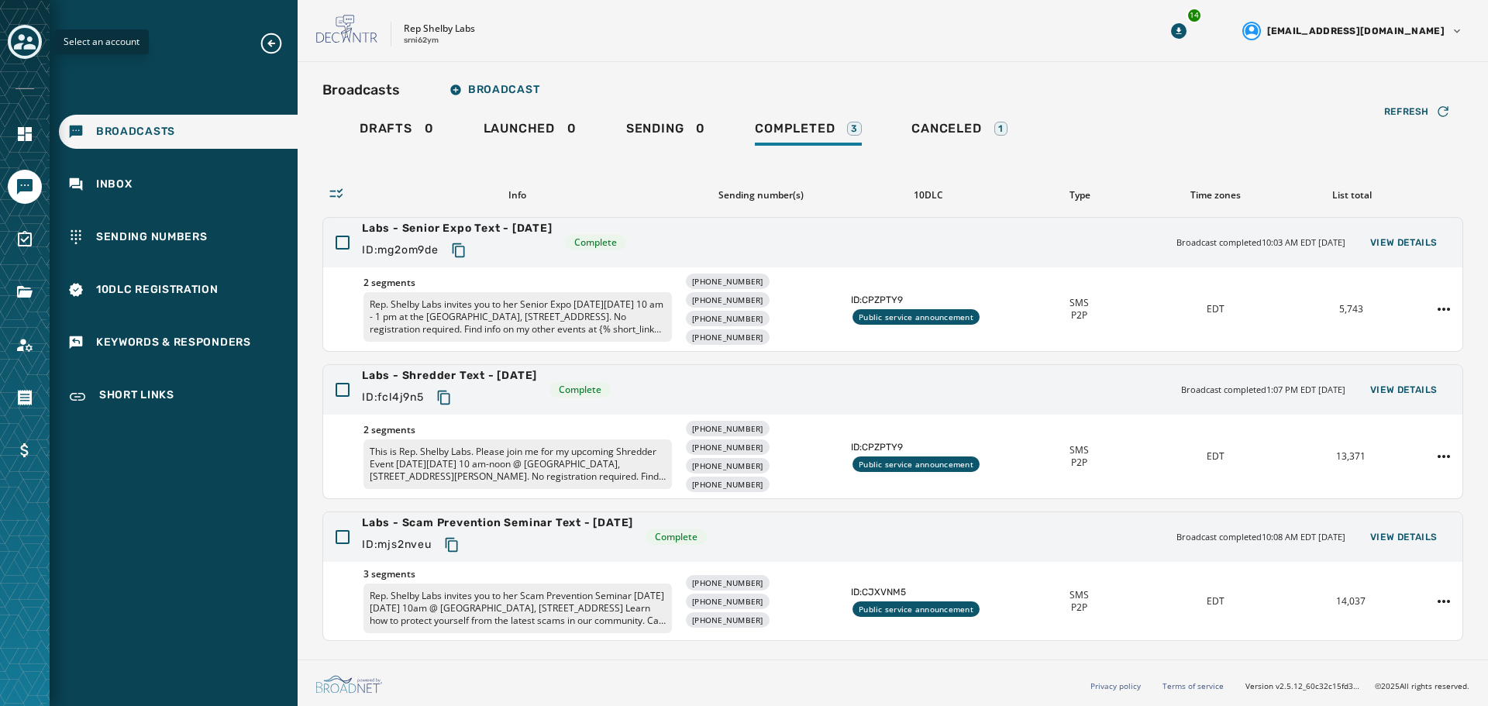
click at [26, 48] on icon "Toggle account select drawer" at bounding box center [25, 41] width 22 height 15
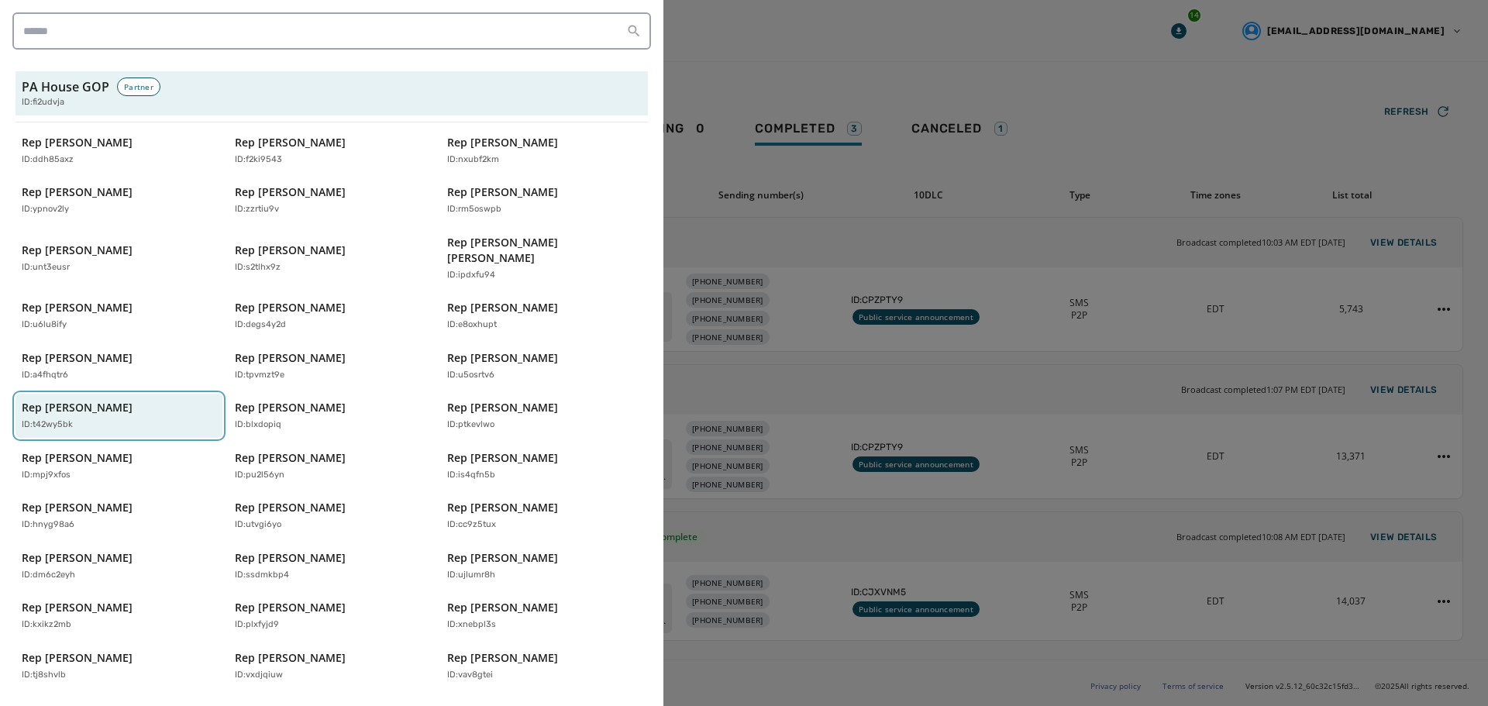
click at [60, 394] on button "Rep Gary Day ID: t42wy5bk" at bounding box center [118, 416] width 207 height 44
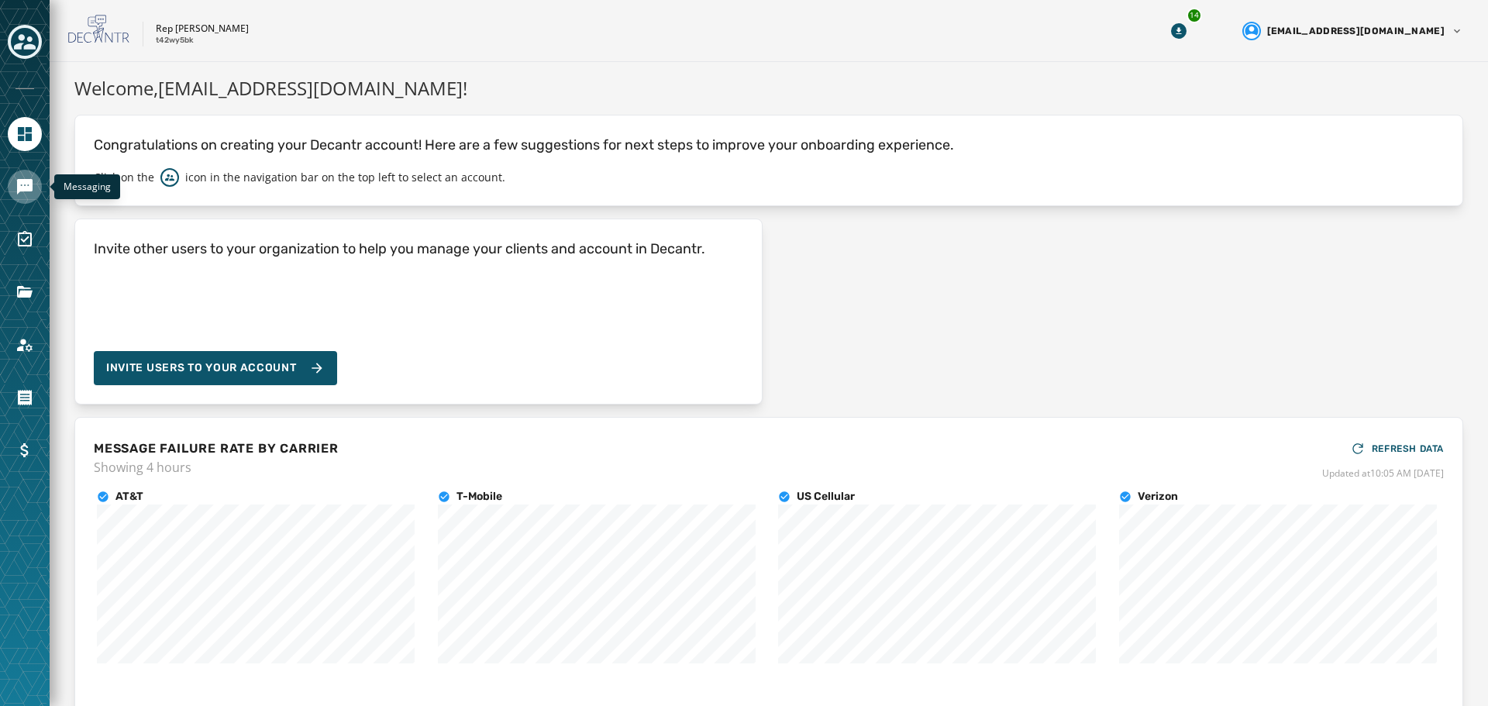
click at [31, 191] on icon "Navigate to Messaging" at bounding box center [24, 186] width 15 height 15
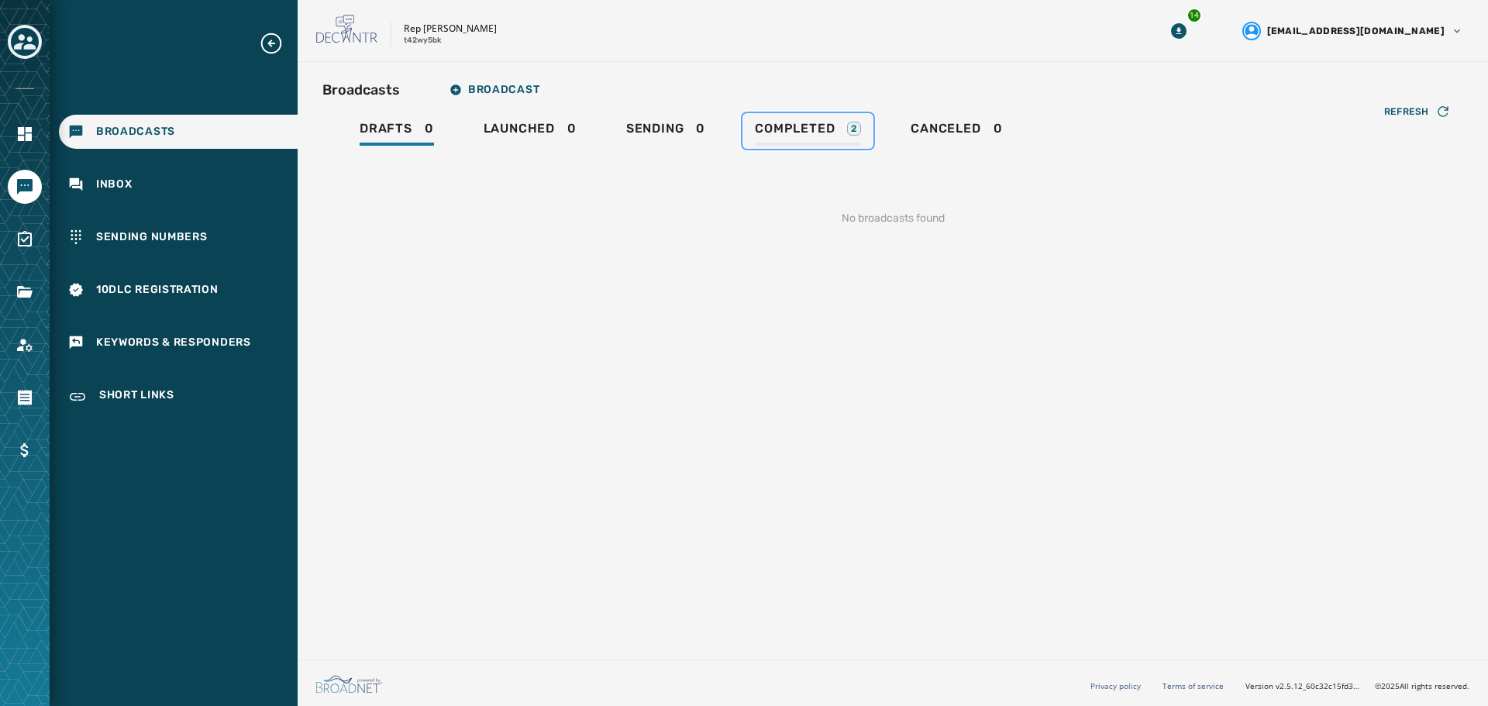
click at [792, 133] on span "Completed" at bounding box center [795, 128] width 80 height 15
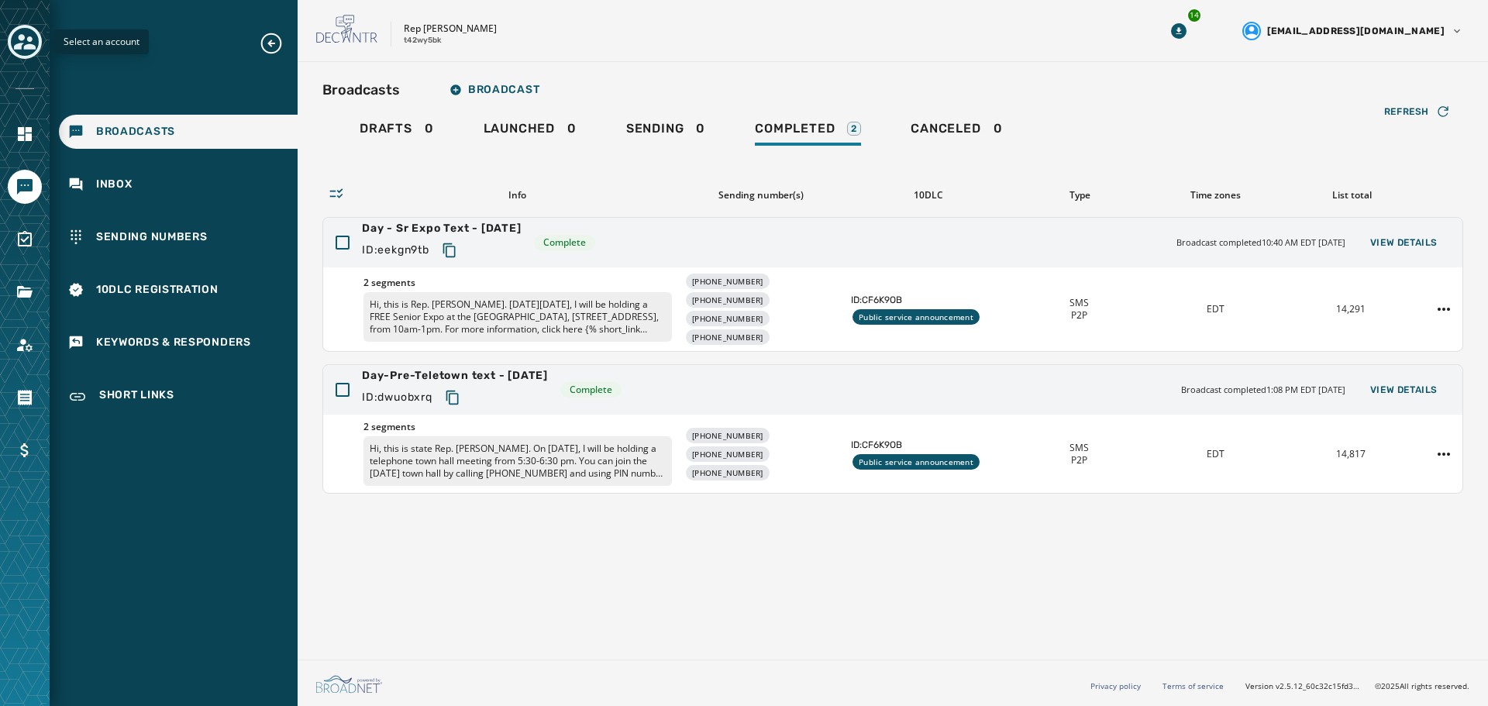
click at [21, 49] on icon "Toggle account select drawer" at bounding box center [25, 42] width 22 height 22
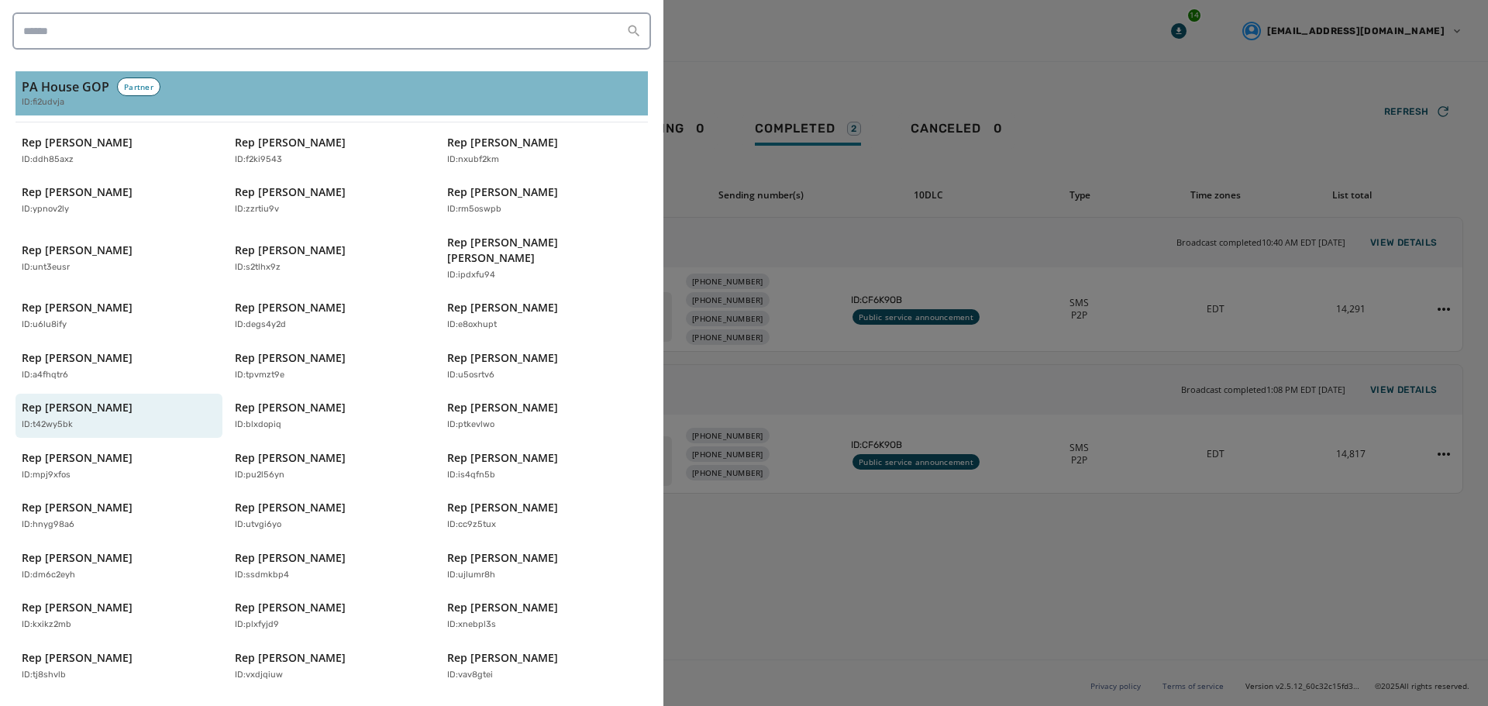
click at [47, 87] on h3 "PA House GOP" at bounding box center [66, 86] width 88 height 19
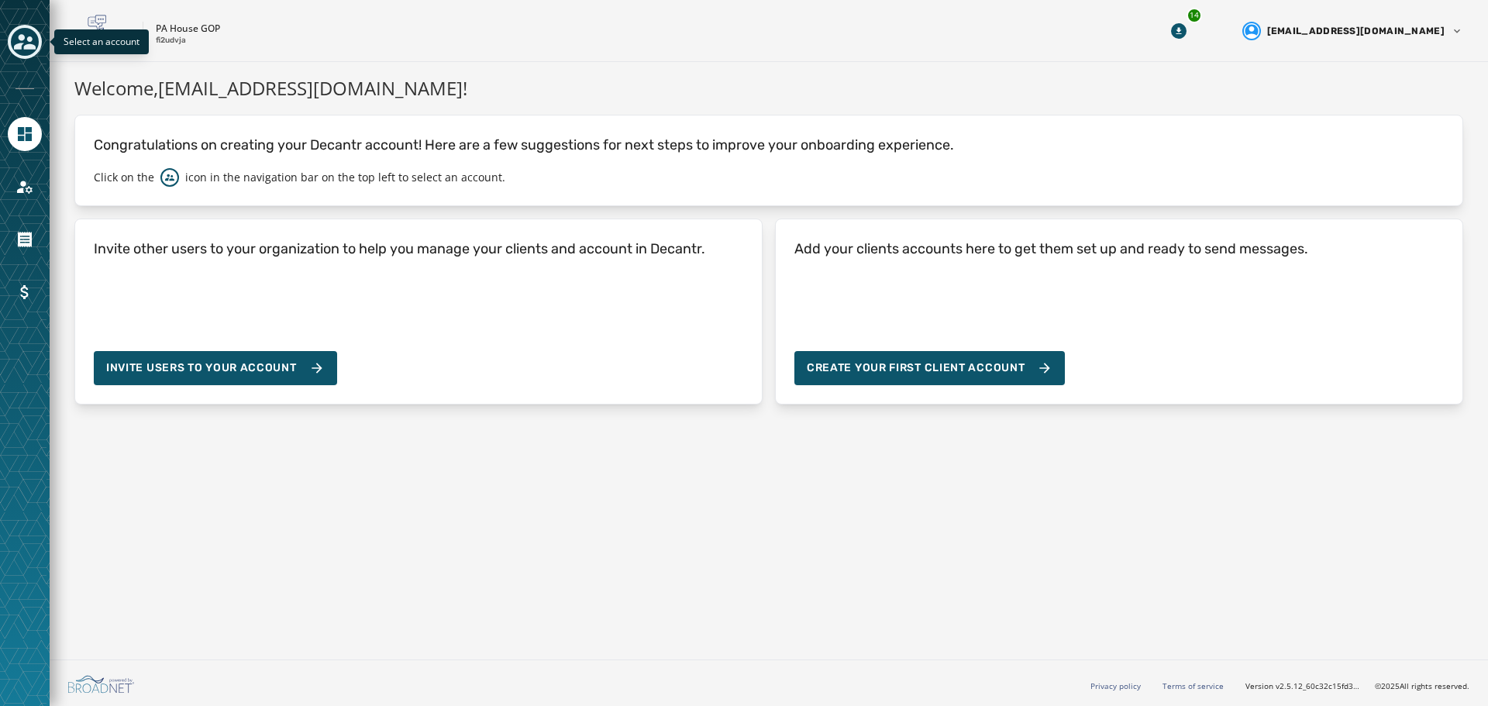
click at [24, 43] on icon "Toggle account select drawer" at bounding box center [25, 42] width 22 height 22
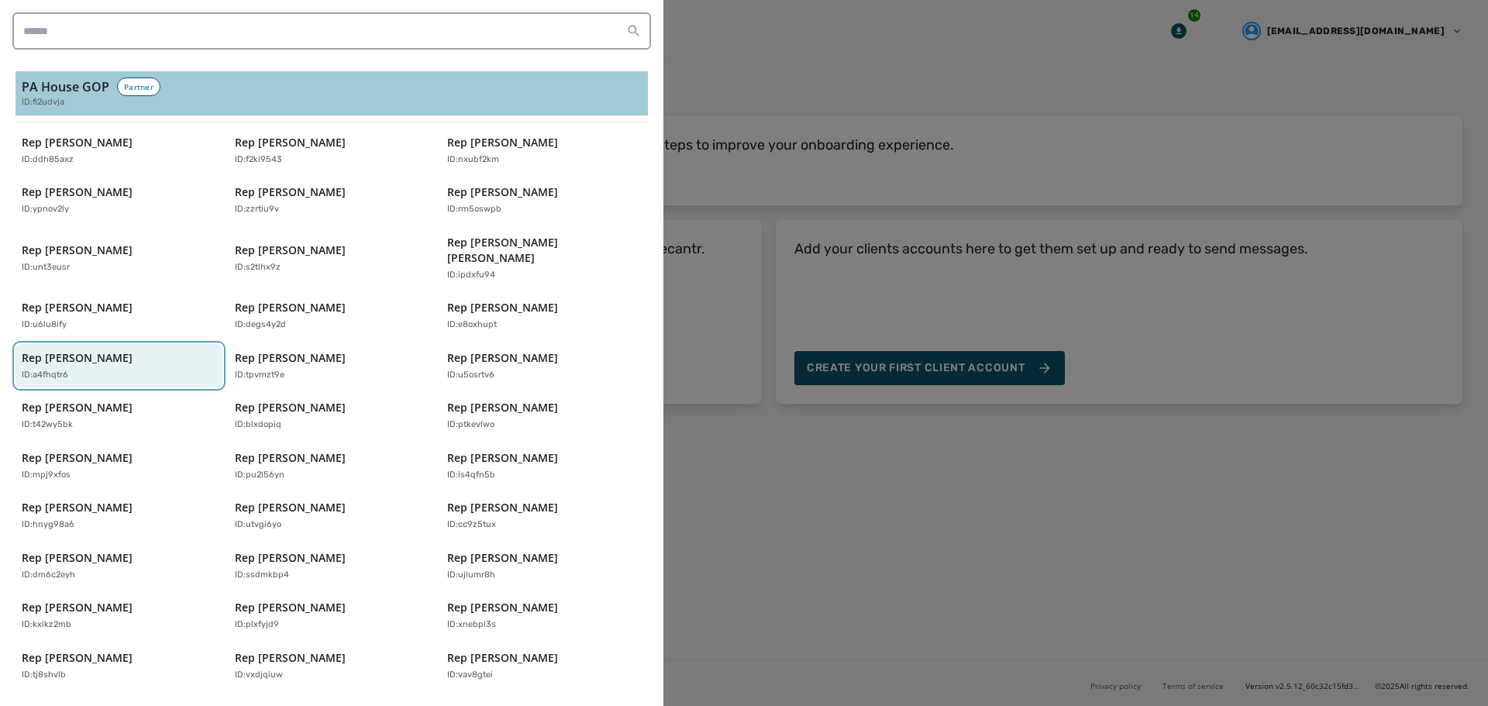
click at [73, 350] on p "Rep [PERSON_NAME]" at bounding box center [77, 357] width 111 height 15
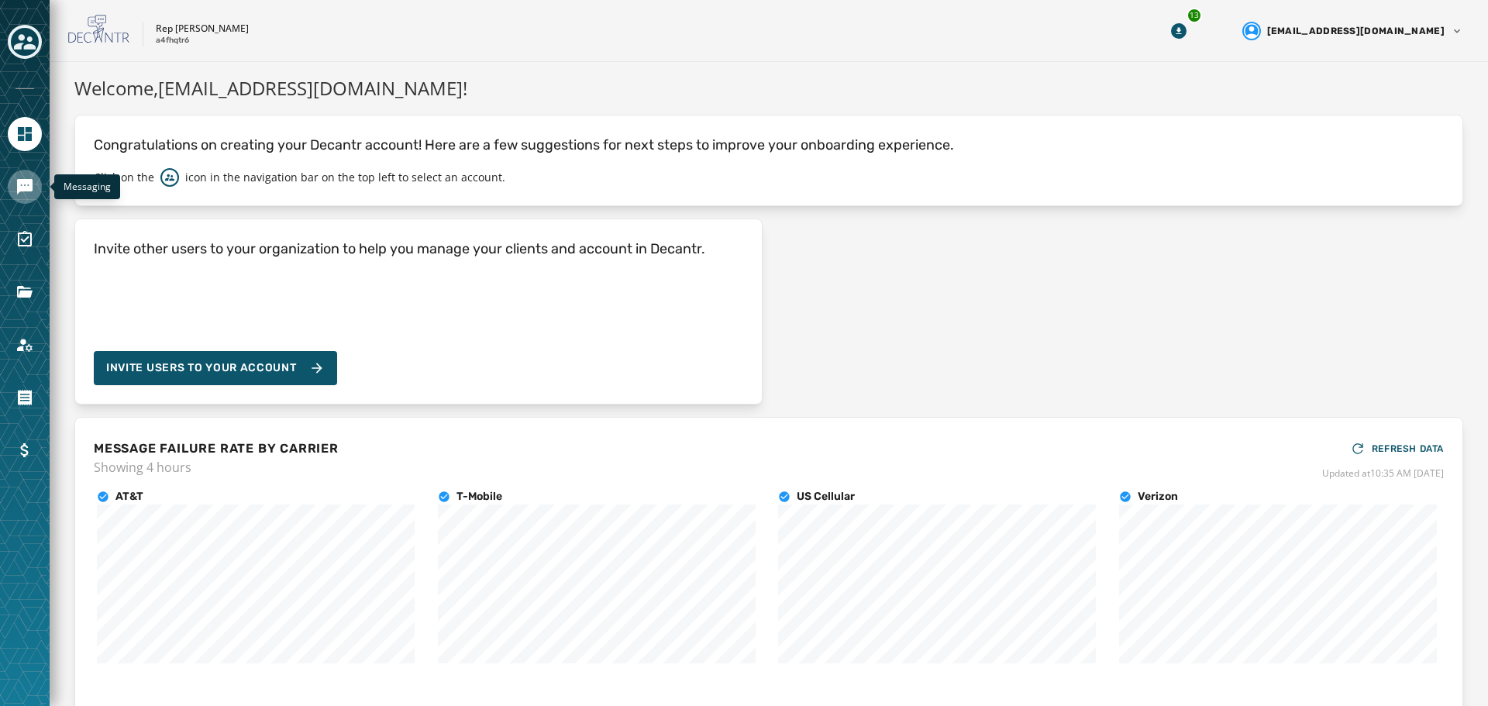
click at [28, 188] on icon "Navigate to Messaging" at bounding box center [24, 186] width 15 height 15
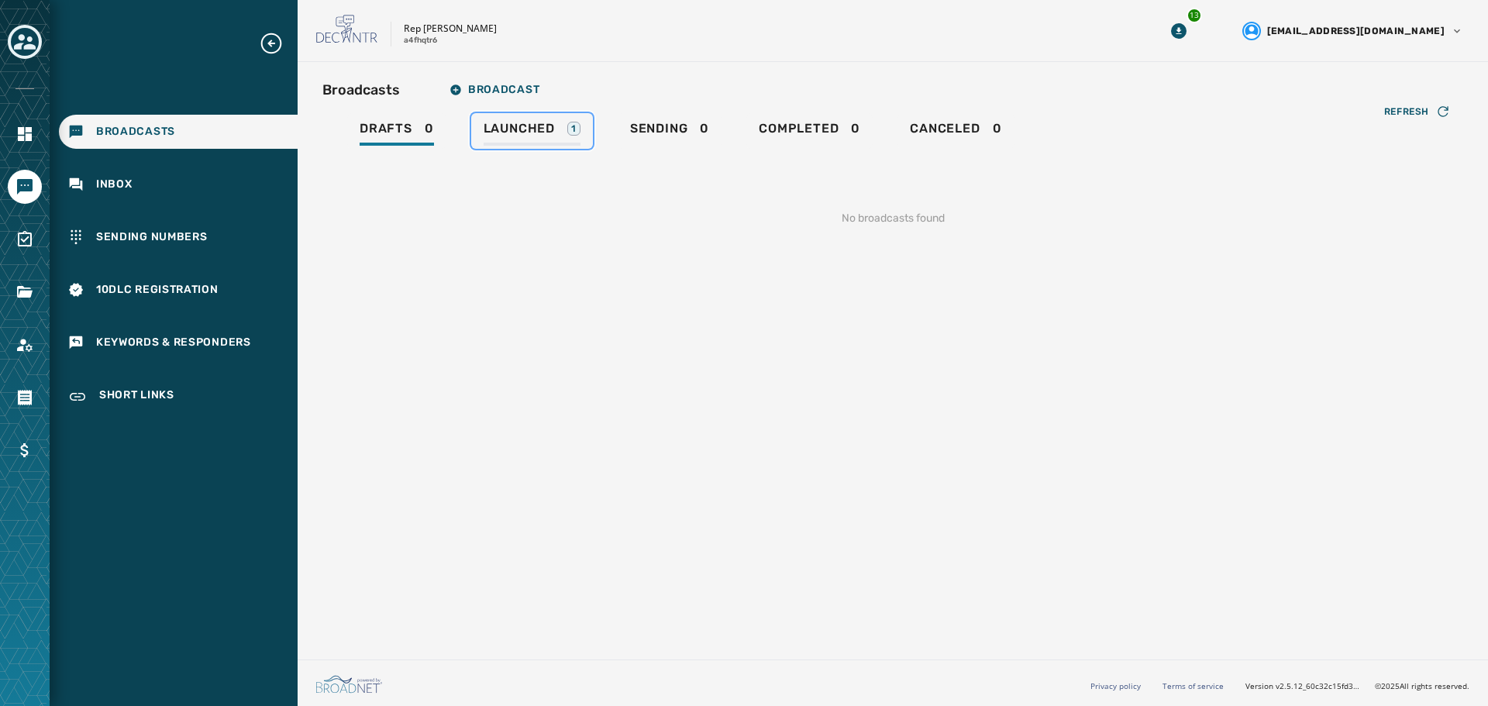
click at [553, 126] on span "Launched" at bounding box center [519, 128] width 71 height 15
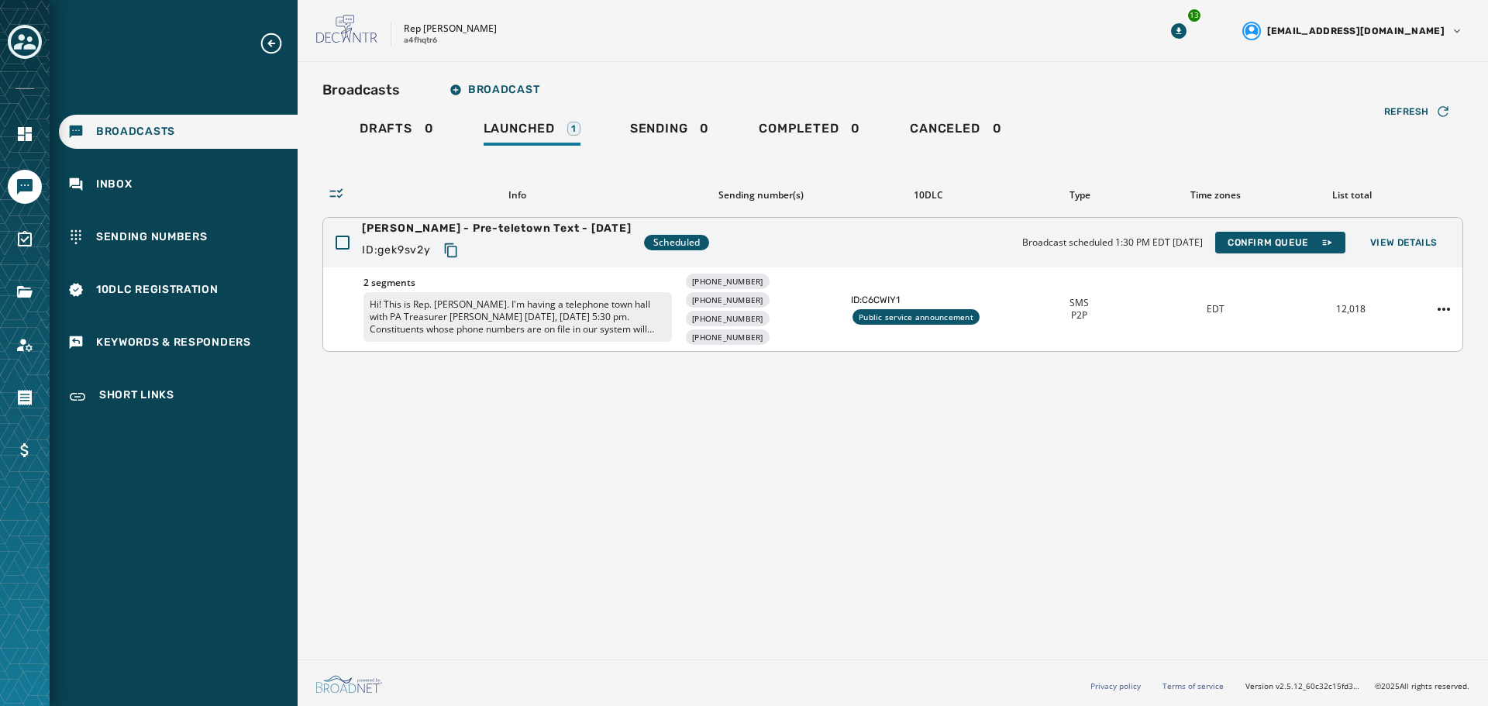
click at [1258, 253] on div "Rowe - Pre-teletown Text - 10-1-25 ID: gek9sv2y Scheduled Broadcast scheduled 1…" at bounding box center [892, 243] width 1139 height 50
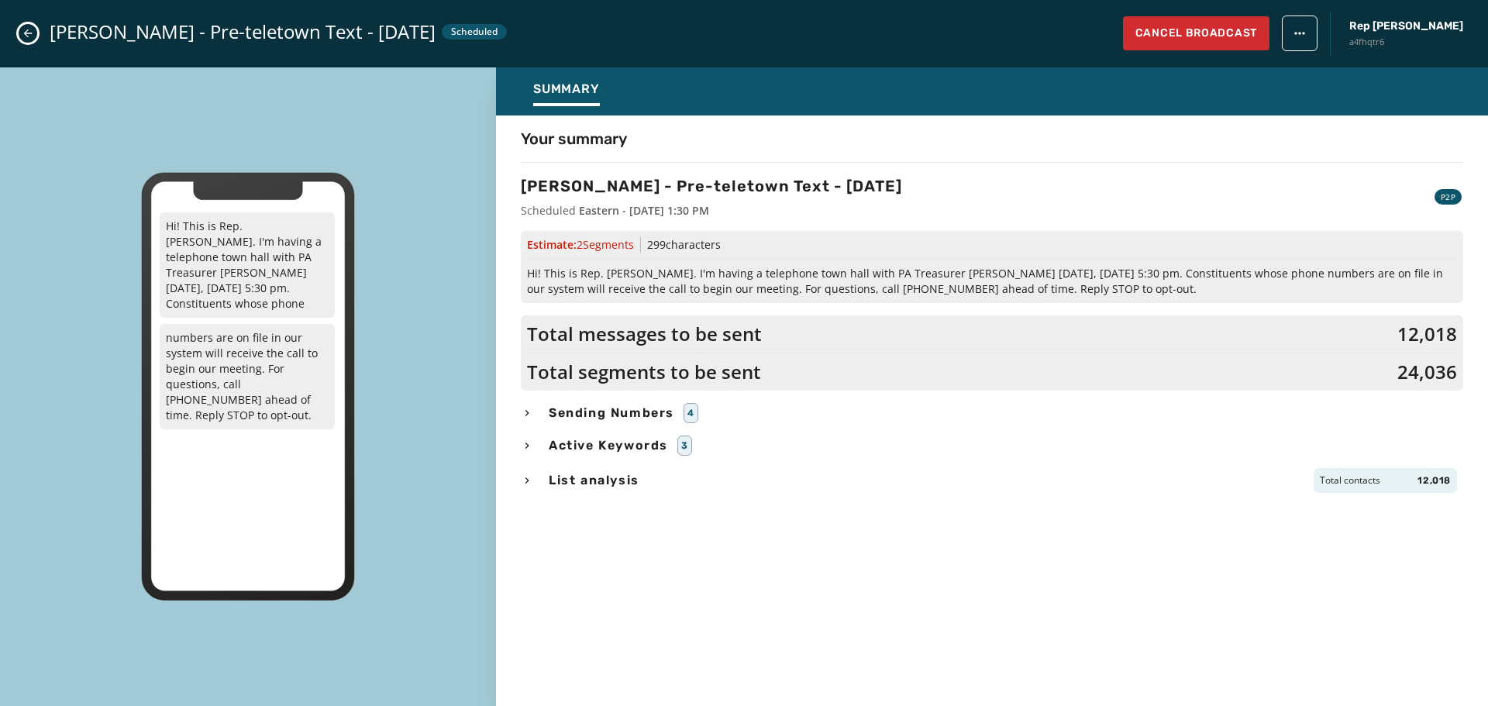
click at [32, 26] on button "Close admin drawer" at bounding box center [28, 33] width 19 height 19
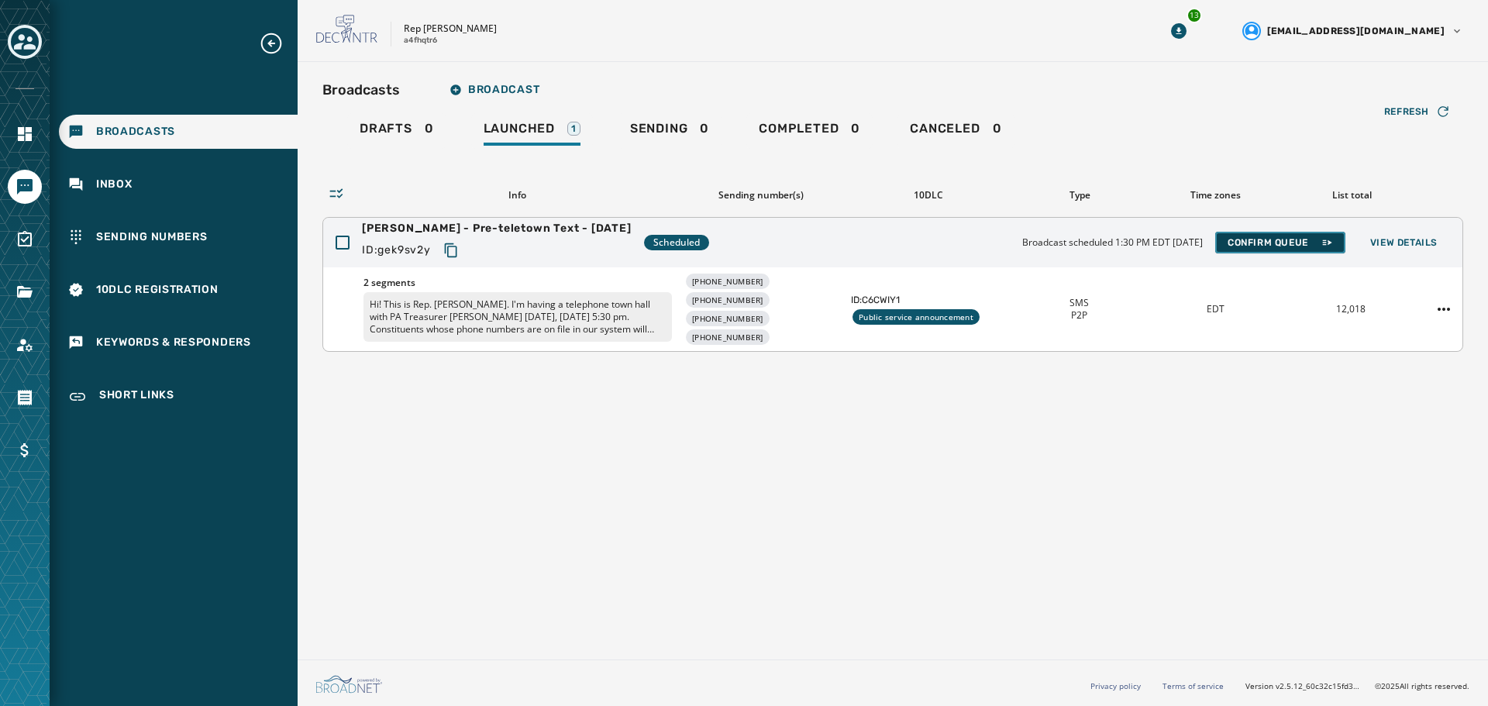
click at [1268, 239] on span "Confirm Queue" at bounding box center [1279, 242] width 105 height 12
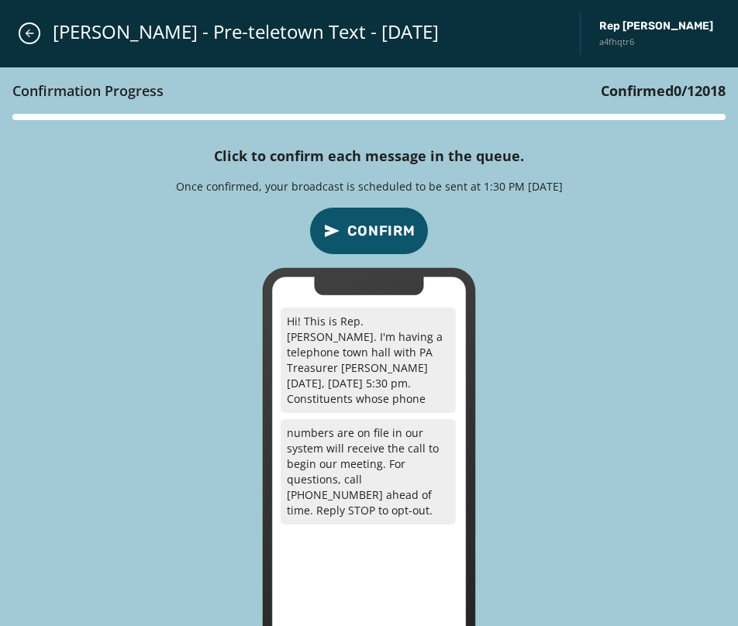
click at [528, 229] on div "Confirmation Progress Confirmed 0 / 12018 Click to confirm each message in the …" at bounding box center [369, 380] width 738 height 626
click at [356, 216] on button "Confirm" at bounding box center [368, 231] width 119 height 48
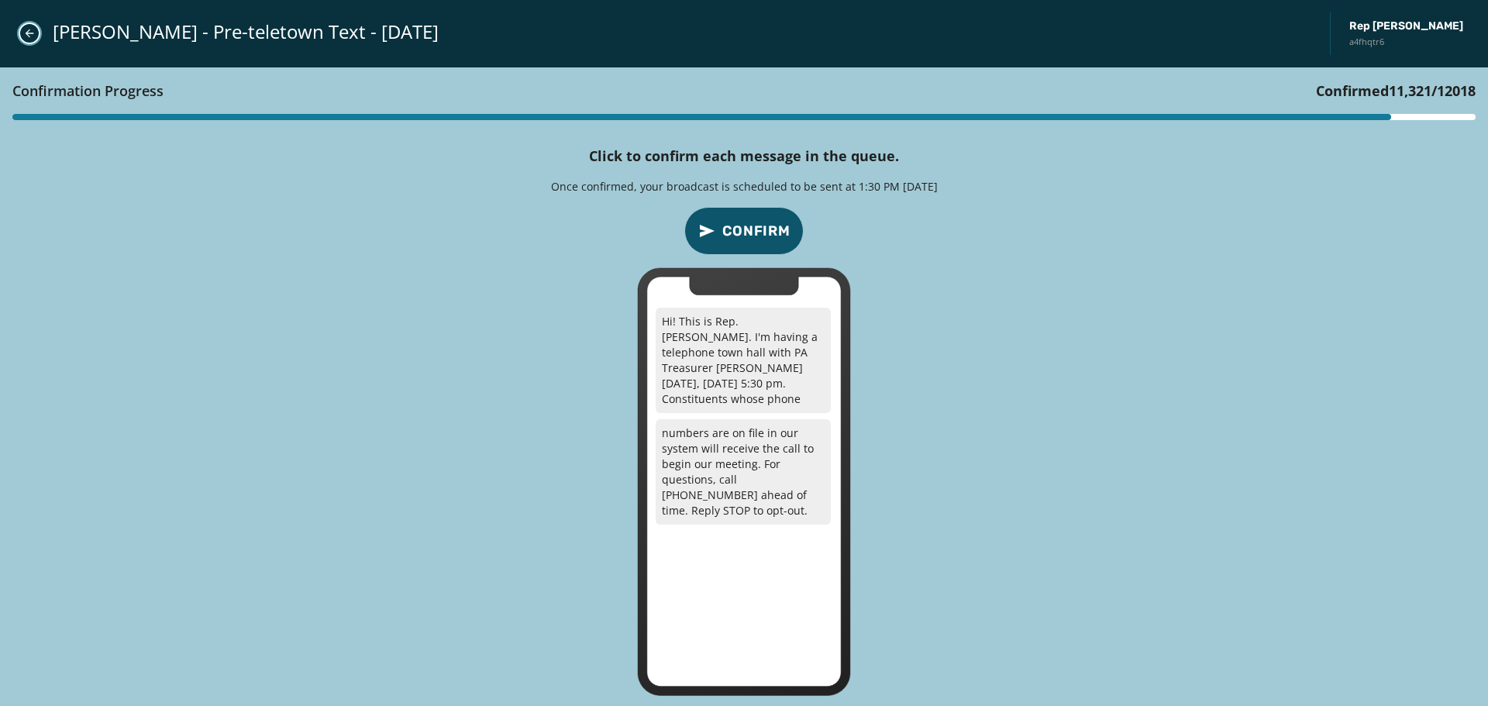
click at [25, 31] on icon "Close admin drawer" at bounding box center [29, 33] width 12 height 12
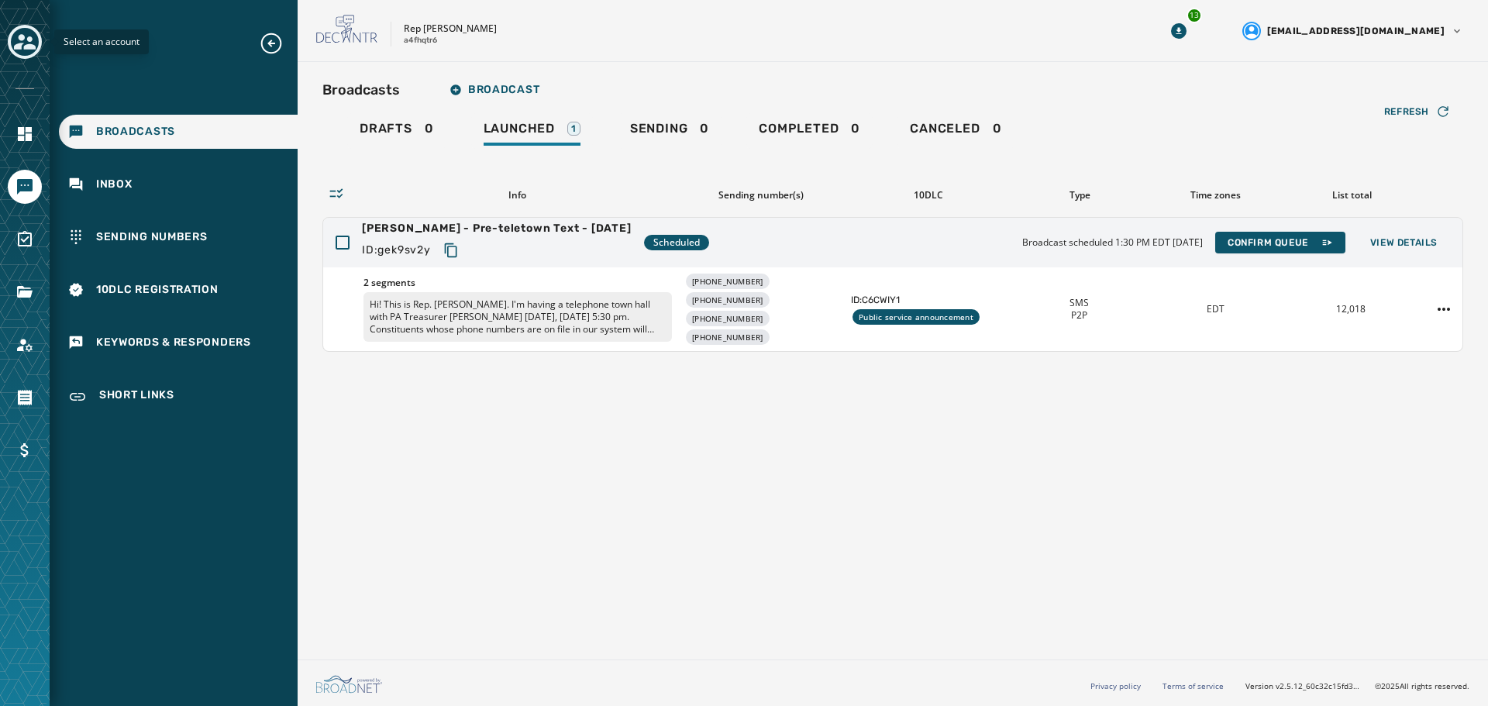
click at [25, 31] on icon "Toggle account select drawer" at bounding box center [25, 42] width 22 height 22
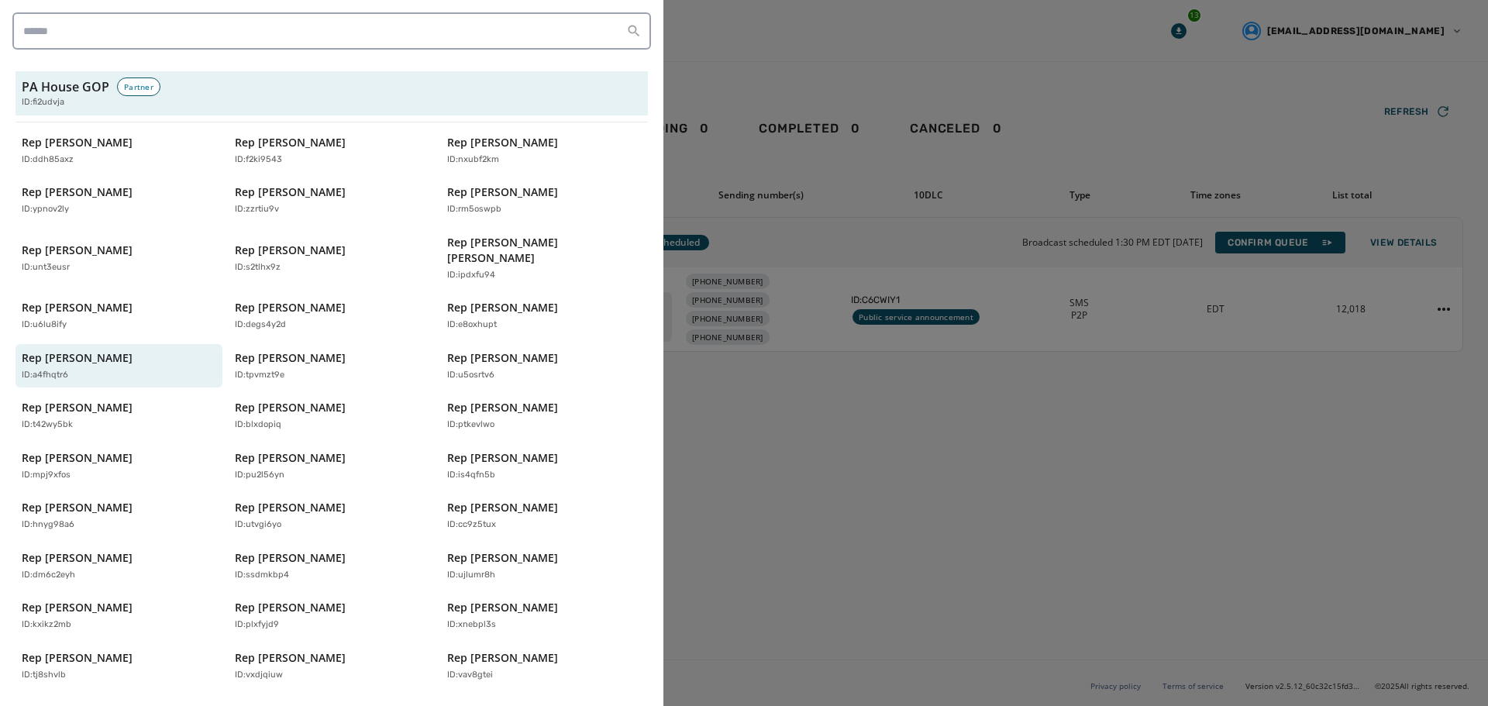
click at [1292, 497] on div at bounding box center [744, 353] width 1488 height 706
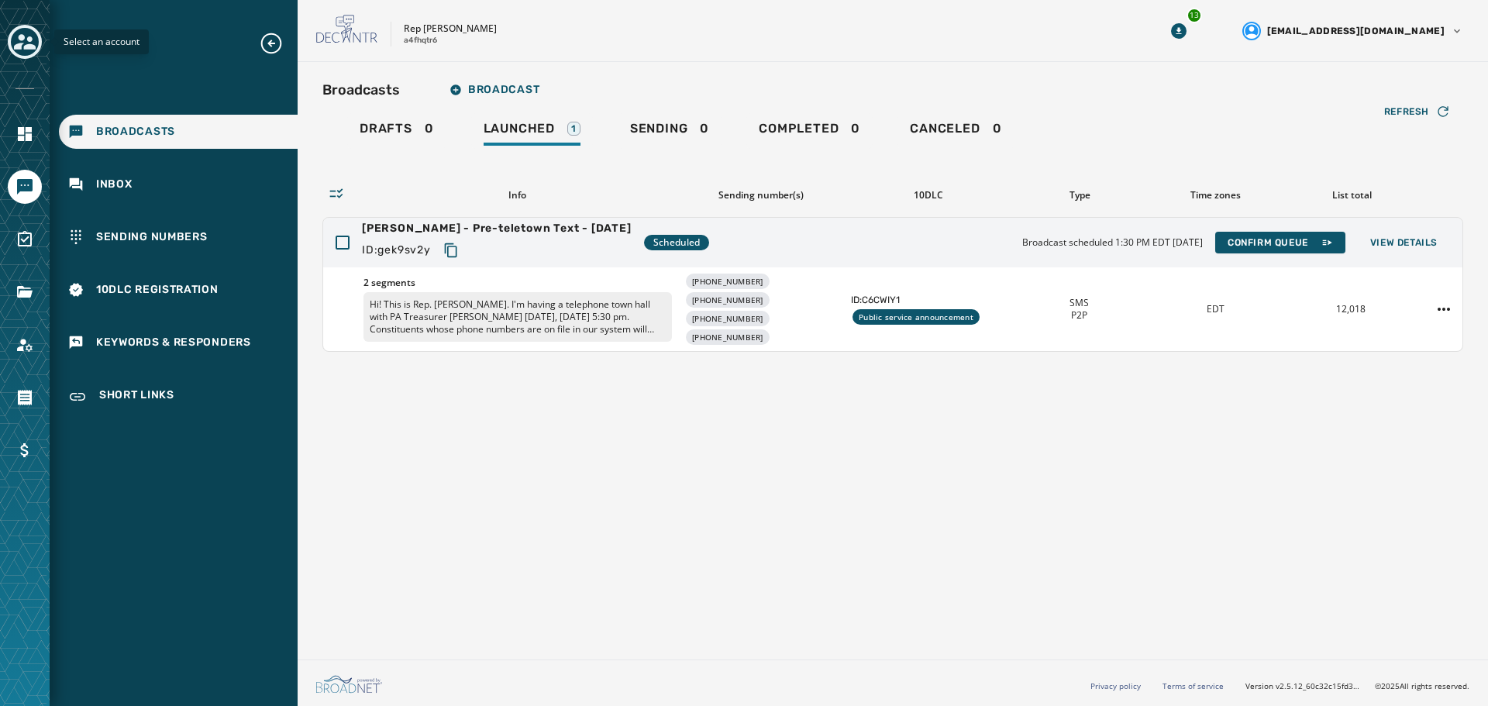
click at [24, 50] on icon "Toggle account select drawer" at bounding box center [25, 42] width 22 height 22
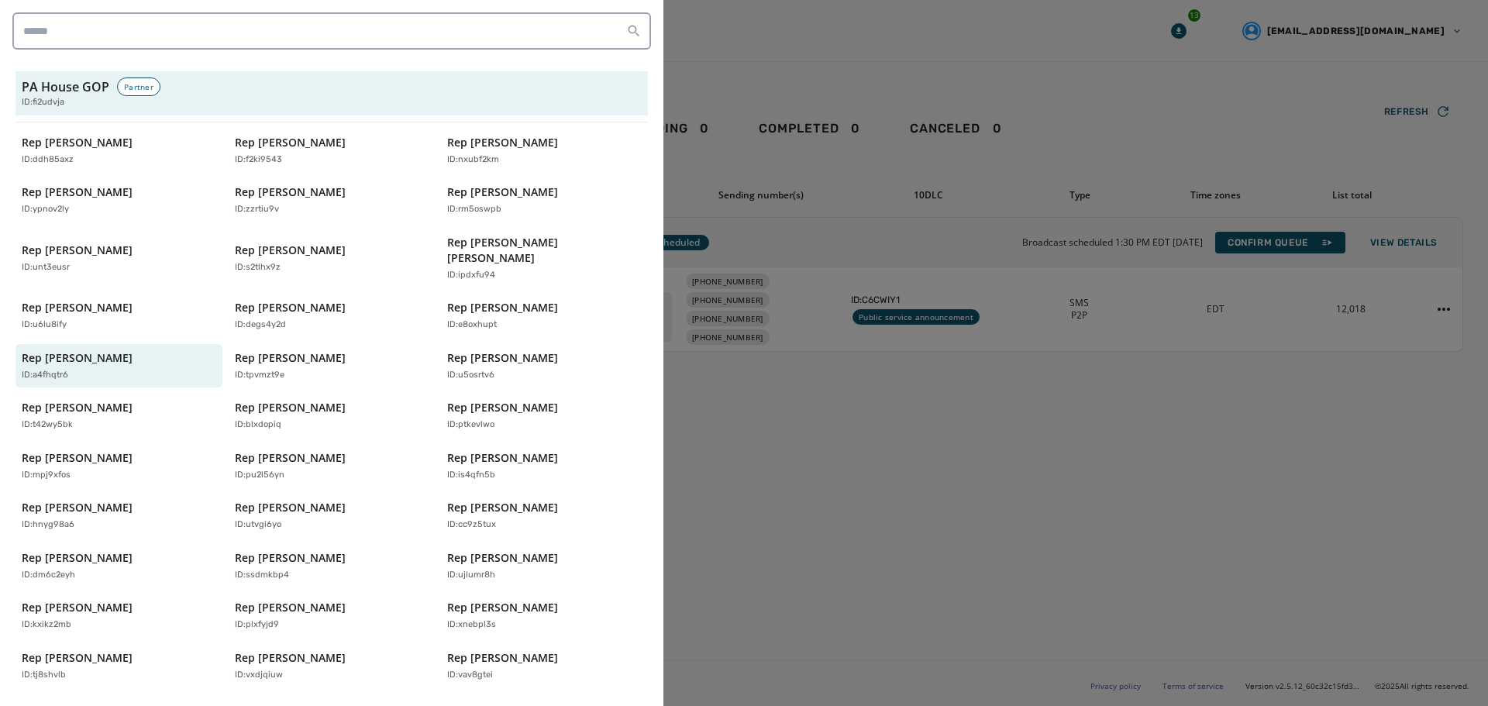
click at [890, 495] on div at bounding box center [744, 353] width 1488 height 706
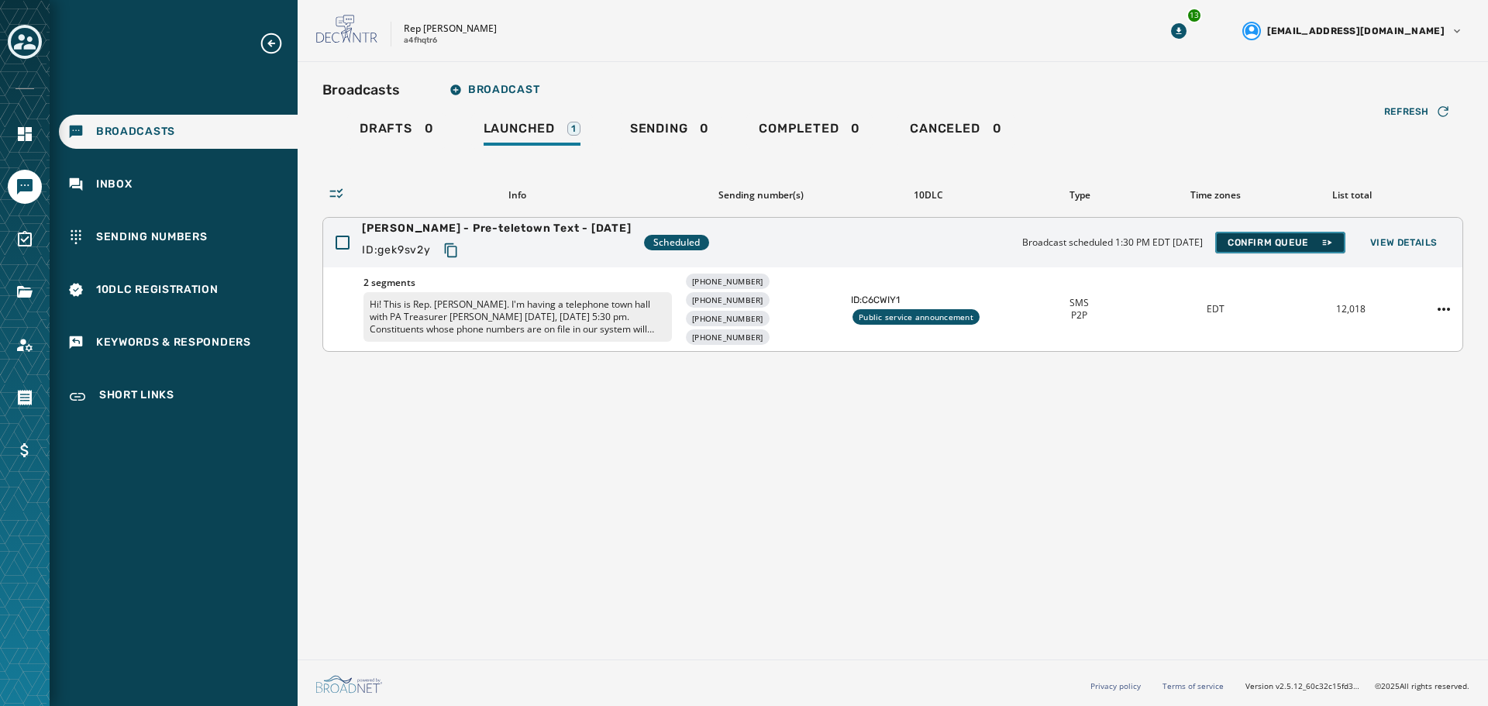
click at [1267, 236] on span "Confirm Queue" at bounding box center [1279, 242] width 105 height 12
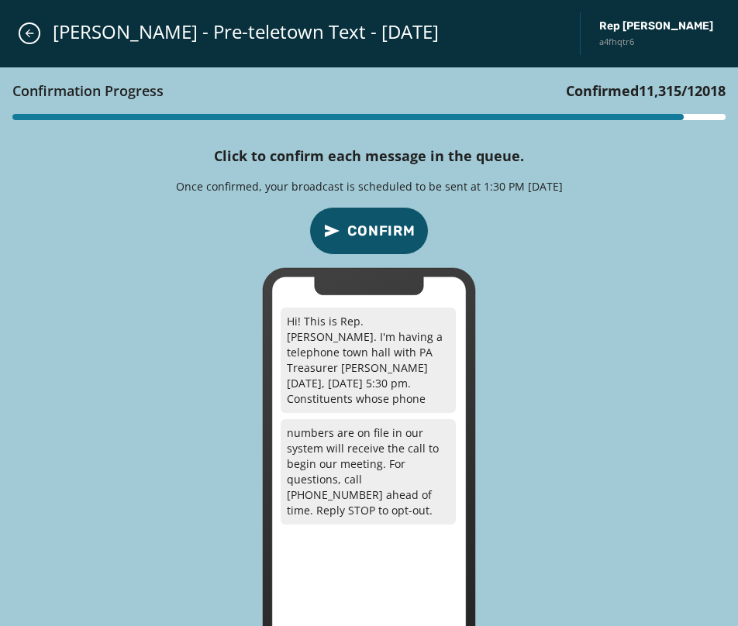
drag, startPoint x: 499, startPoint y: 214, endPoint x: 470, endPoint y: 215, distance: 29.5
click at [500, 214] on div "Confirmation Progress Confirmed 11,315 / 12018 Click to confirm each message in…" at bounding box center [369, 380] width 738 height 626
click at [401, 225] on span "Confirm" at bounding box center [381, 231] width 68 height 22
click at [389, 239] on span "Confirm" at bounding box center [381, 231] width 68 height 22
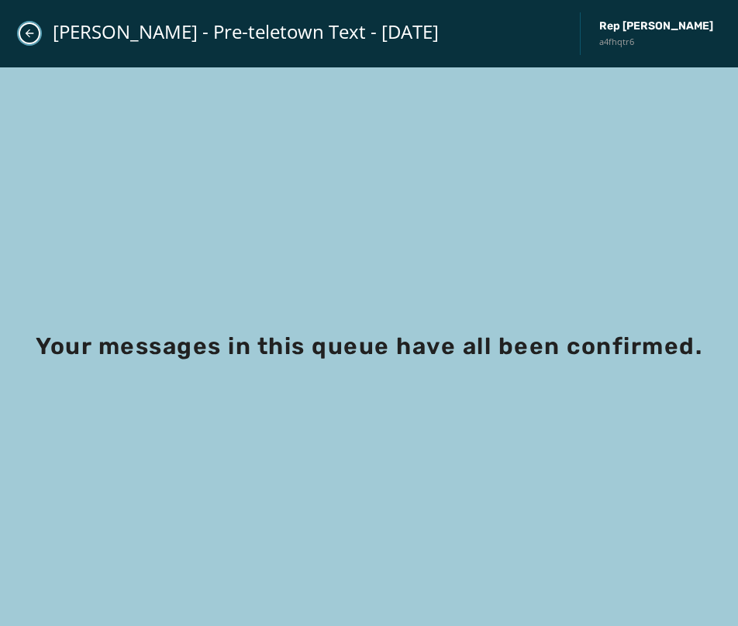
click at [22, 33] on button "Close admin drawer" at bounding box center [30, 33] width 22 height 22
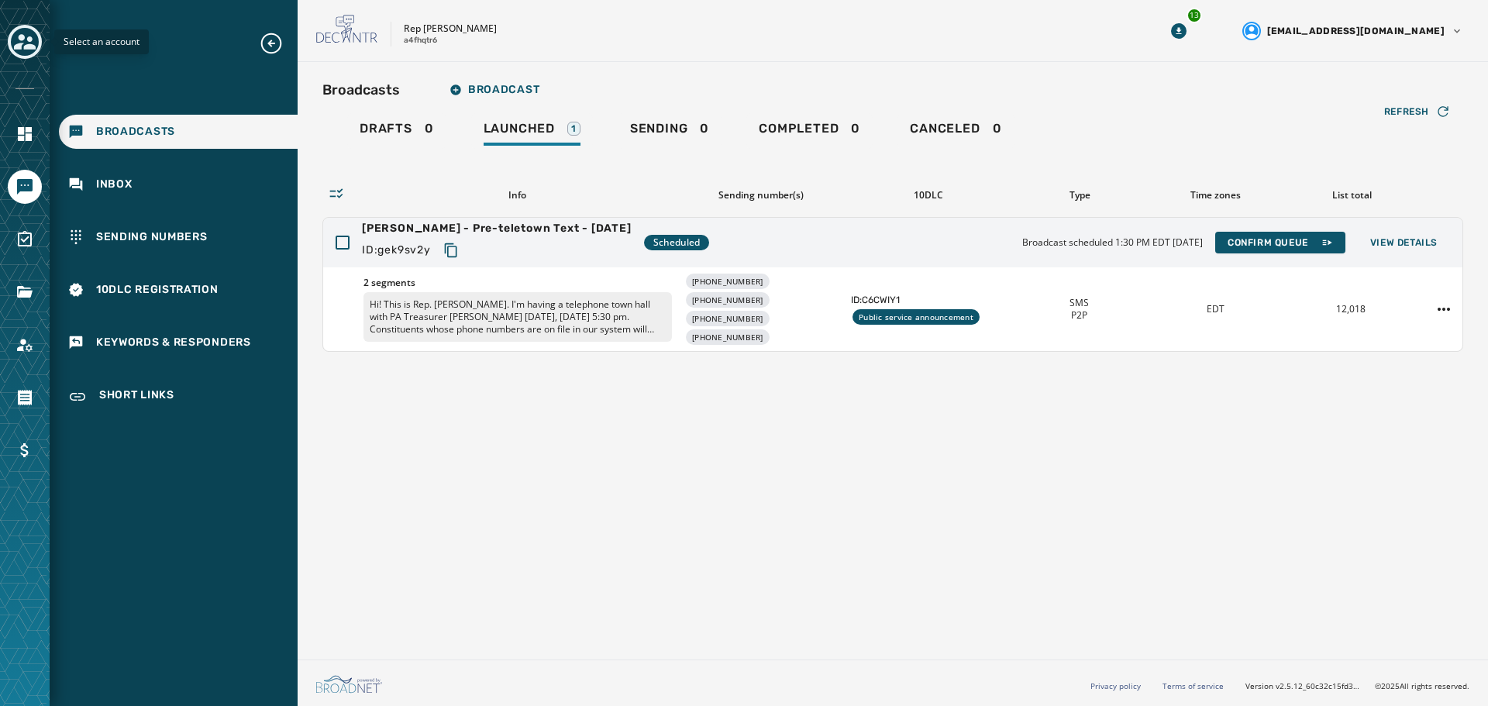
click at [21, 40] on icon "Toggle account select drawer" at bounding box center [25, 41] width 22 height 15
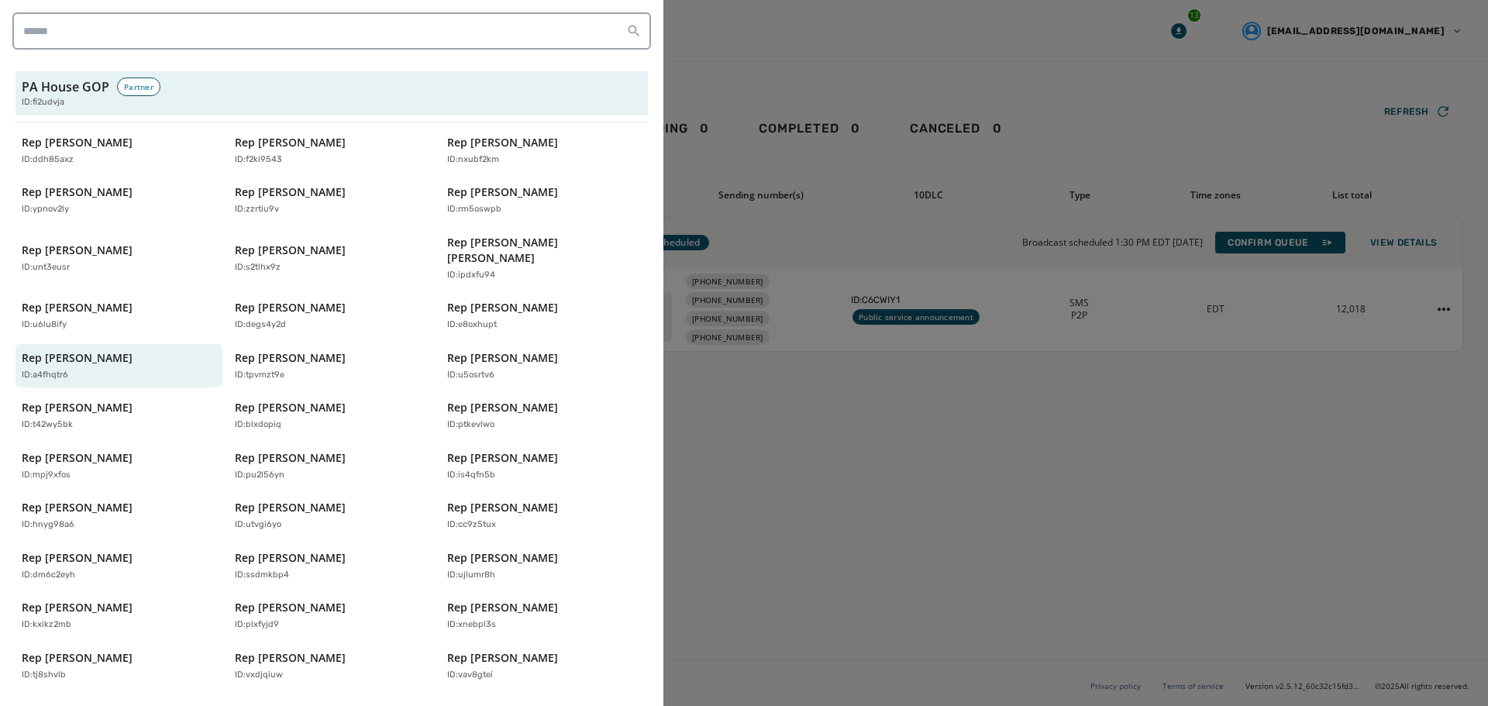
click at [748, 476] on div at bounding box center [744, 353] width 1488 height 706
